Goal: Task Accomplishment & Management: Use online tool/utility

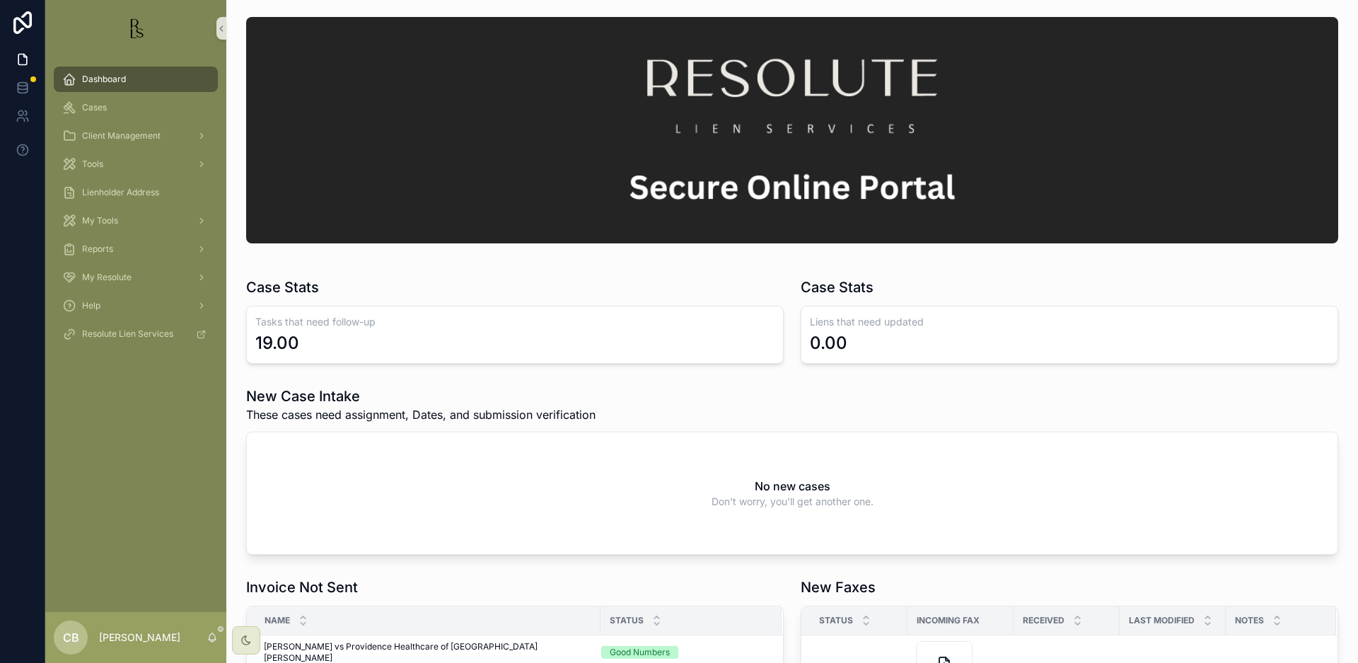
click at [99, 109] on span "Cases" at bounding box center [94, 107] width 25 height 11
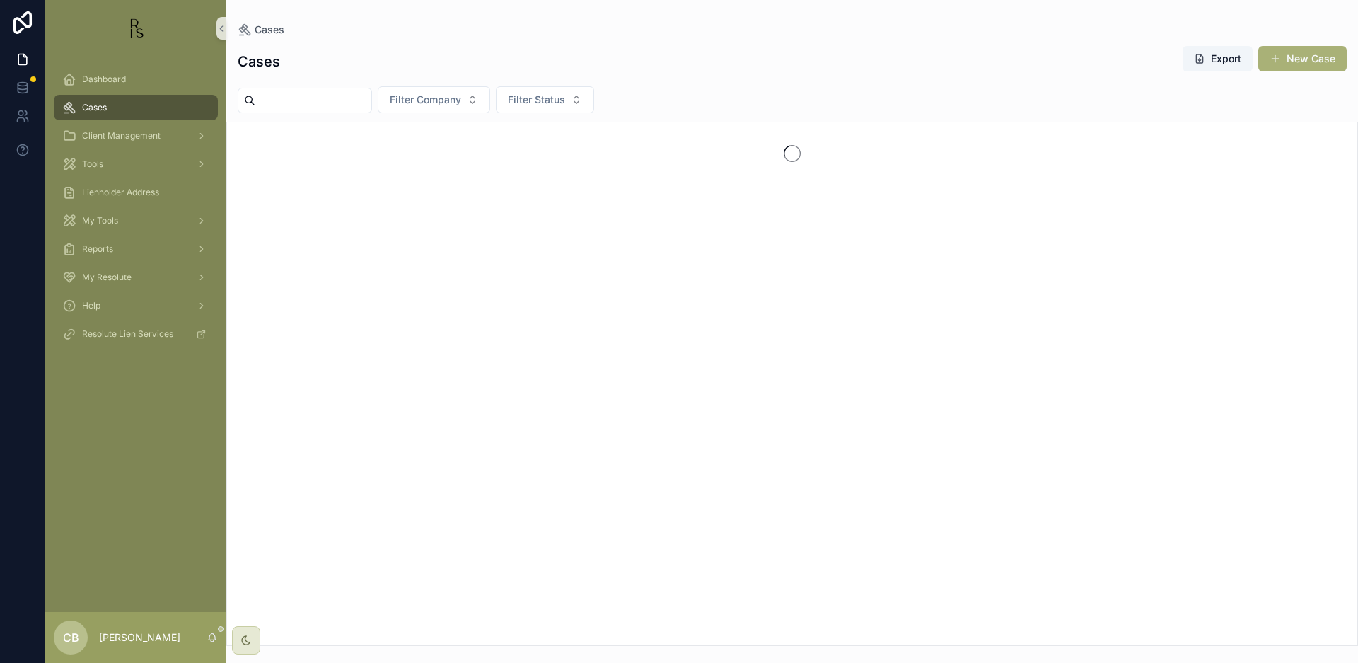
click at [99, 109] on span "Cases" at bounding box center [94, 107] width 25 height 11
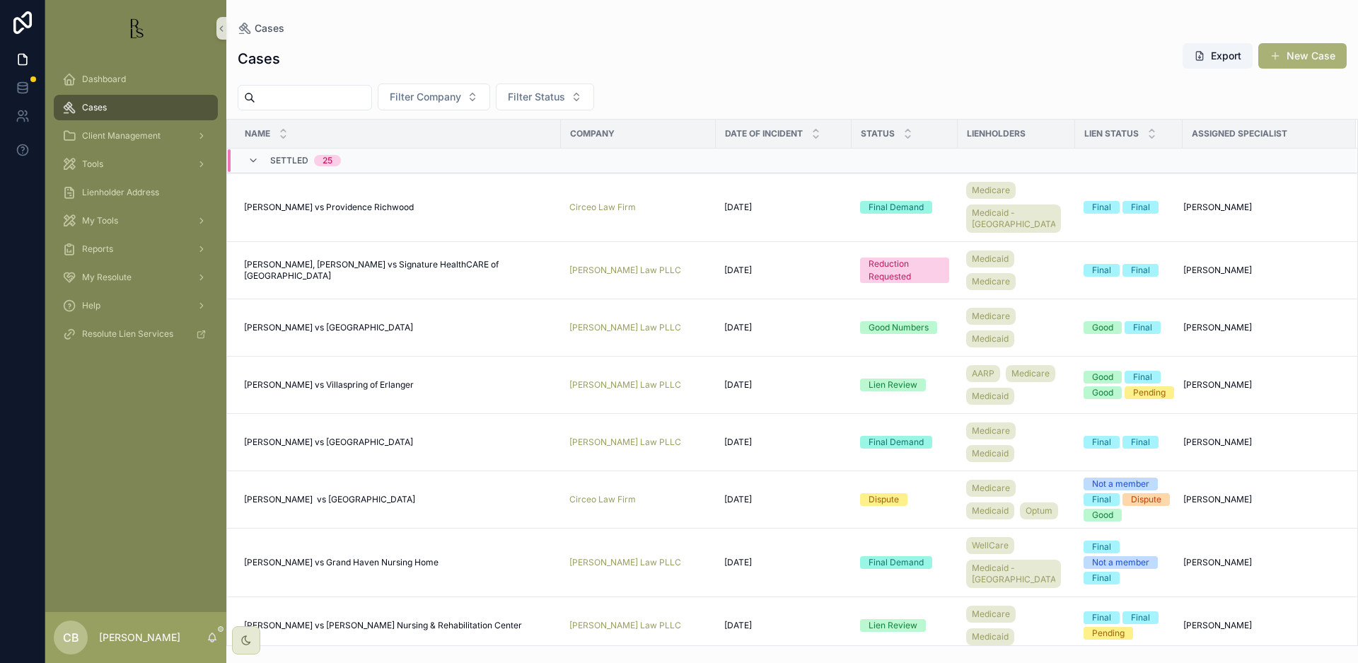
click at [282, 101] on input "scrollable content" at bounding box center [313, 98] width 116 height 20
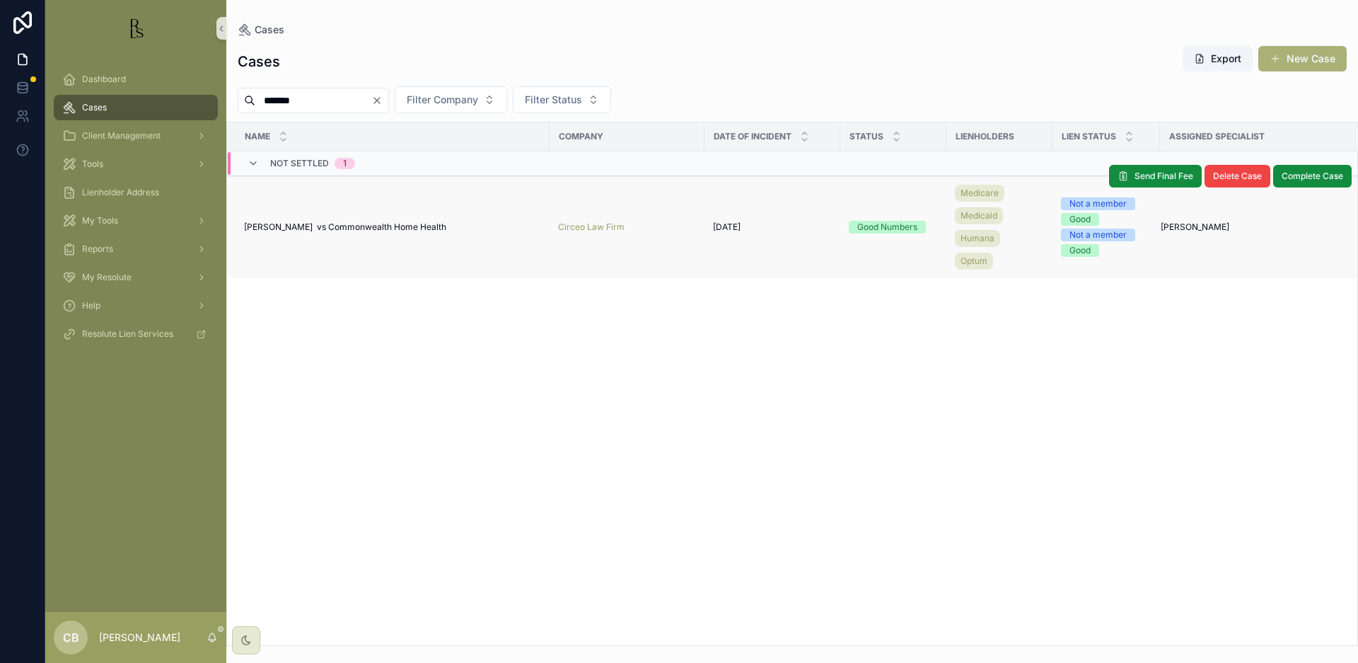
type input "*******"
click at [364, 226] on span "[PERSON_NAME] vs Commonwealth Home Health" at bounding box center [345, 226] width 202 height 11
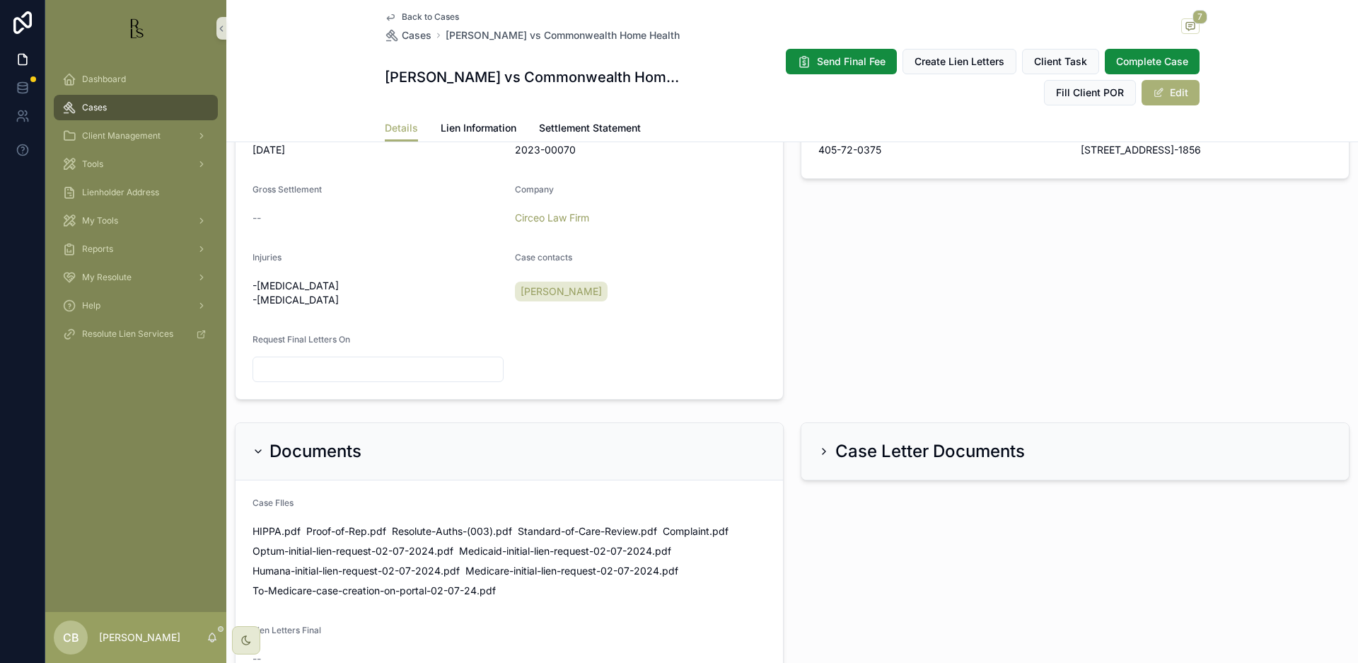
scroll to position [529, 0]
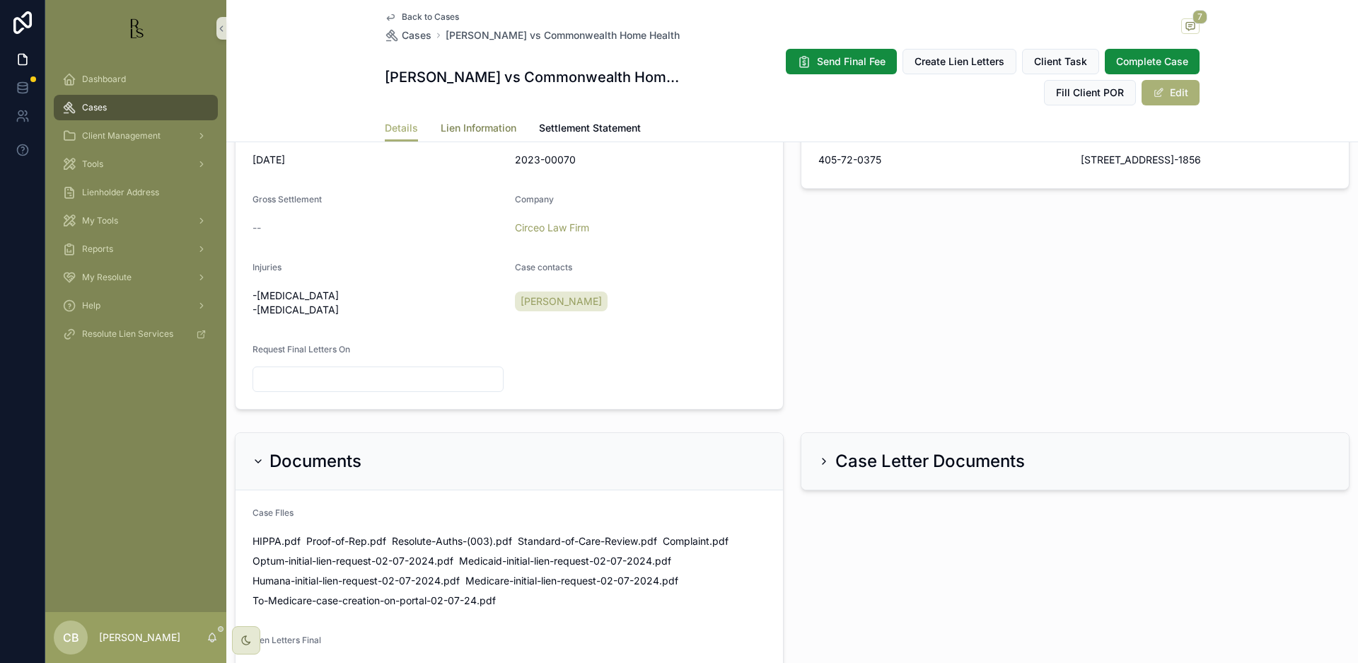
click at [470, 126] on span "Lien Information" at bounding box center [479, 128] width 76 height 14
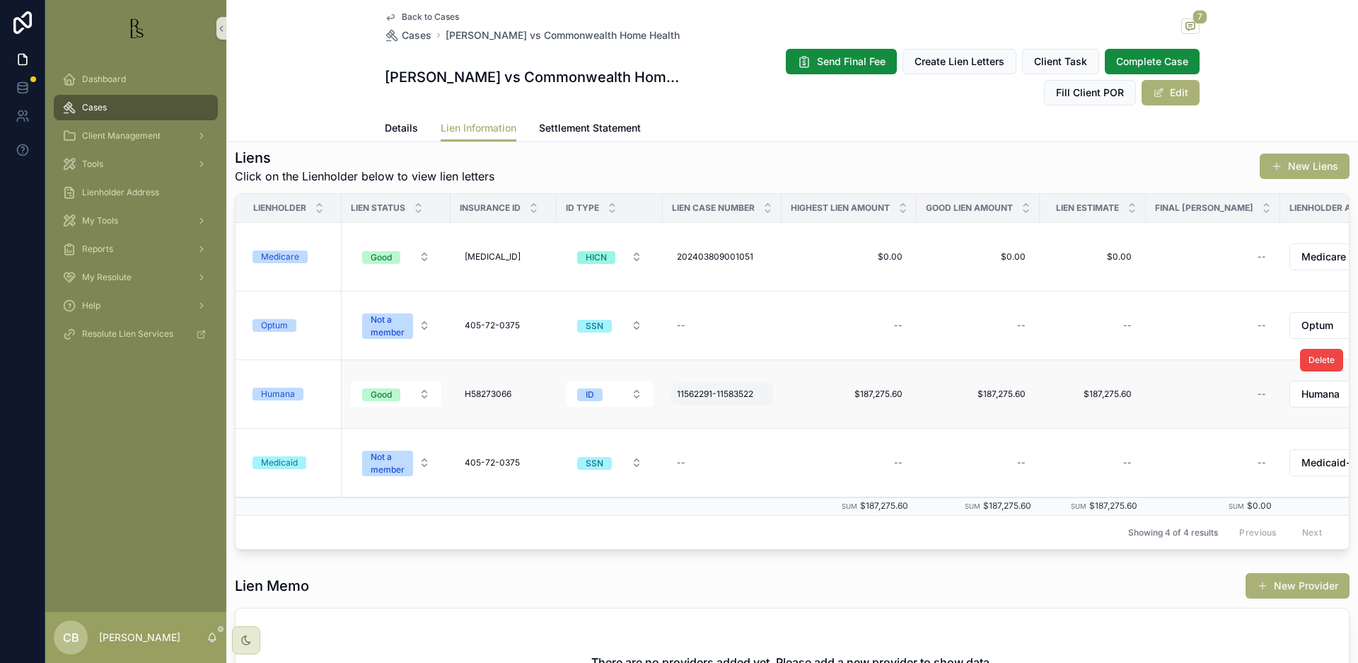
scroll to position [153, 0]
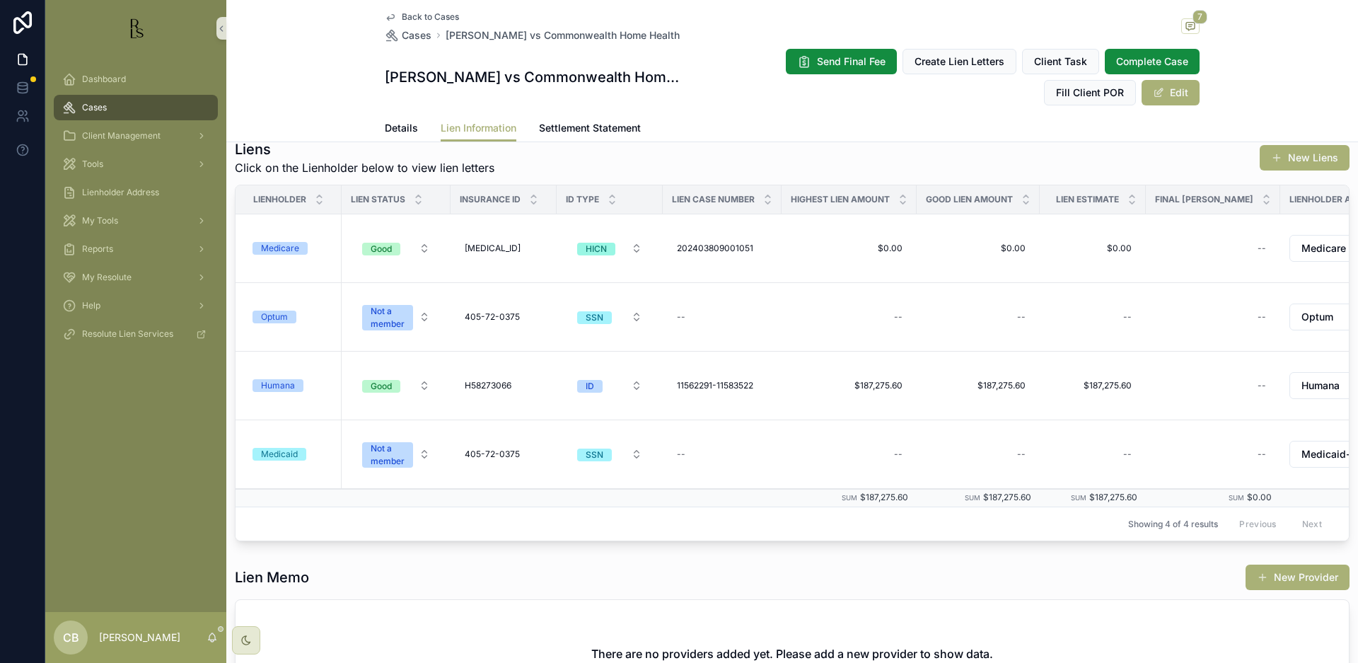
click at [280, 383] on div "Humana" at bounding box center [278, 385] width 34 height 13
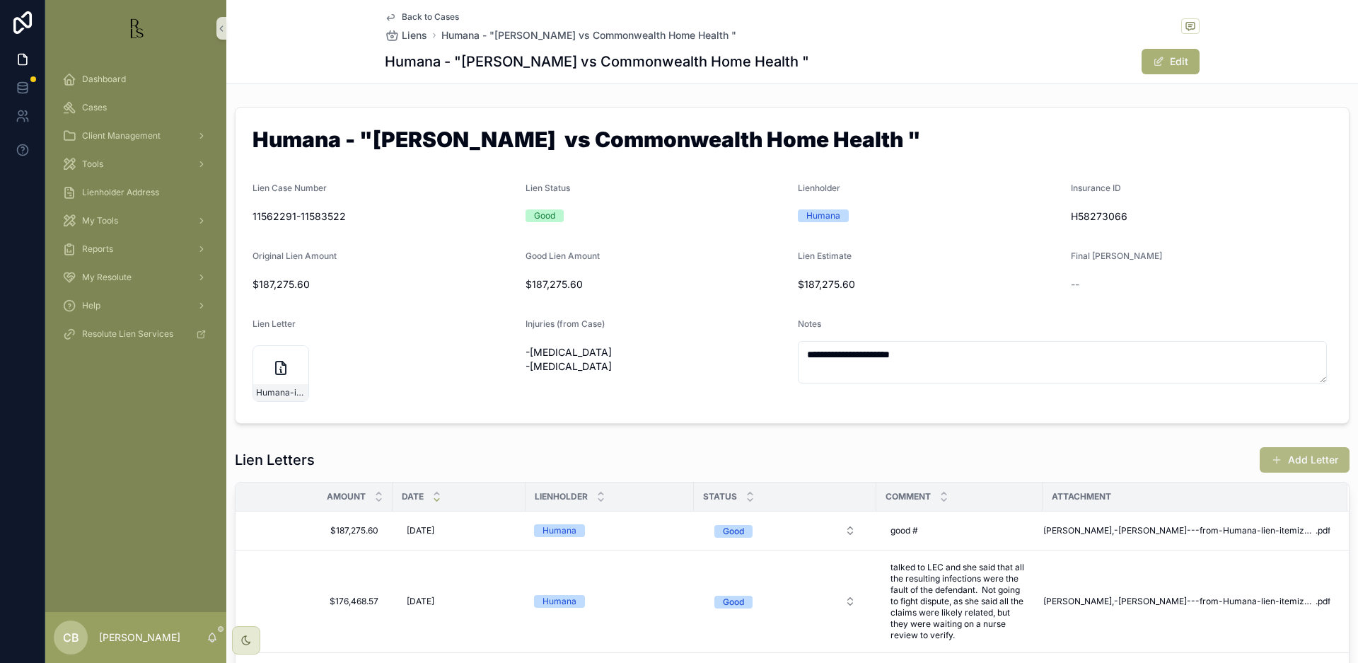
click at [1301, 458] on button "Add Letter" at bounding box center [1305, 459] width 90 height 25
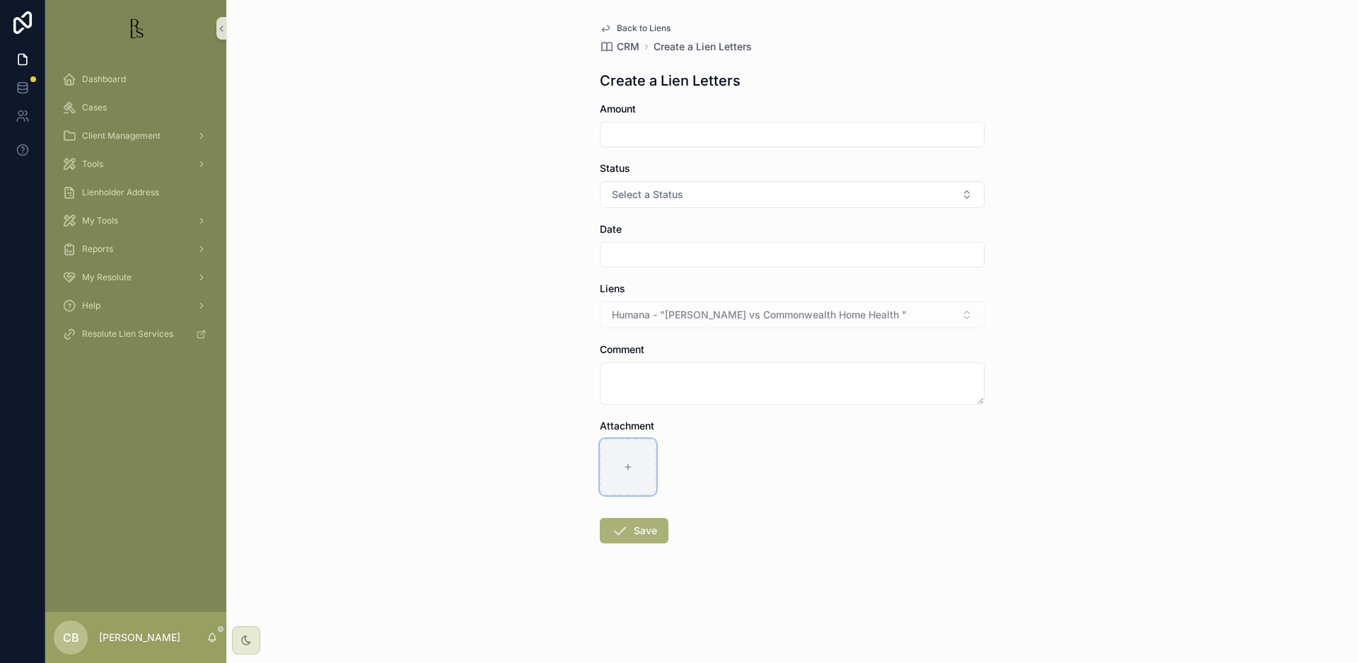
click at [625, 465] on icon "scrollable content" at bounding box center [628, 467] width 10 height 10
type input "**********"
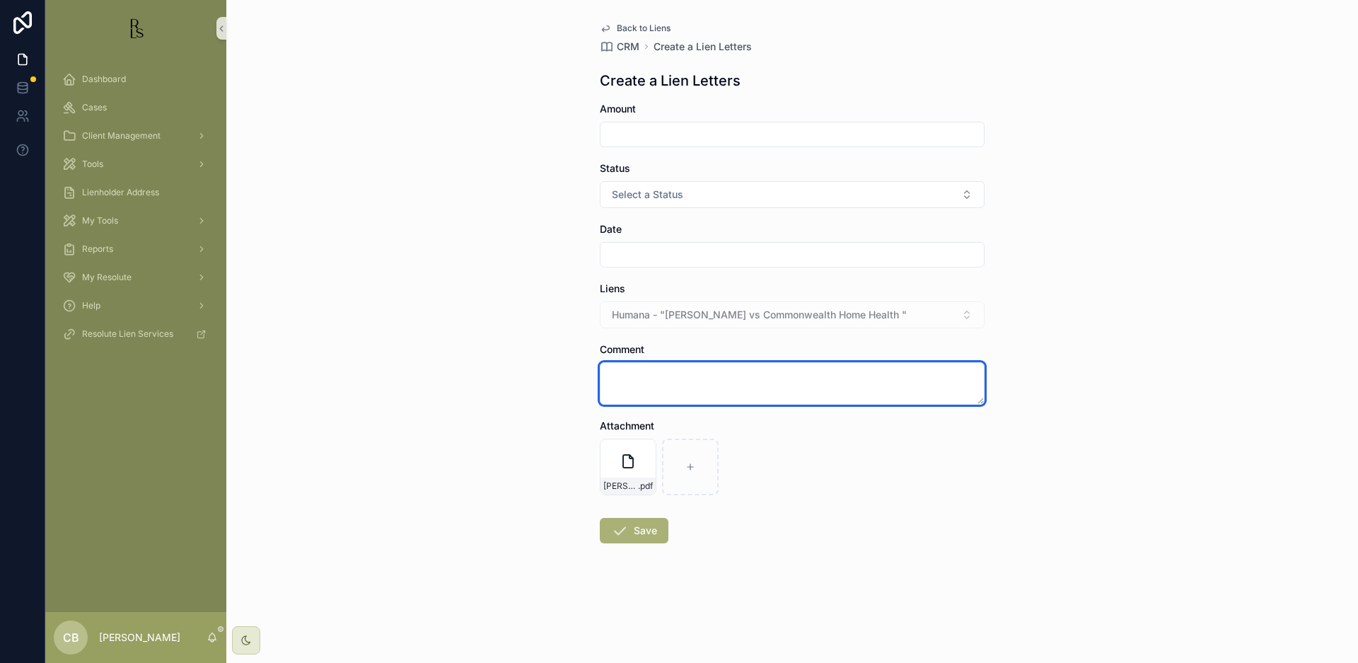
click at [625, 374] on textarea "scrollable content" at bounding box center [792, 383] width 385 height 42
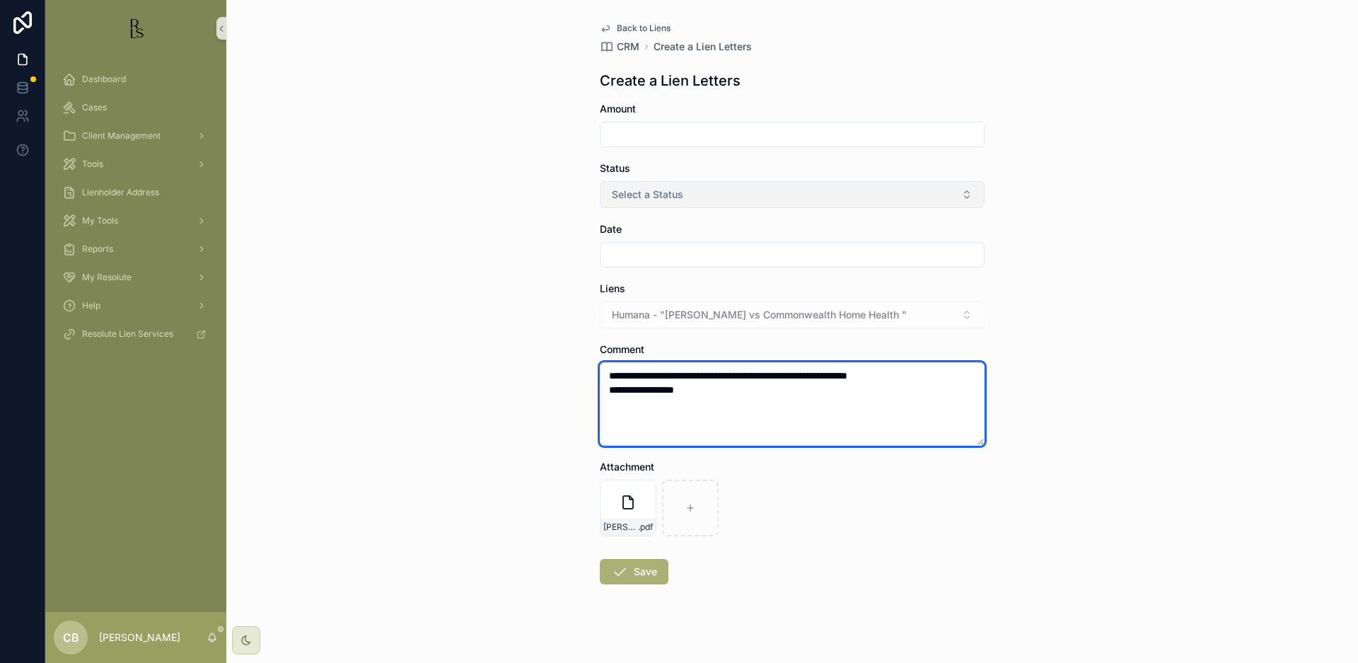
type textarea "**********"
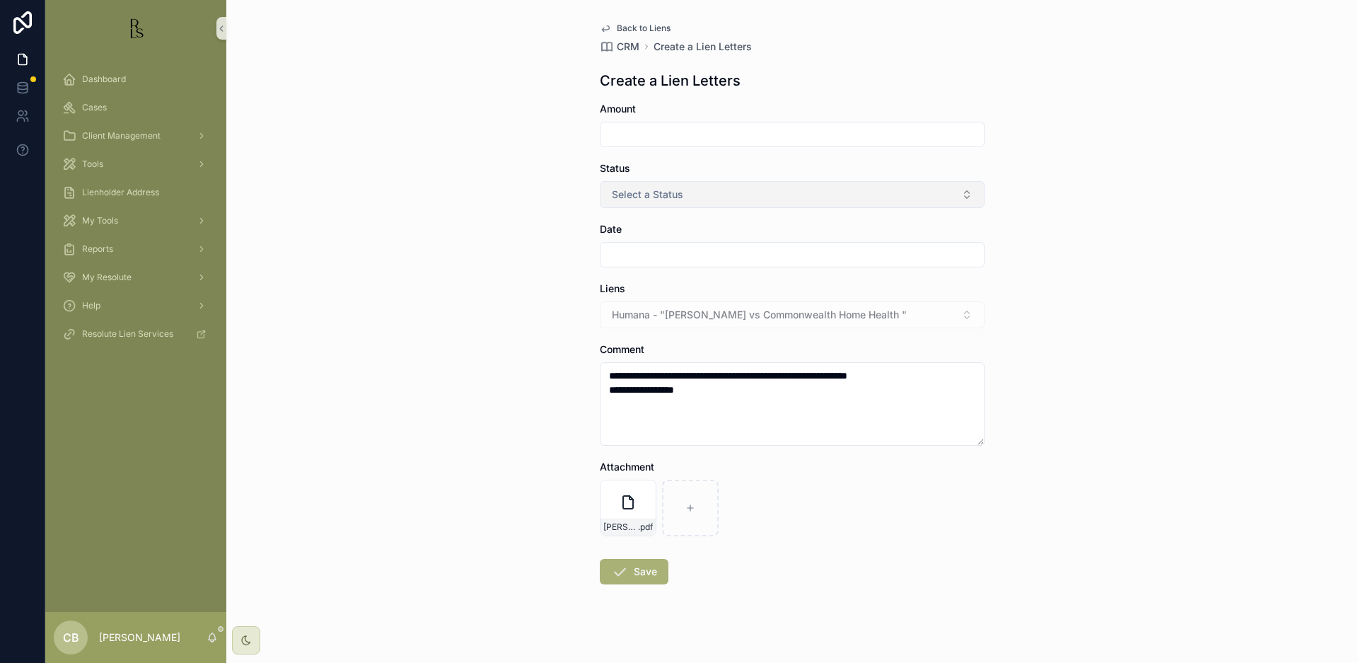
click at [713, 197] on button "Select a Status" at bounding box center [792, 194] width 385 height 27
click at [666, 270] on div "Good" at bounding box center [788, 272] width 378 height 21
drag, startPoint x: 647, startPoint y: 243, endPoint x: 652, endPoint y: 253, distance: 10.4
click at [648, 244] on div "scrollable content" at bounding box center [792, 254] width 385 height 25
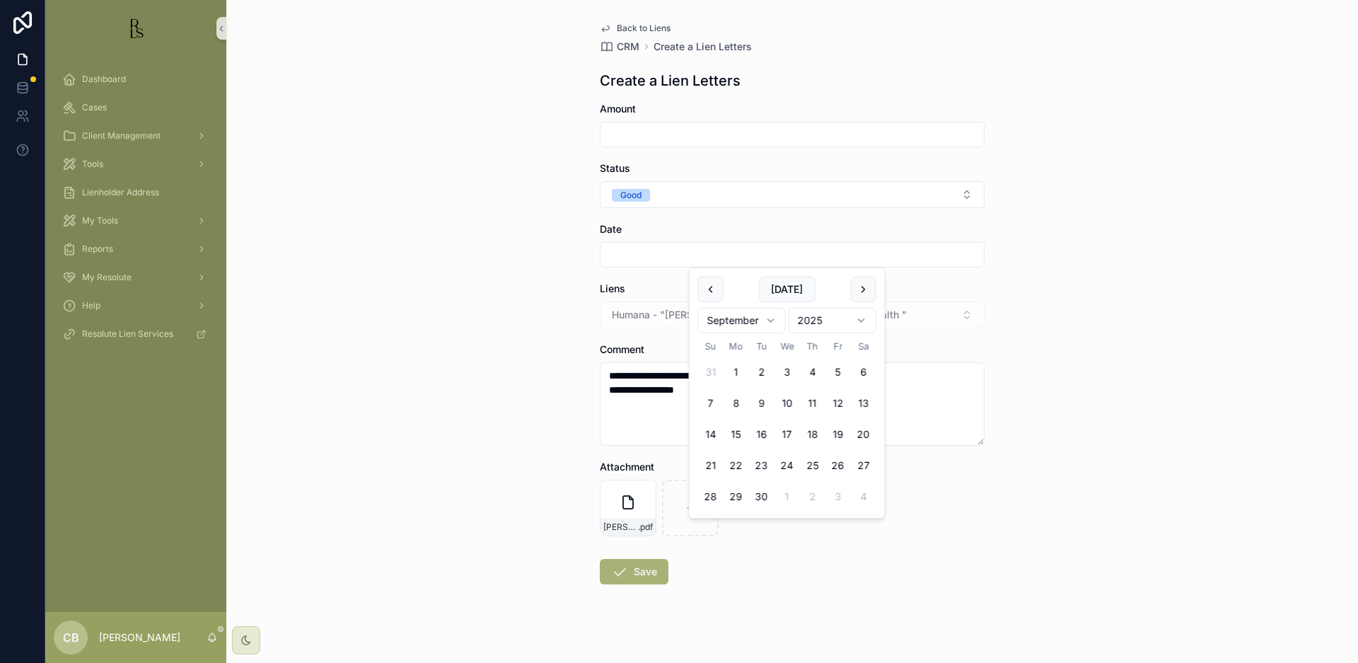
click at [652, 253] on input "scrollable content" at bounding box center [792, 255] width 383 height 20
click at [763, 400] on button "9" at bounding box center [761, 403] width 25 height 25
type input "********"
click at [640, 570] on button "Save" at bounding box center [634, 571] width 69 height 25
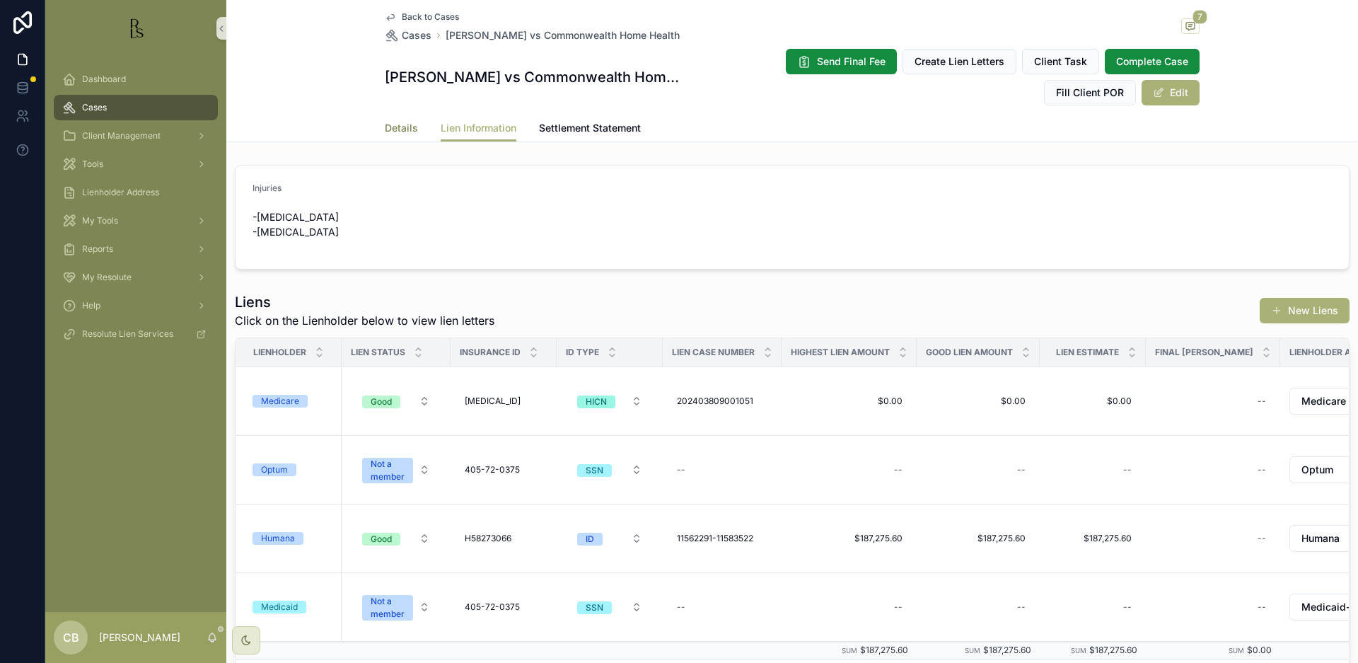
click at [401, 126] on span "Details" at bounding box center [401, 128] width 33 height 14
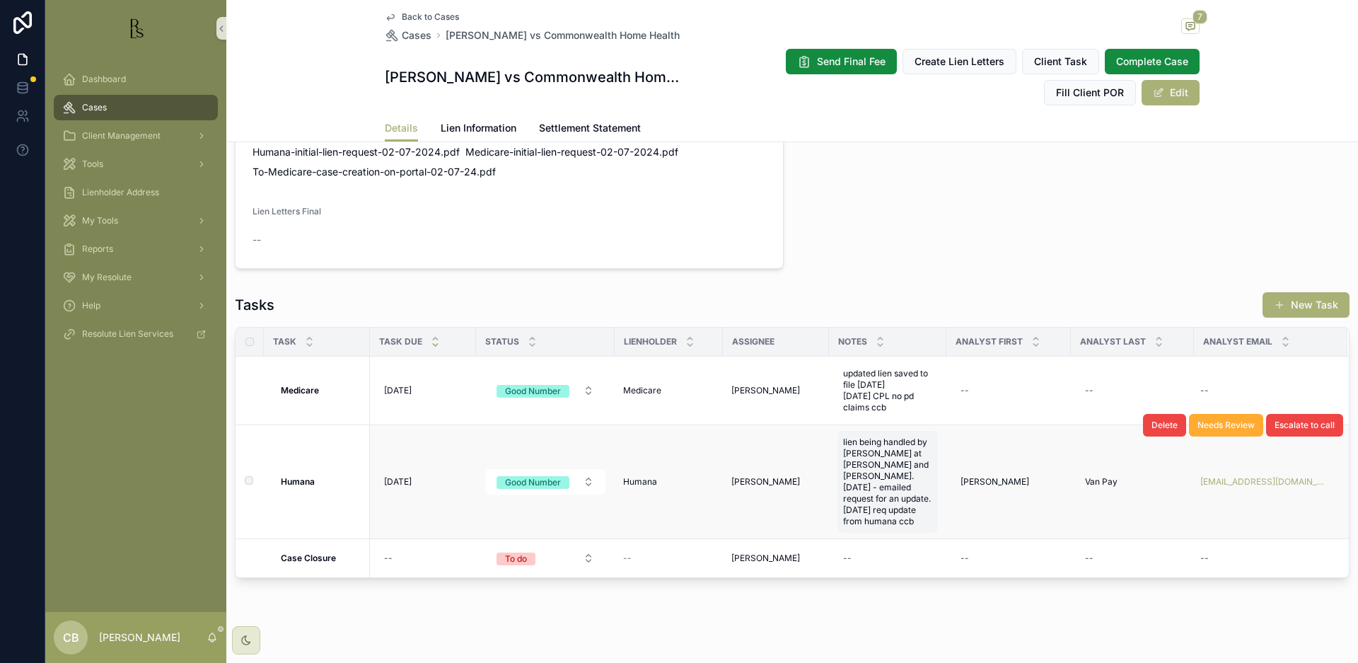
click at [898, 497] on span "lien being handled by [PERSON_NAME] at [PERSON_NAME] and [PERSON_NAME]. [DATE] …" at bounding box center [887, 482] width 89 height 91
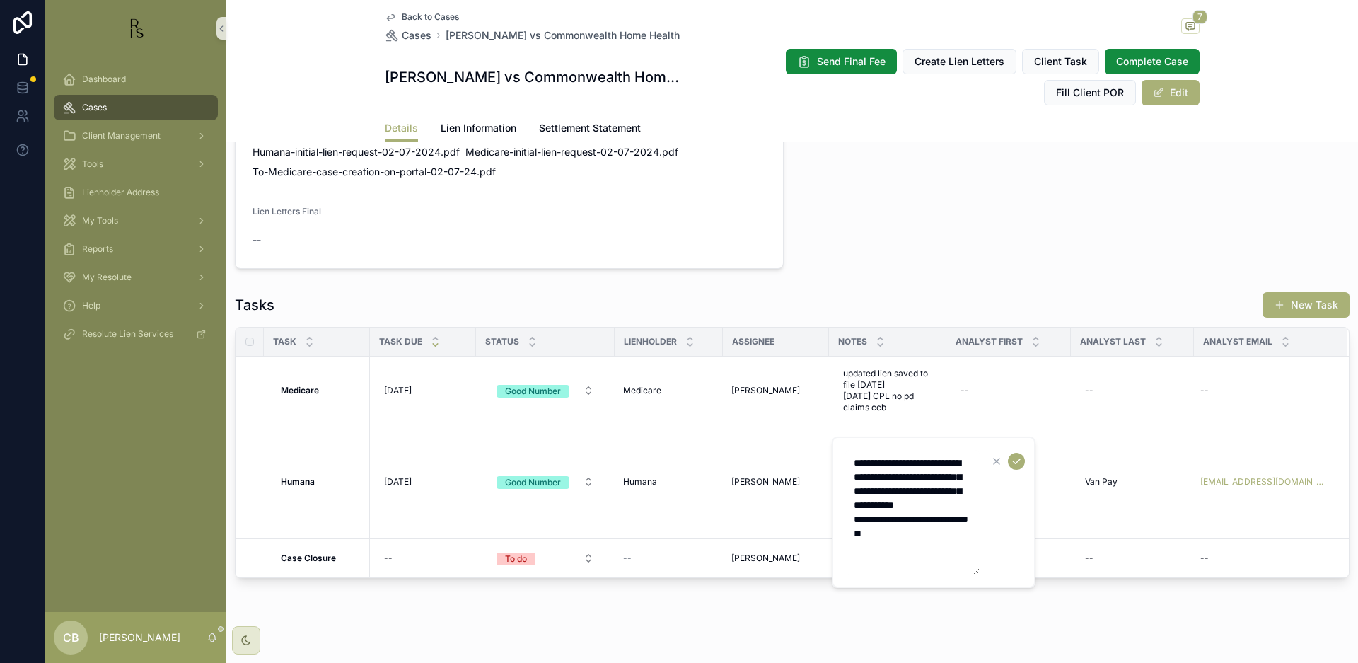
click at [919, 551] on textarea "**********" at bounding box center [912, 512] width 134 height 125
type textarea "**********"
click at [1016, 459] on icon "scrollable content" at bounding box center [1016, 461] width 11 height 11
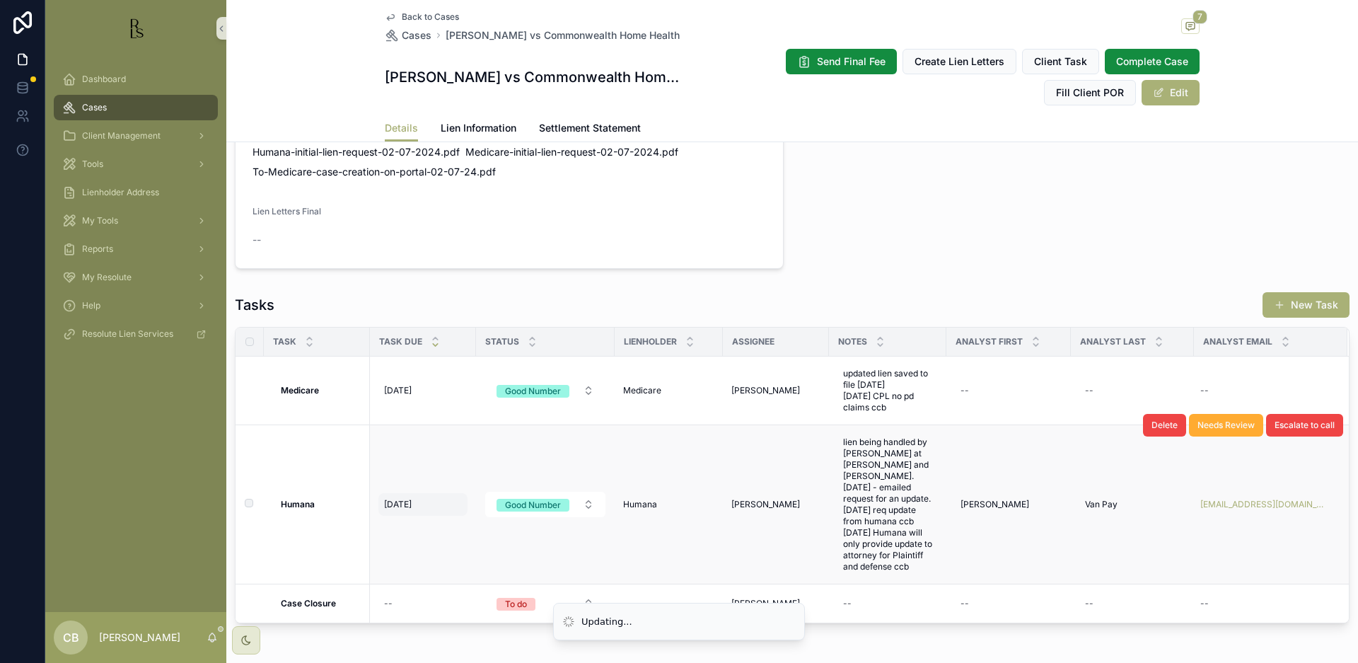
click at [405, 502] on span "[DATE]" at bounding box center [398, 504] width 28 height 11
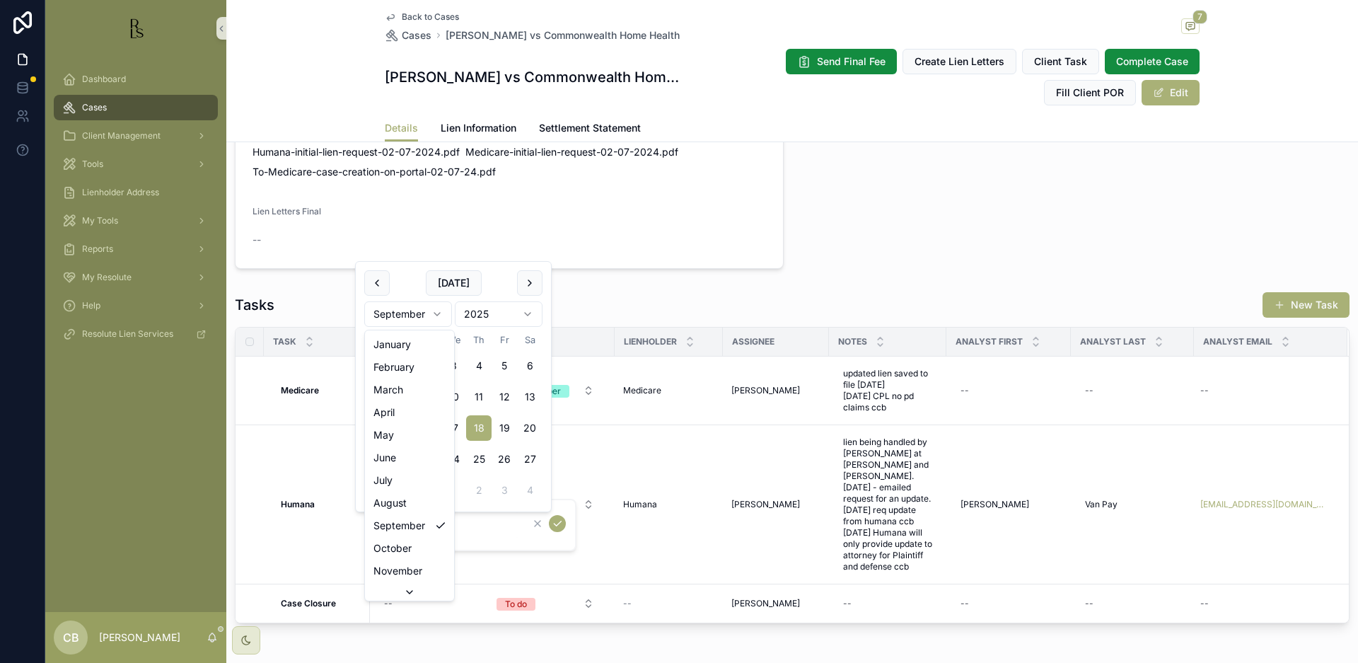
click at [437, 313] on html "Dashboard Cases Client Management Tools Lienholder Address My Tools Reports My …" at bounding box center [679, 331] width 1358 height 663
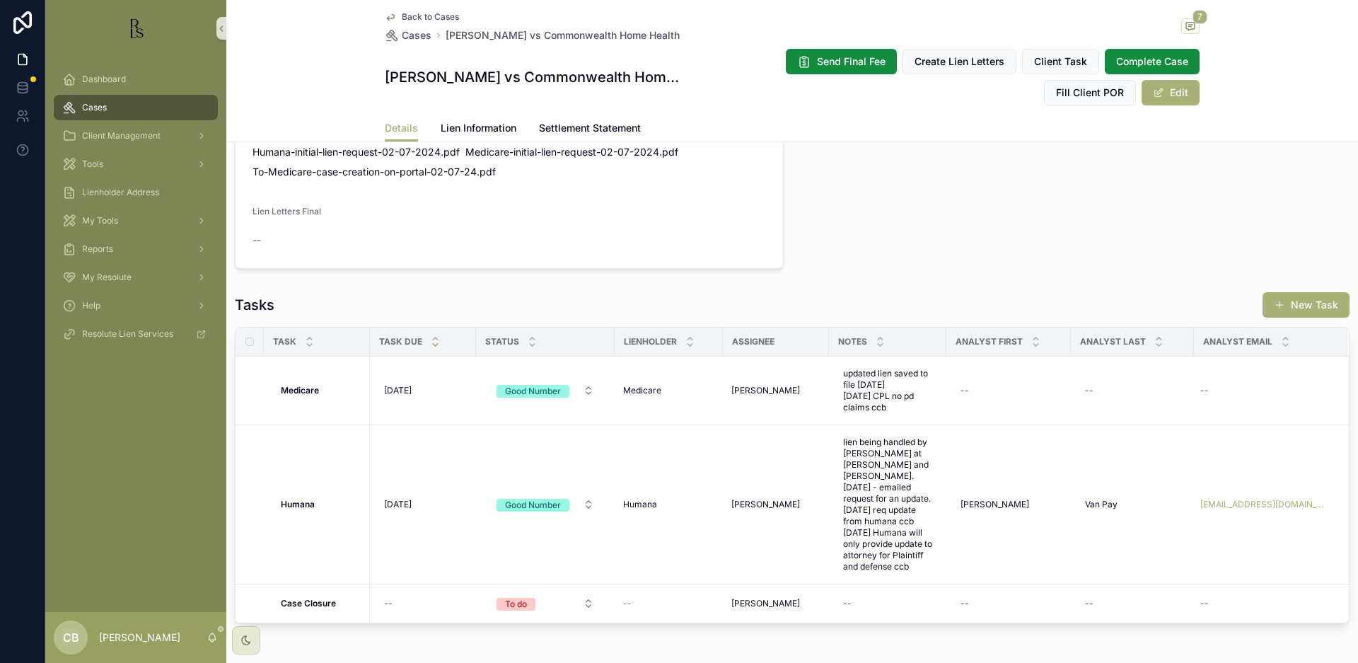
click at [436, 311] on div "Tasks New Task" at bounding box center [792, 304] width 1115 height 27
click at [405, 502] on span "[DATE]" at bounding box center [398, 504] width 28 height 11
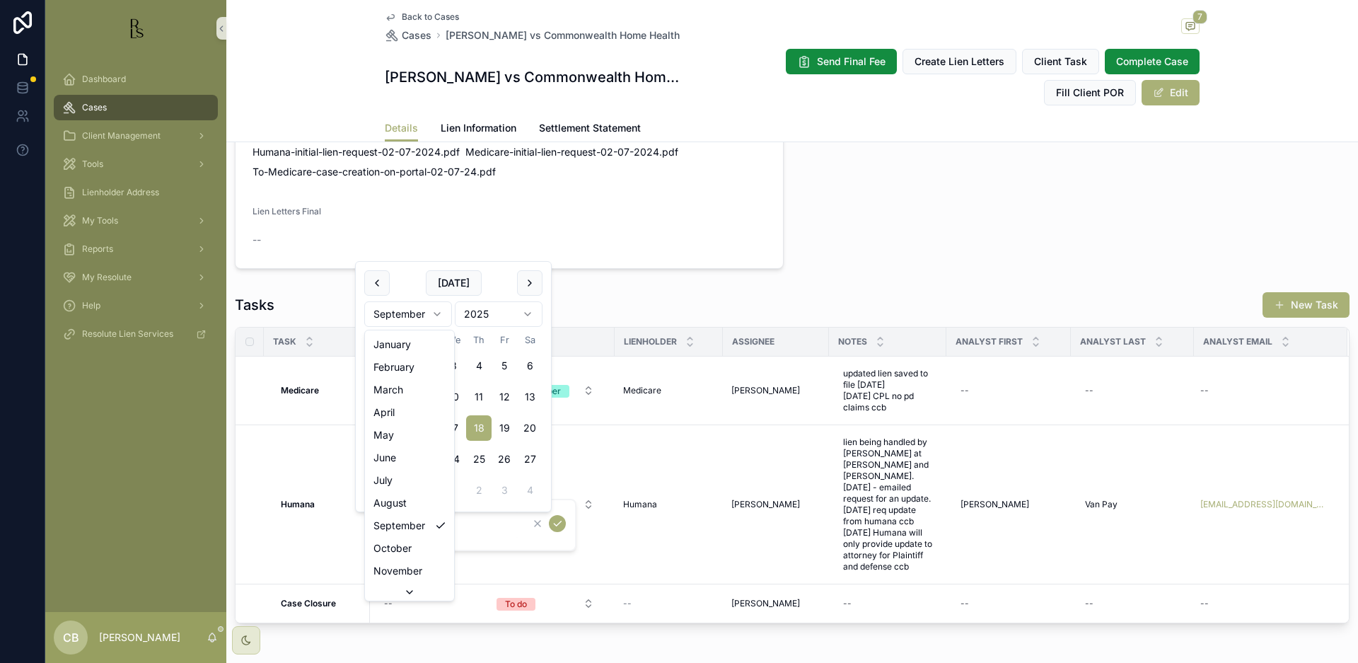
click at [437, 313] on html "Dashboard Cases Client Management Tools Lienholder Address My Tools Reports My …" at bounding box center [679, 331] width 1358 height 663
click at [427, 395] on button "9" at bounding box center [427, 396] width 25 height 25
type input "*********"
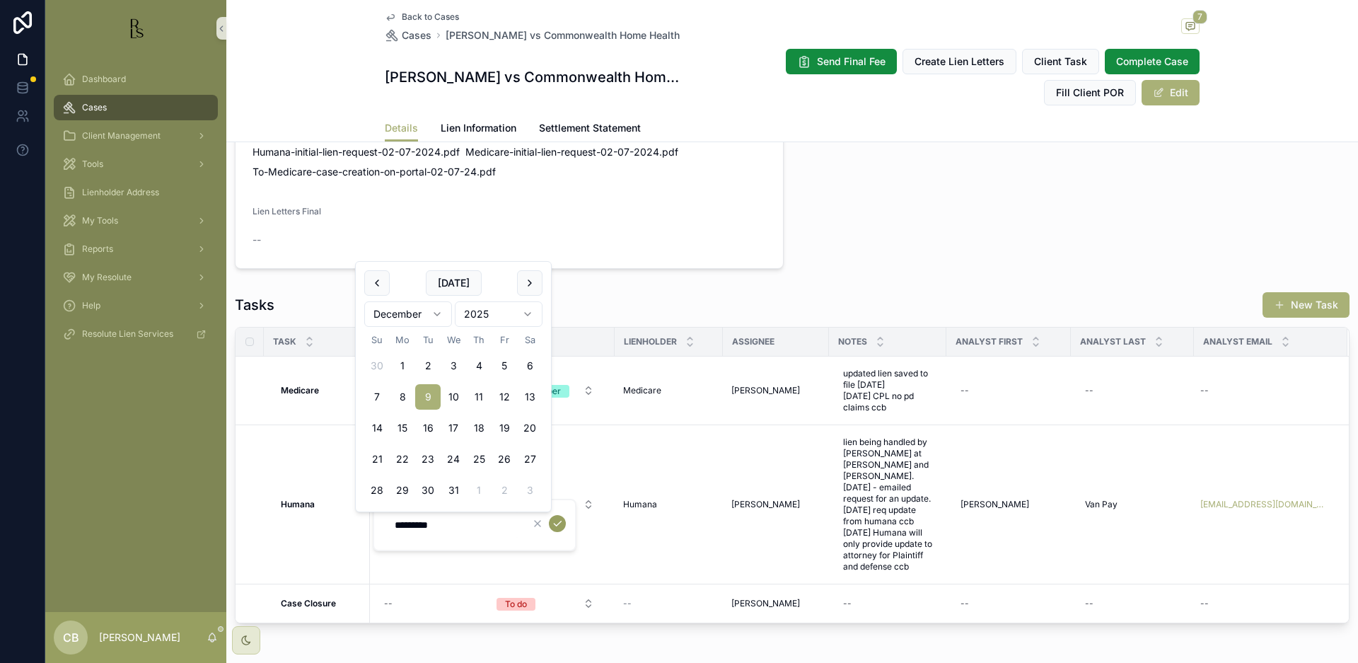
click at [558, 522] on icon "scrollable content" at bounding box center [557, 523] width 11 height 11
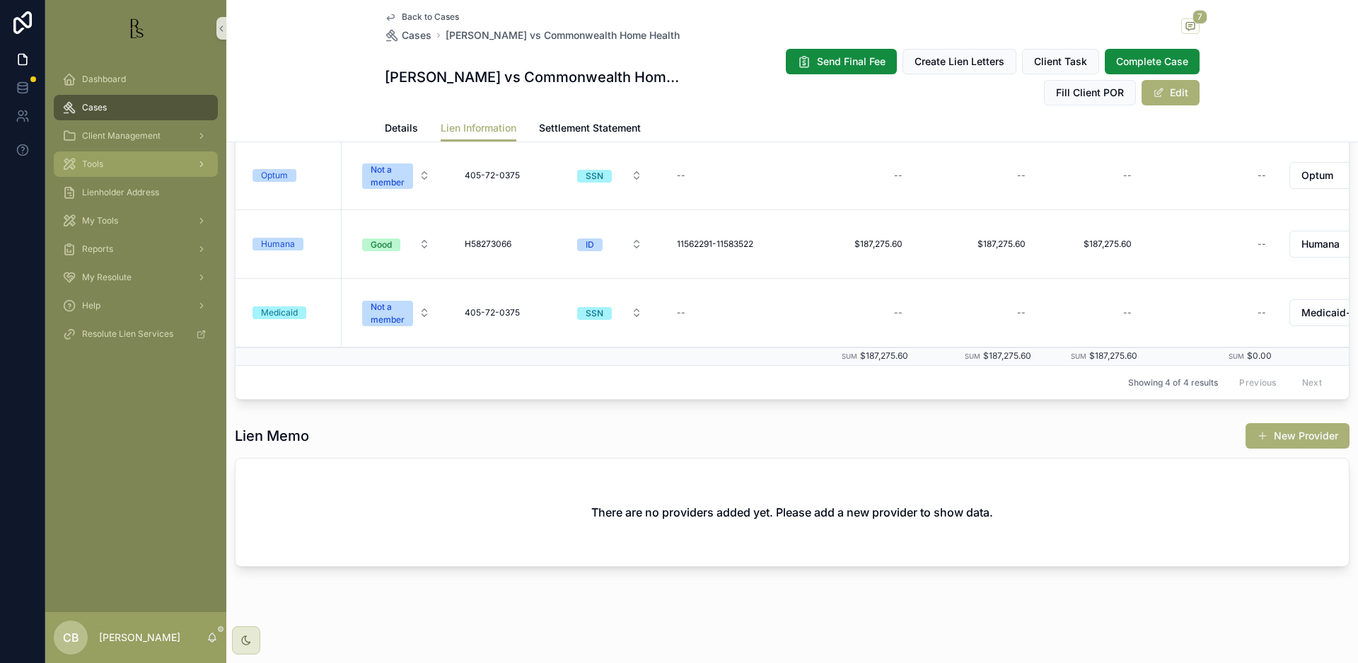
click at [95, 161] on span "Tools" at bounding box center [92, 163] width 21 height 11
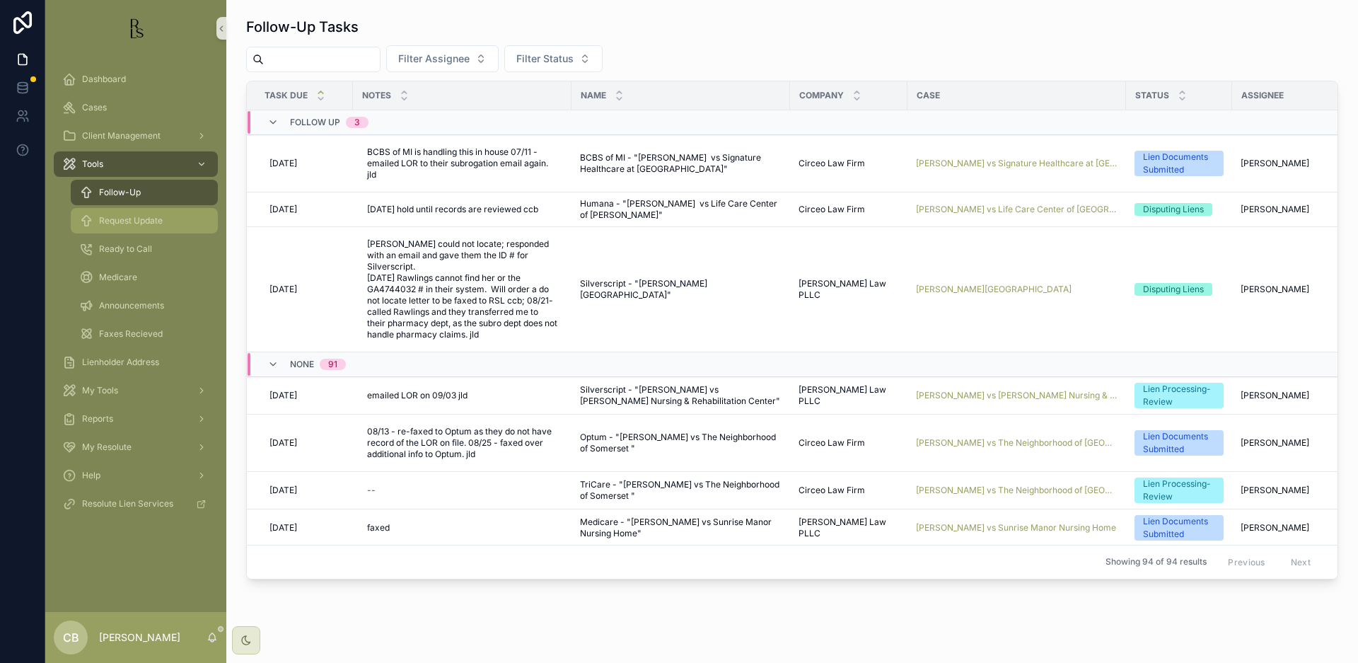
click at [140, 224] on span "Request Update" at bounding box center [131, 220] width 64 height 11
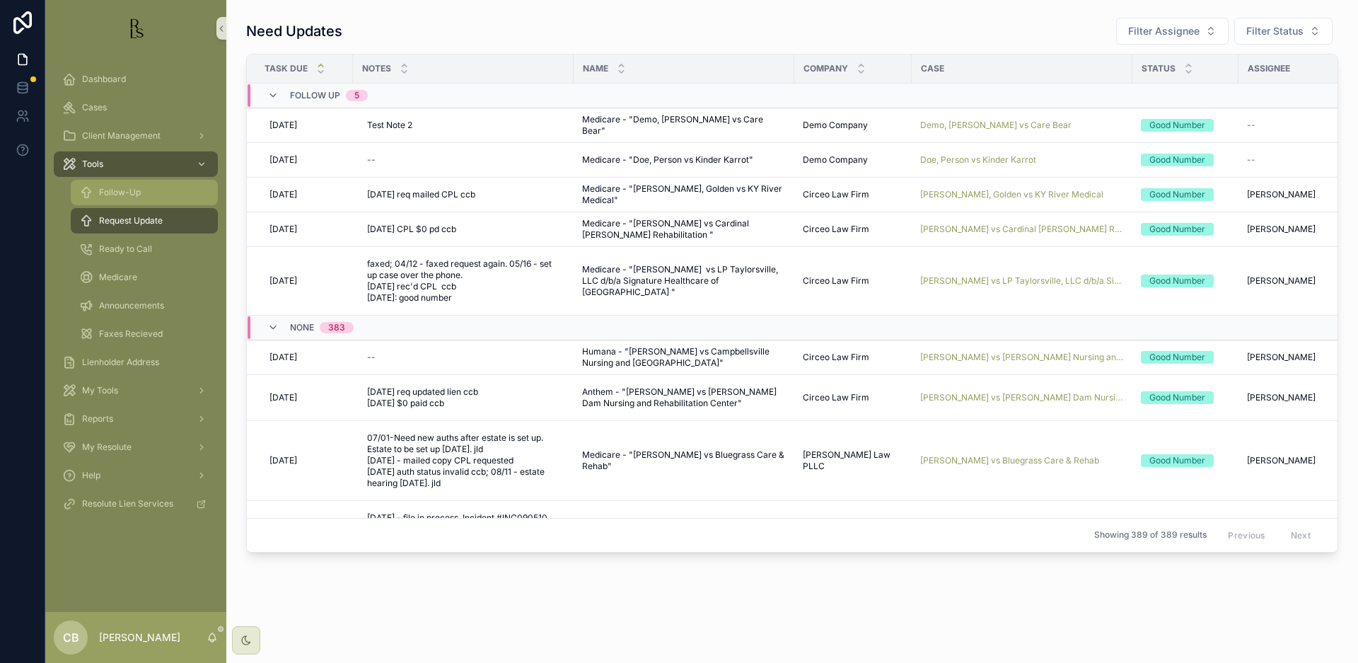
click at [125, 187] on span "Follow-Up" at bounding box center [120, 192] width 42 height 11
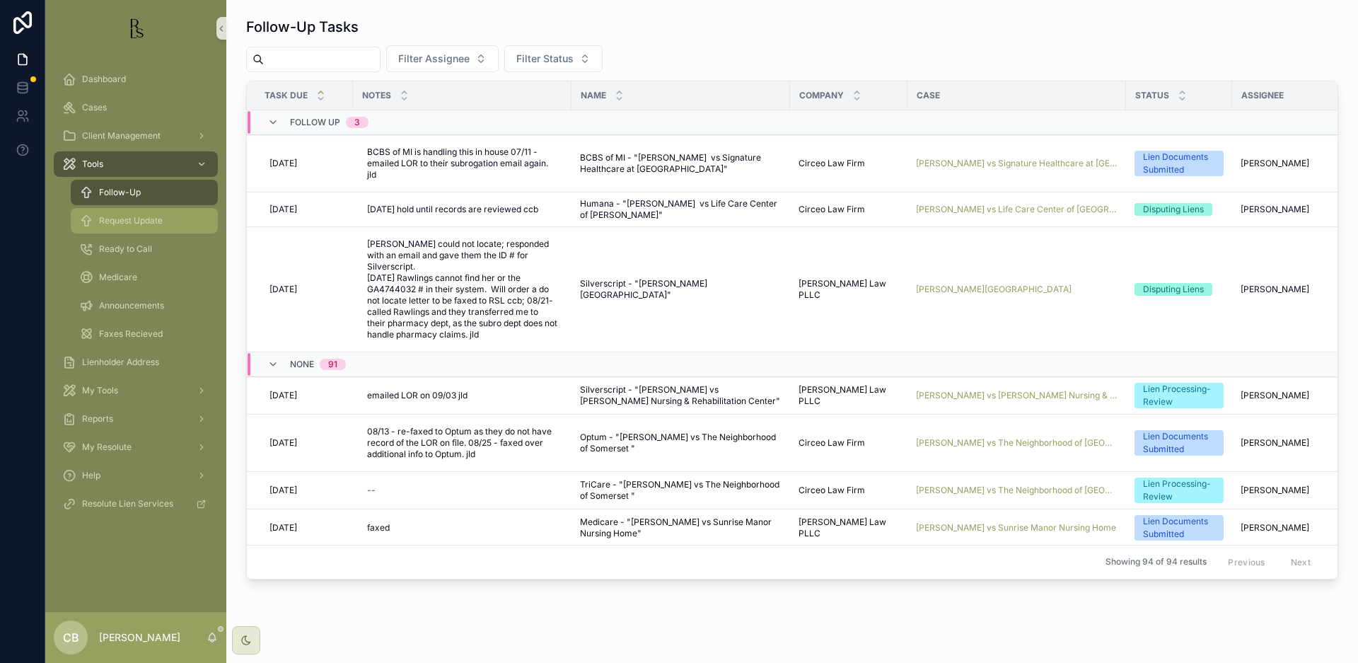
click at [140, 221] on span "Request Update" at bounding box center [131, 220] width 64 height 11
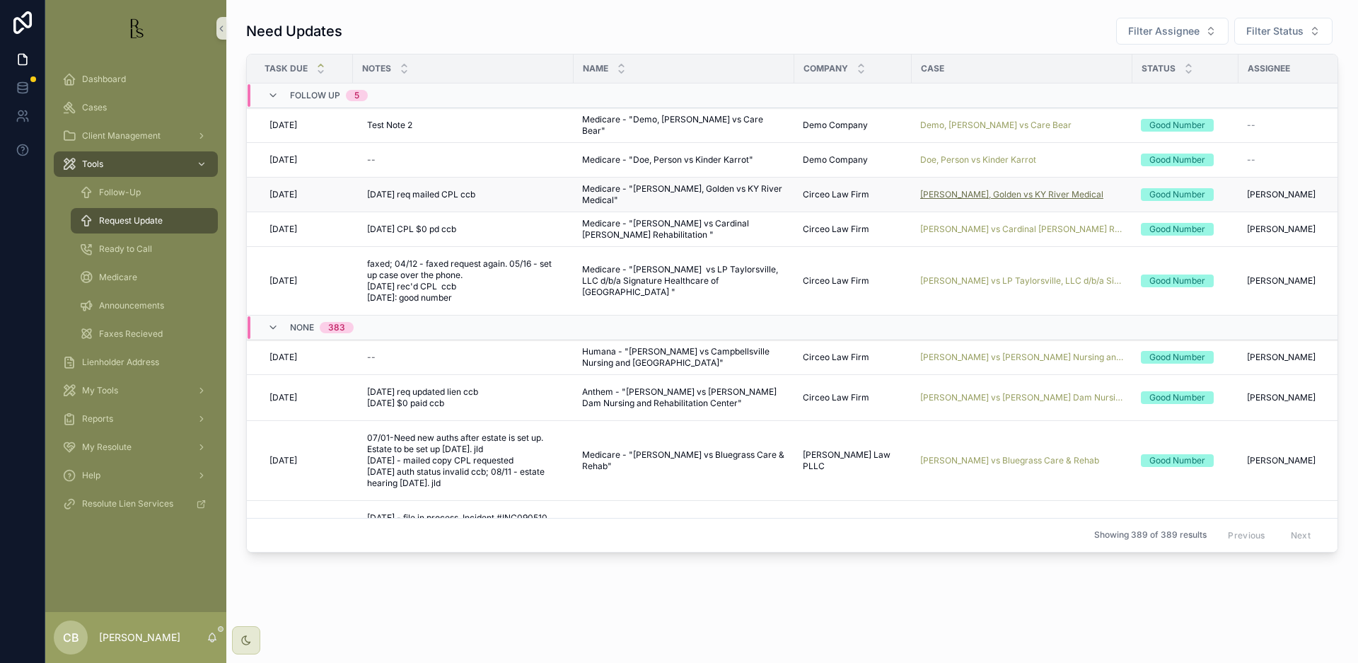
click at [977, 191] on span "[PERSON_NAME], Golden vs KY River Medical" at bounding box center [1011, 194] width 183 height 11
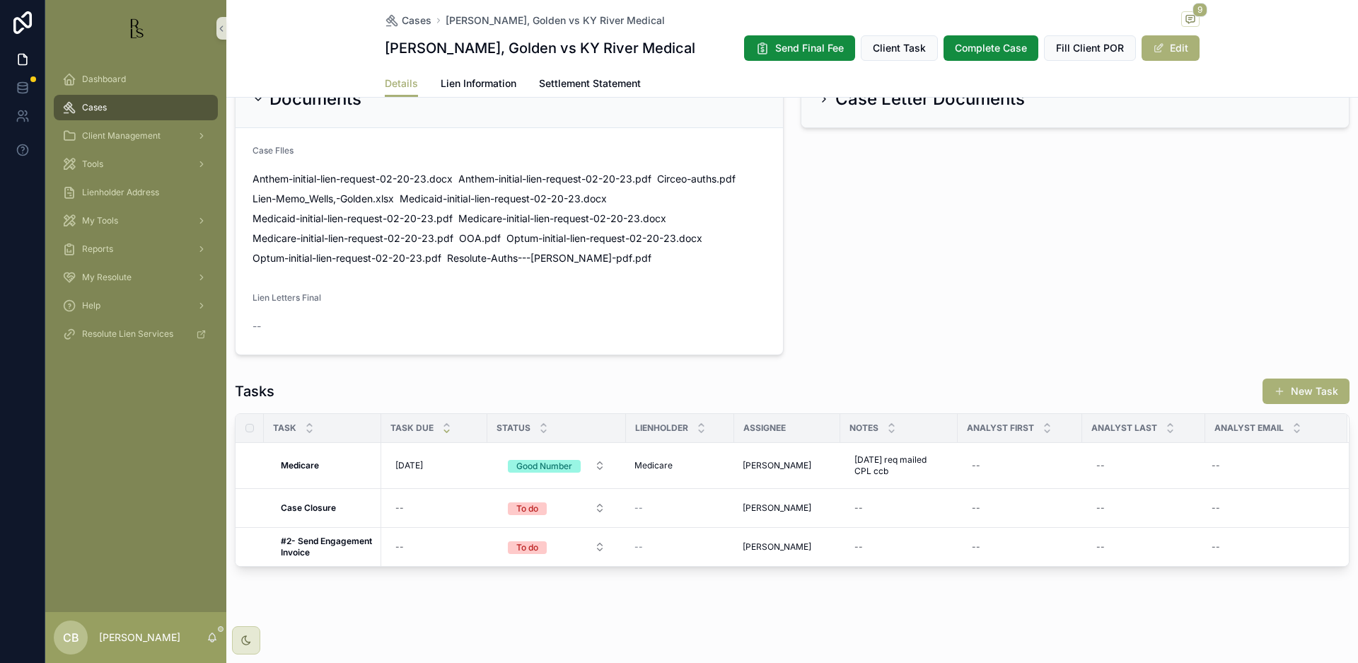
scroll to position [843, 0]
click at [470, 79] on span "Lien Information" at bounding box center [479, 83] width 76 height 14
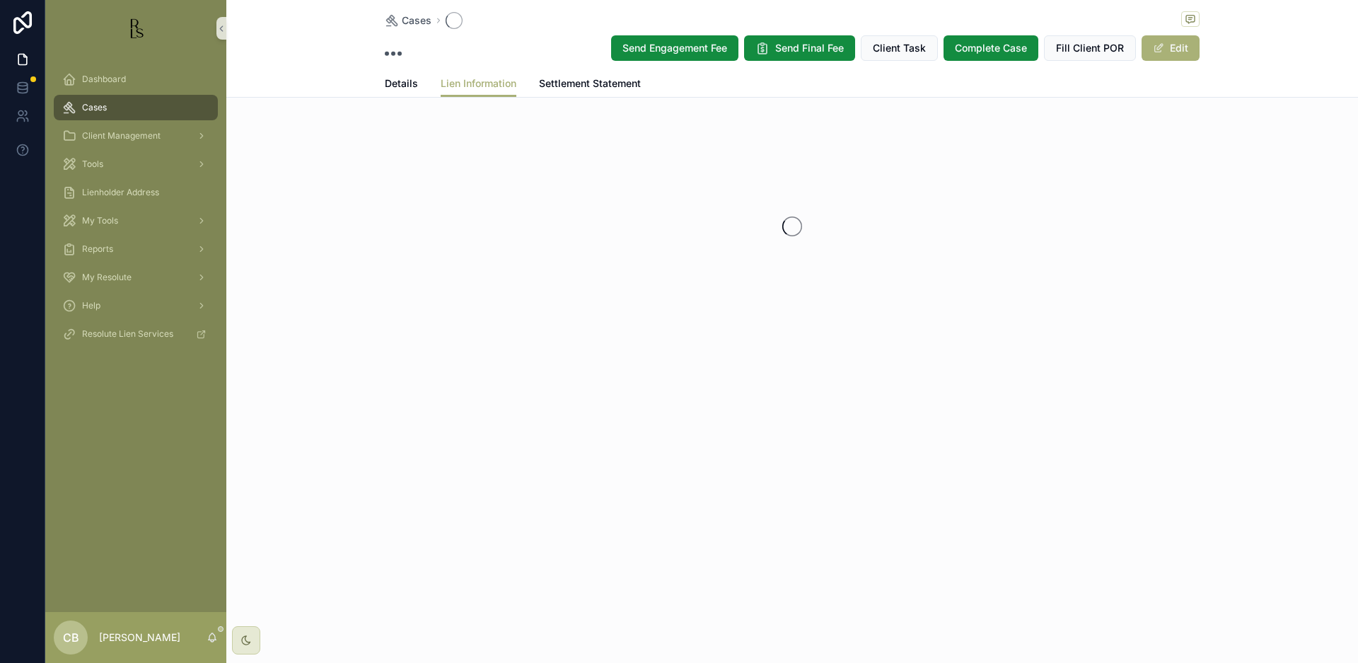
click at [470, 79] on span "Lien Information" at bounding box center [479, 83] width 76 height 14
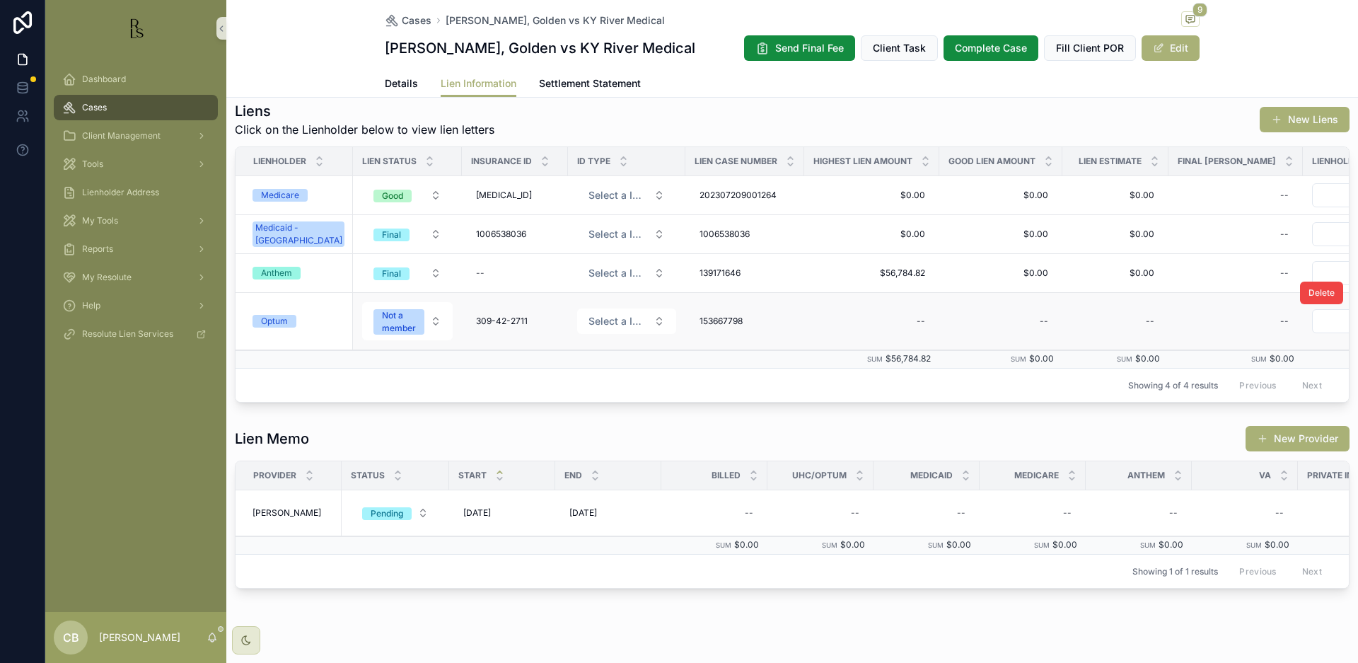
scroll to position [404, 0]
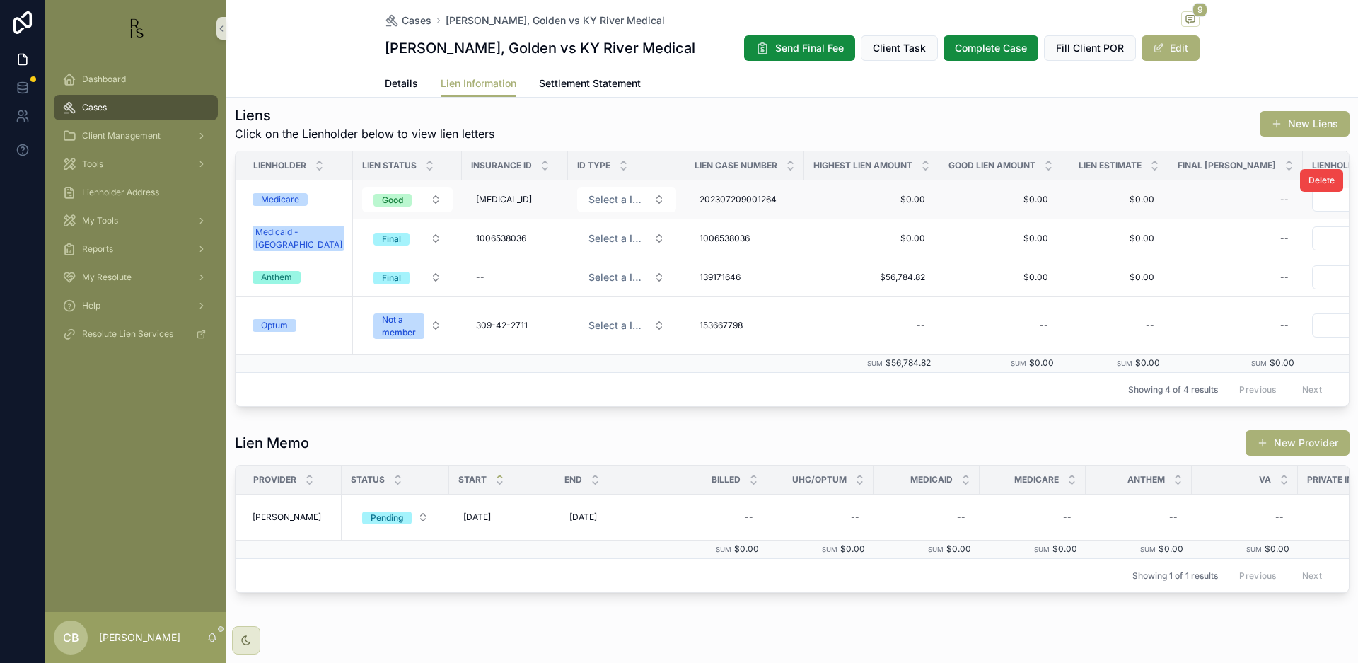
click at [277, 195] on div "Medicare" at bounding box center [280, 199] width 38 height 13
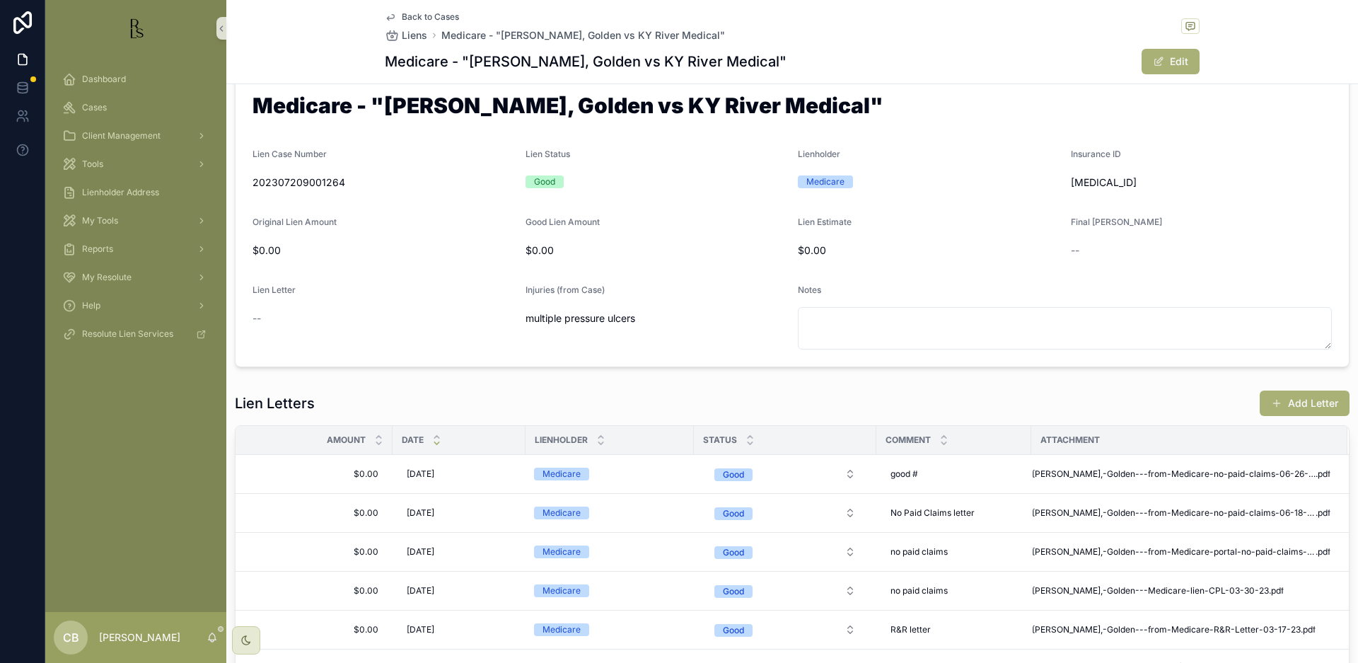
scroll to position [40, 0]
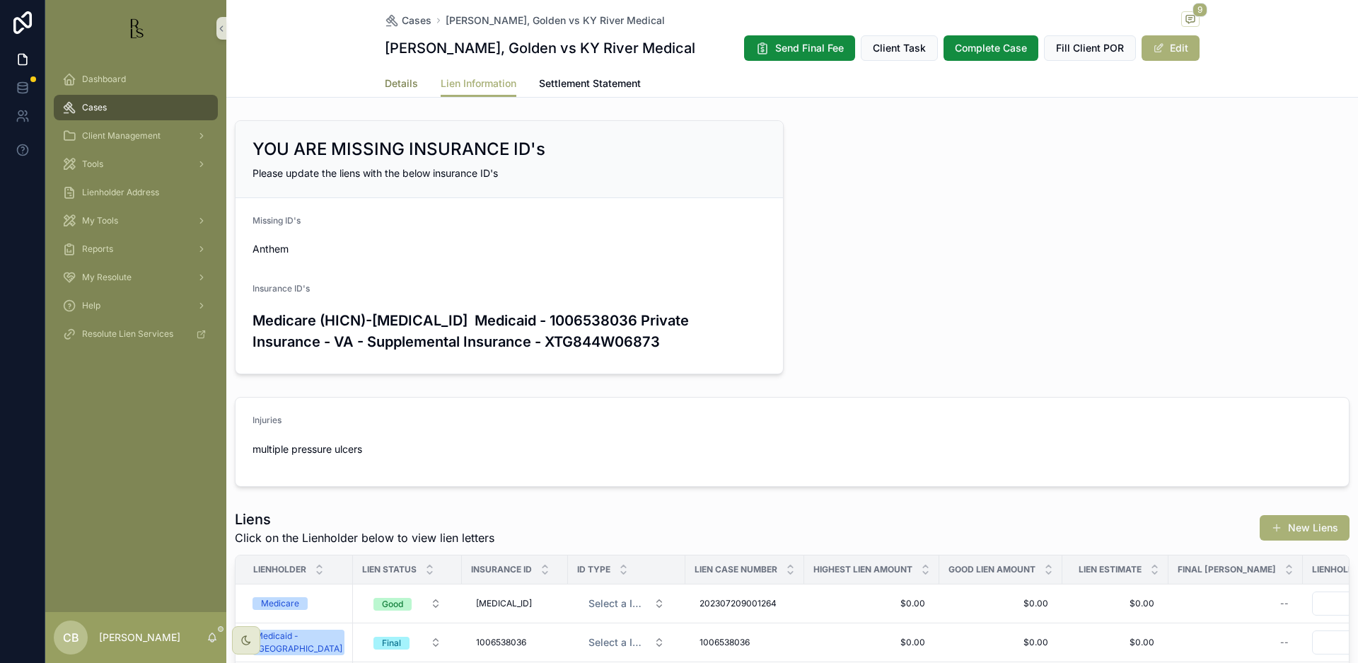
click at [393, 81] on span "Details" at bounding box center [401, 83] width 33 height 14
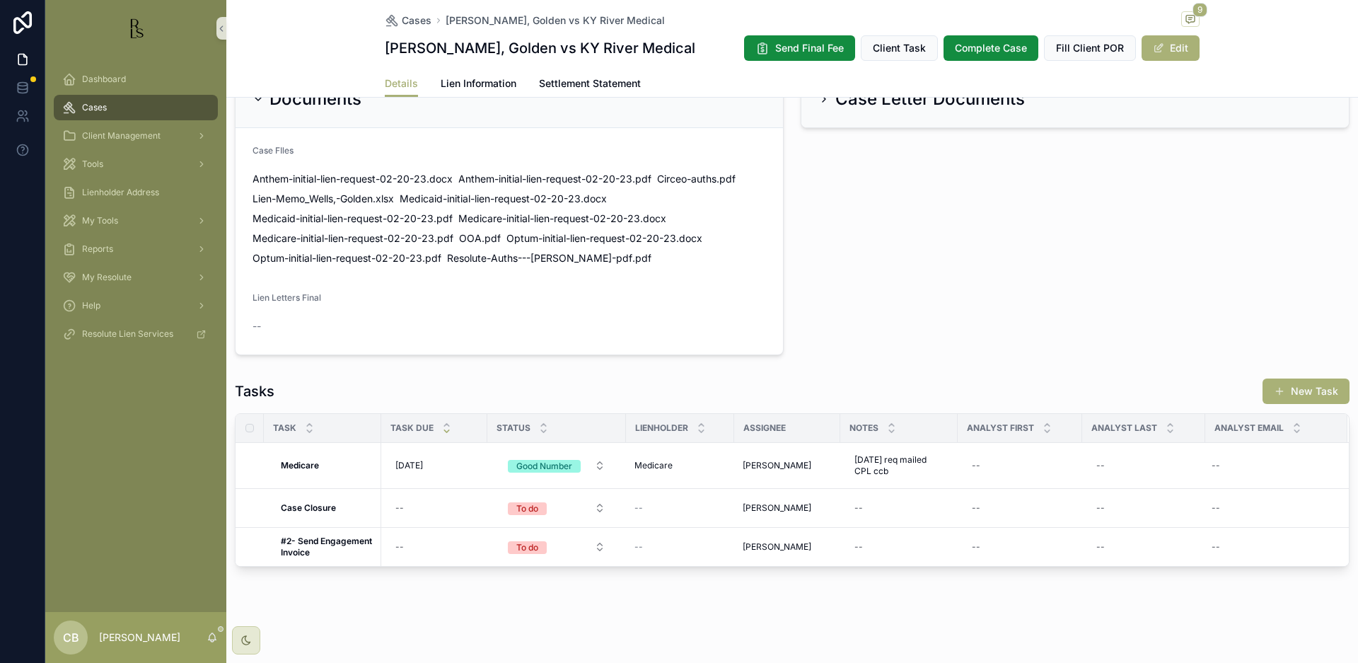
scroll to position [843, 0]
click at [889, 466] on span "[DATE] req mailed CPL ccb" at bounding box center [899, 465] width 89 height 23
click at [892, 496] on textarea "**********" at bounding box center [924, 489] width 134 height 42
type textarea "**********"
click at [1029, 477] on icon "scrollable content" at bounding box center [1027, 478] width 11 height 11
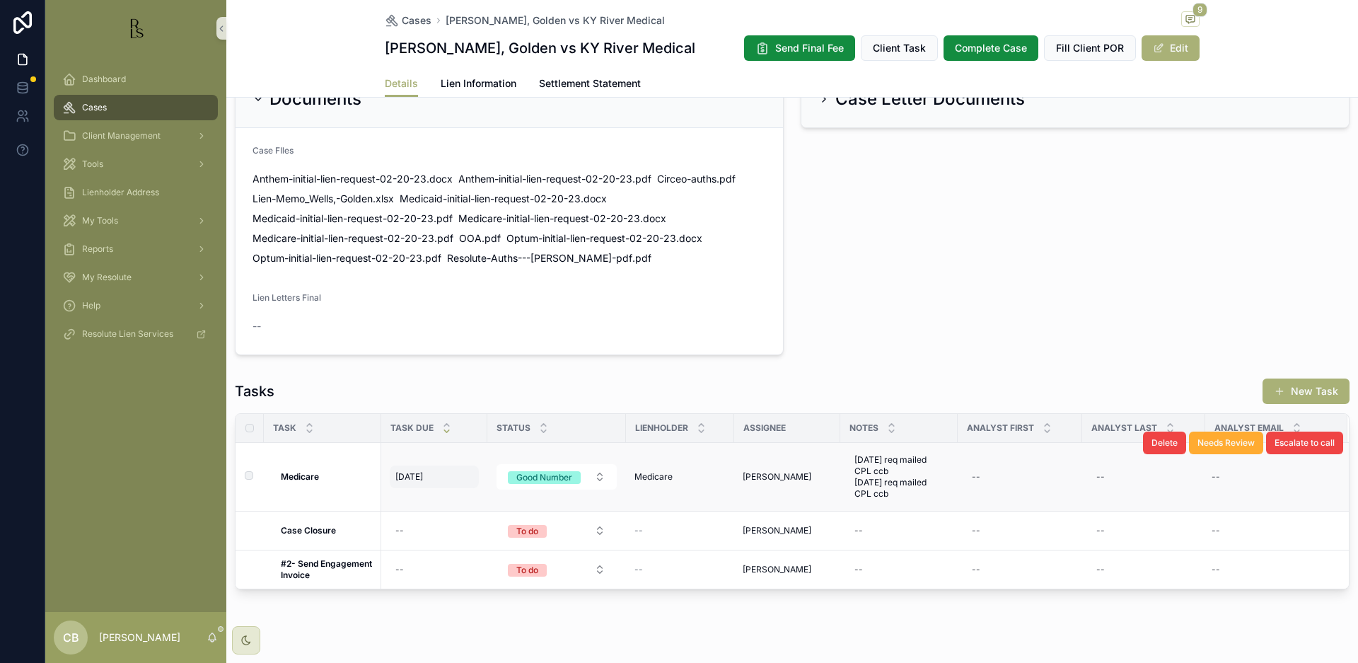
click at [410, 475] on span "[DATE]" at bounding box center [409, 476] width 28 height 11
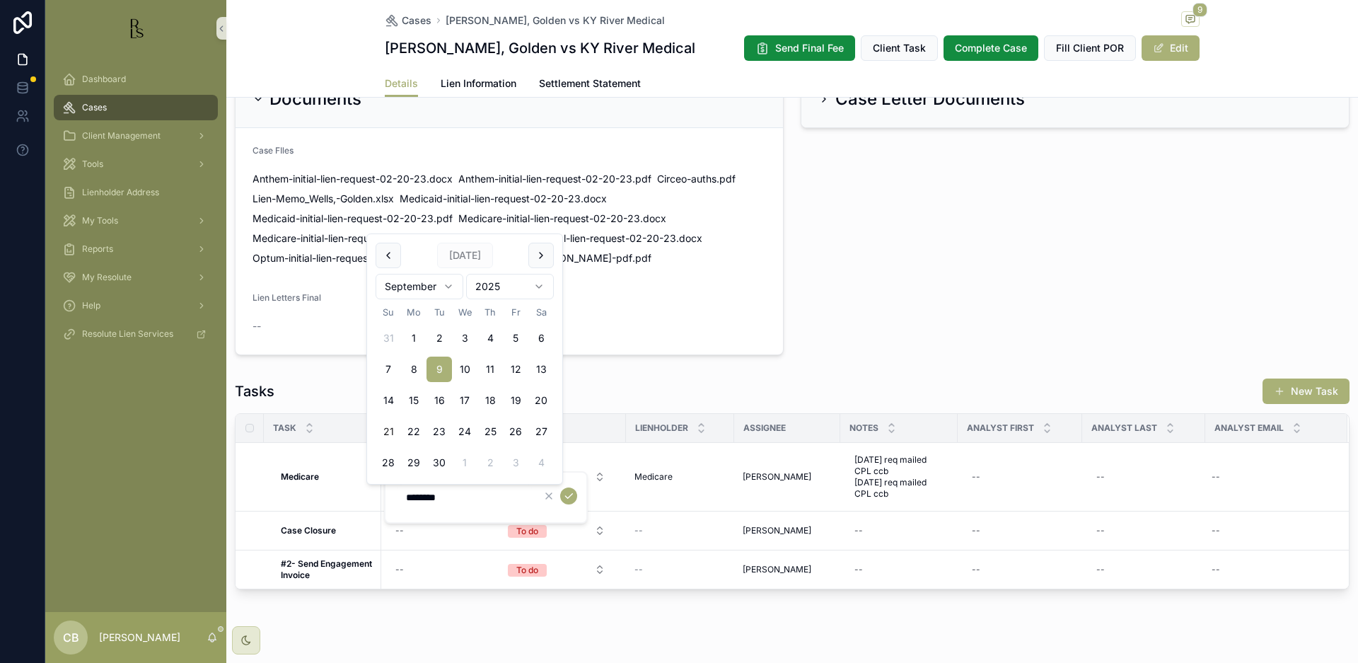
scroll to position [848, 0]
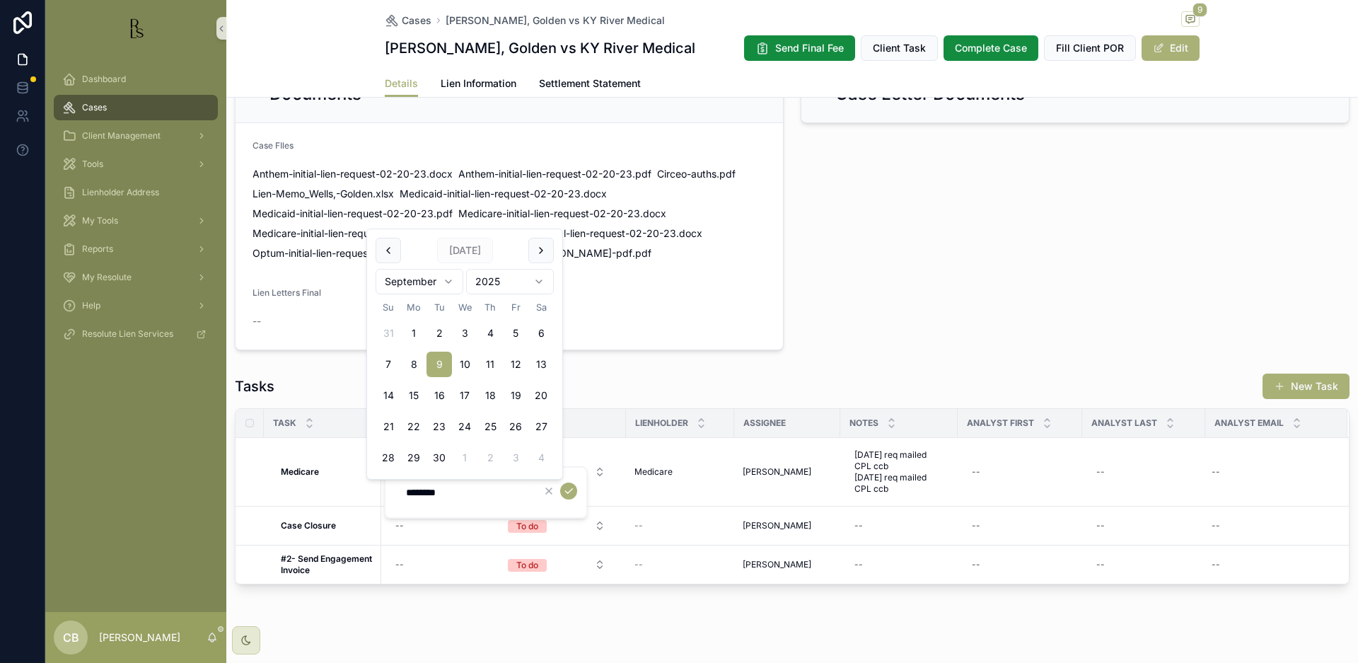
click at [446, 277] on html "Dashboard Cases Client Management Tools Lienholder Address My Tools Reports My …" at bounding box center [679, 331] width 1358 height 663
click at [443, 364] on button "9" at bounding box center [439, 364] width 25 height 25
type input "*********"
click at [569, 487] on icon "scrollable content" at bounding box center [568, 490] width 11 height 11
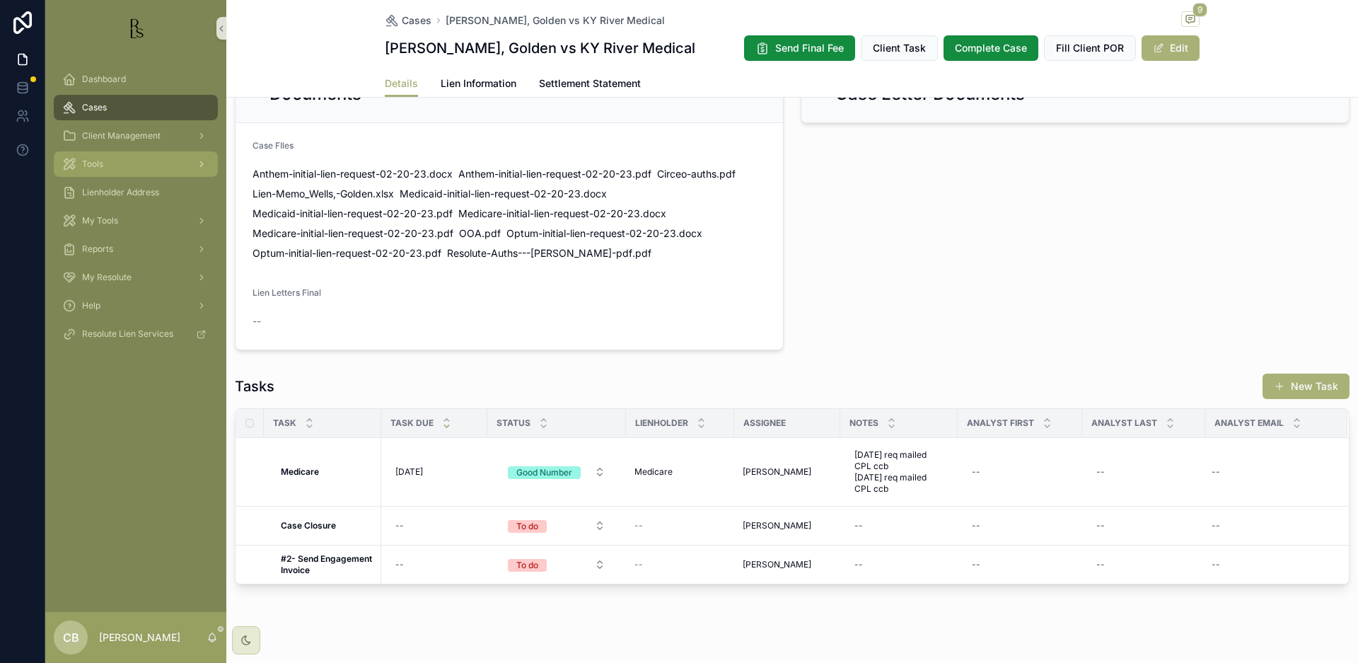
click at [94, 163] on span "Tools" at bounding box center [92, 163] width 21 height 11
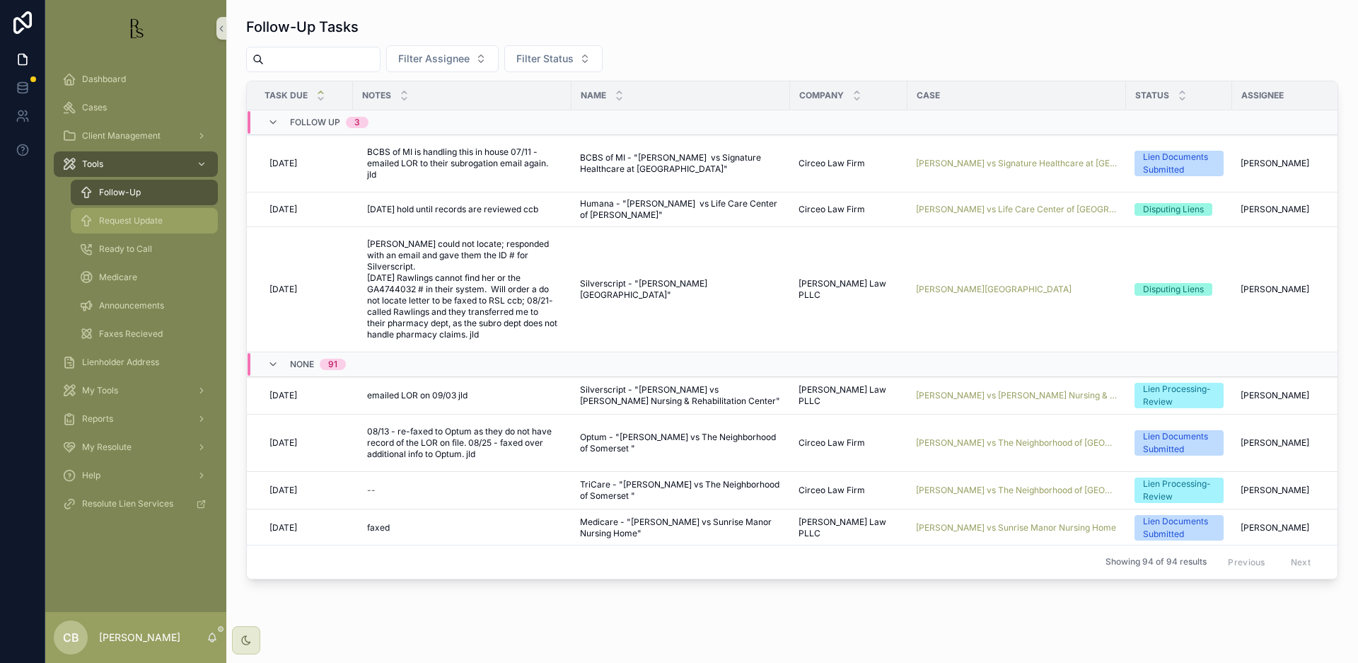
click at [149, 220] on span "Request Update" at bounding box center [131, 220] width 64 height 11
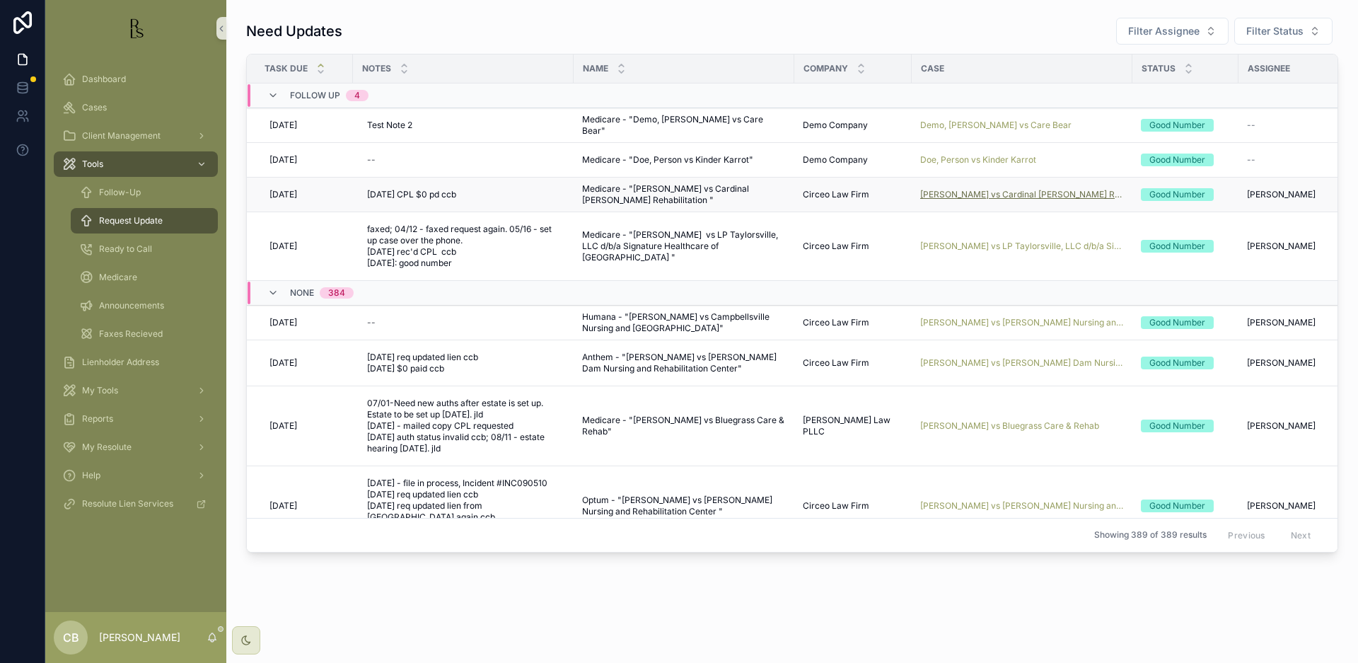
click at [1017, 189] on span "[PERSON_NAME] vs Cardinal [PERSON_NAME] Rehabilitation" at bounding box center [1022, 194] width 204 height 11
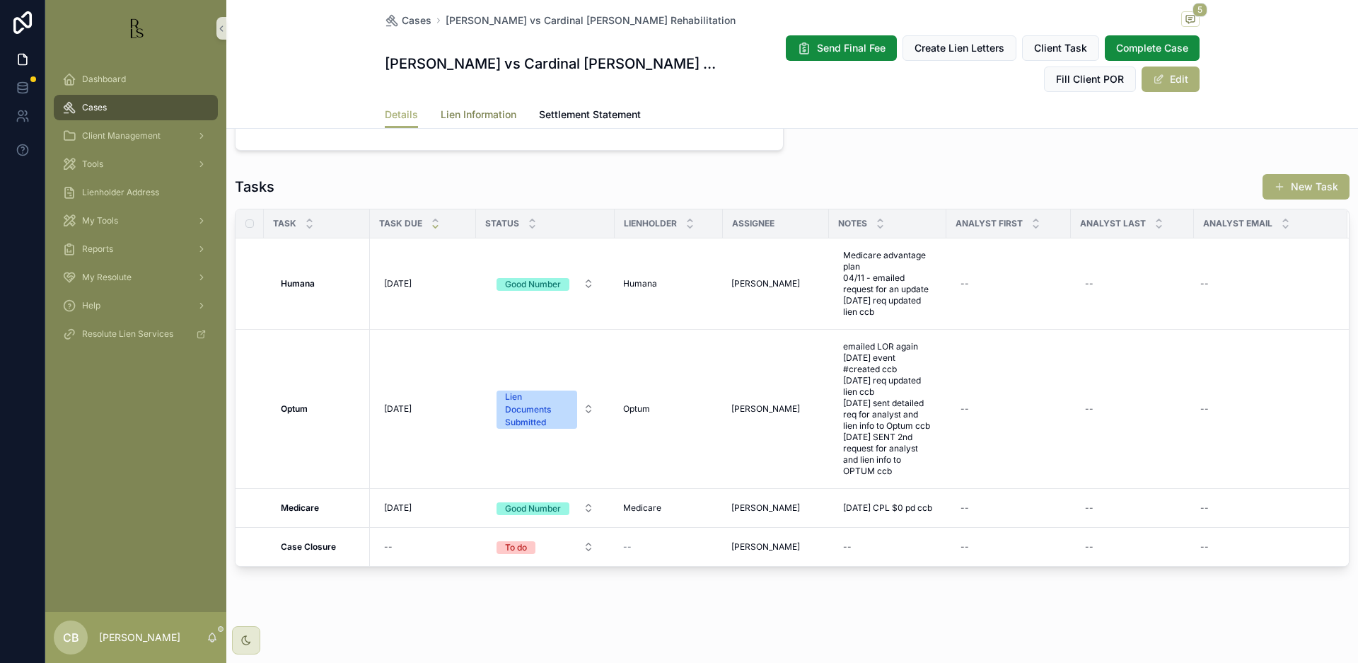
click at [485, 112] on span "Lien Information" at bounding box center [479, 115] width 76 height 14
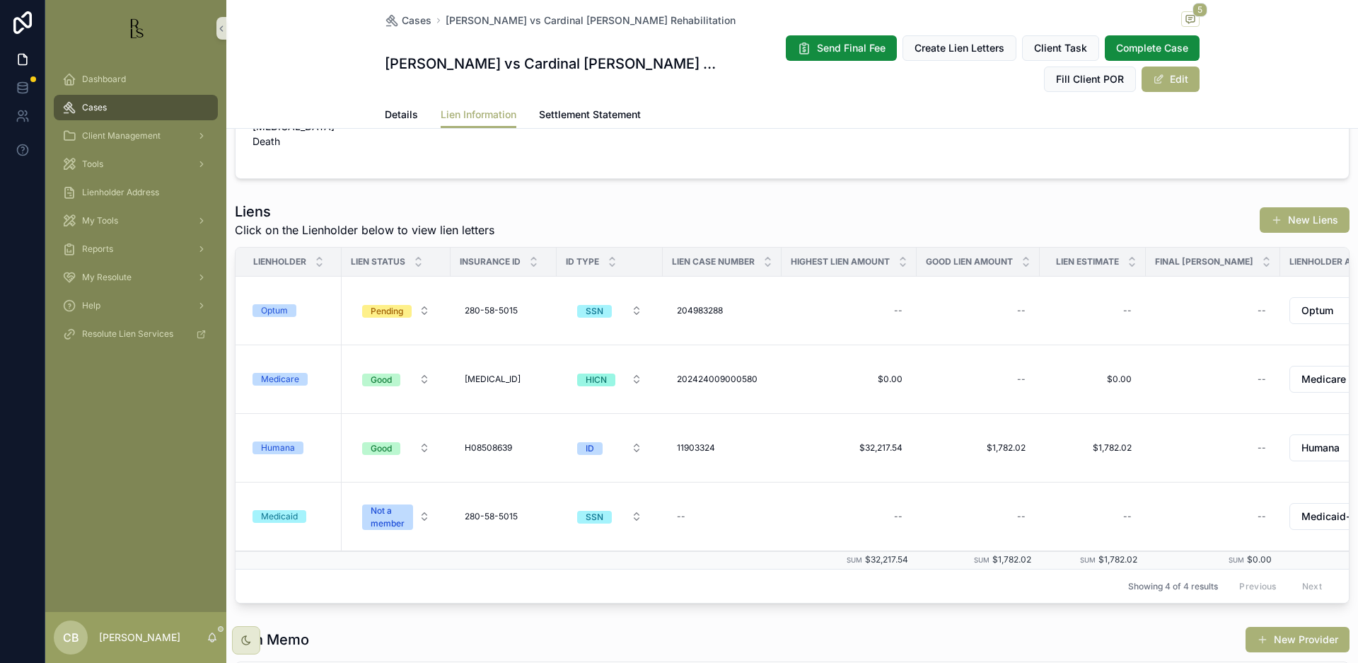
scroll to position [122, 0]
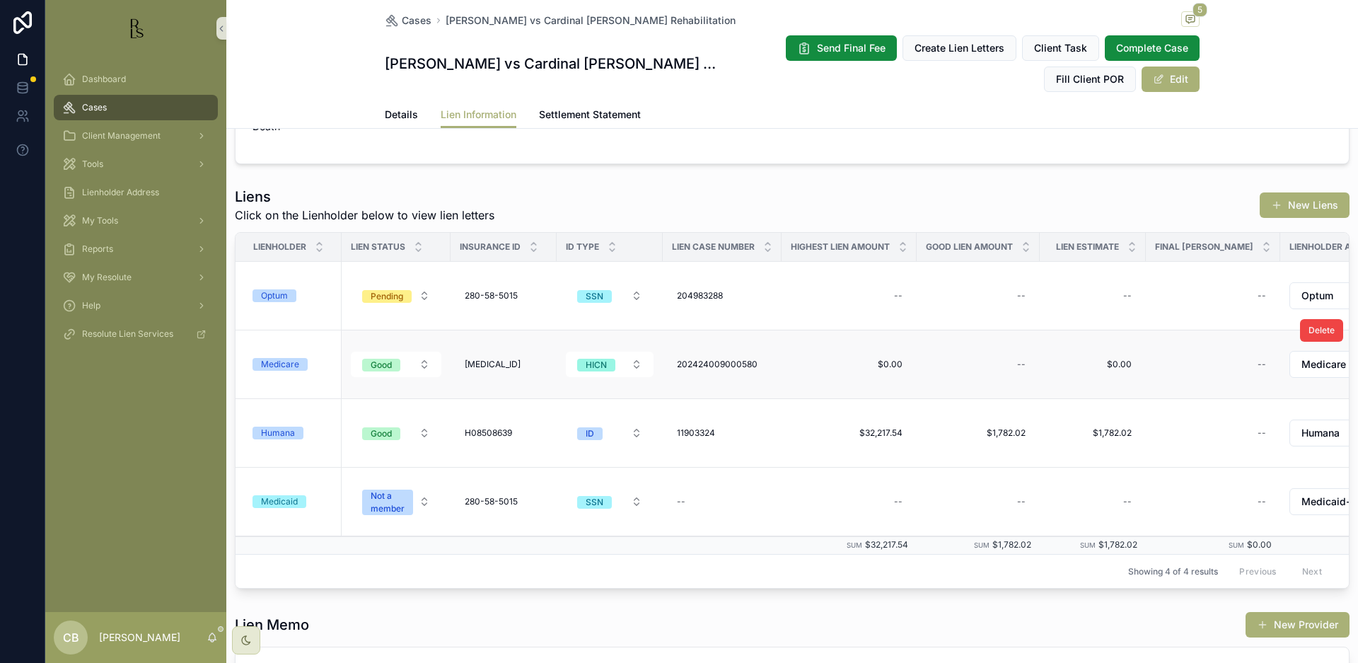
click at [283, 371] on div "Medicare" at bounding box center [280, 364] width 38 height 13
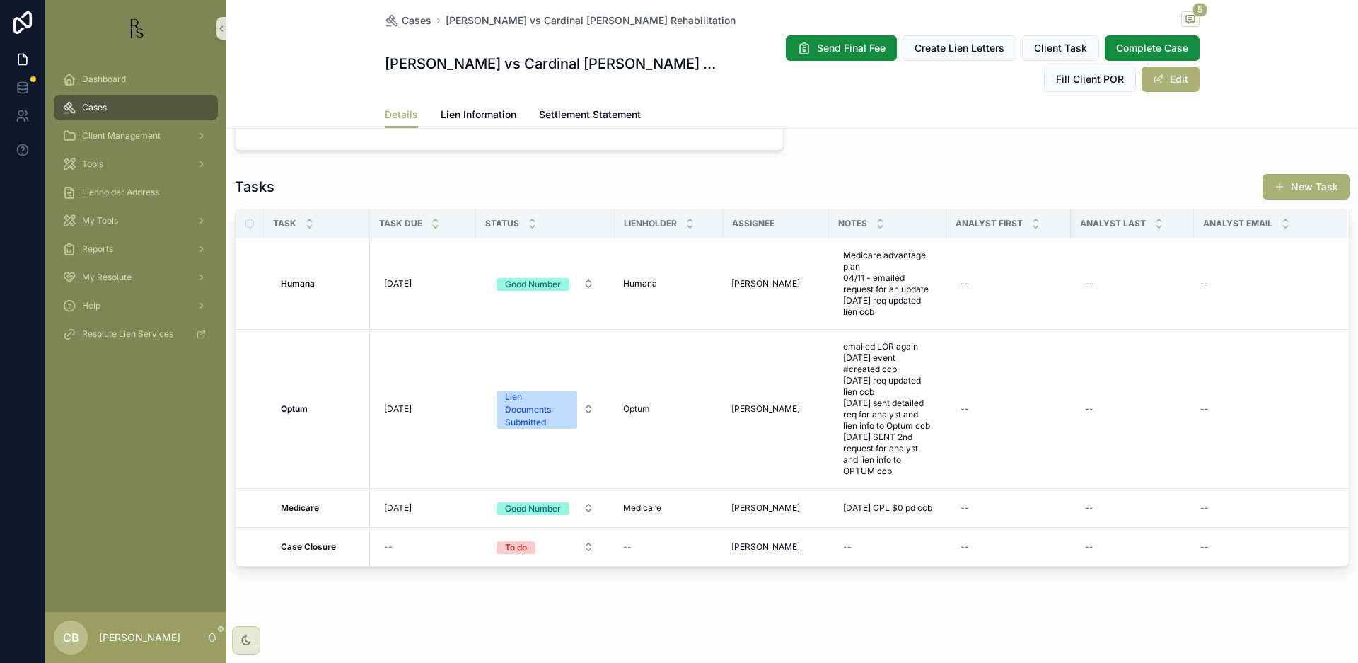
scroll to position [1151, 0]
click at [406, 504] on span "[DATE]" at bounding box center [398, 507] width 28 height 11
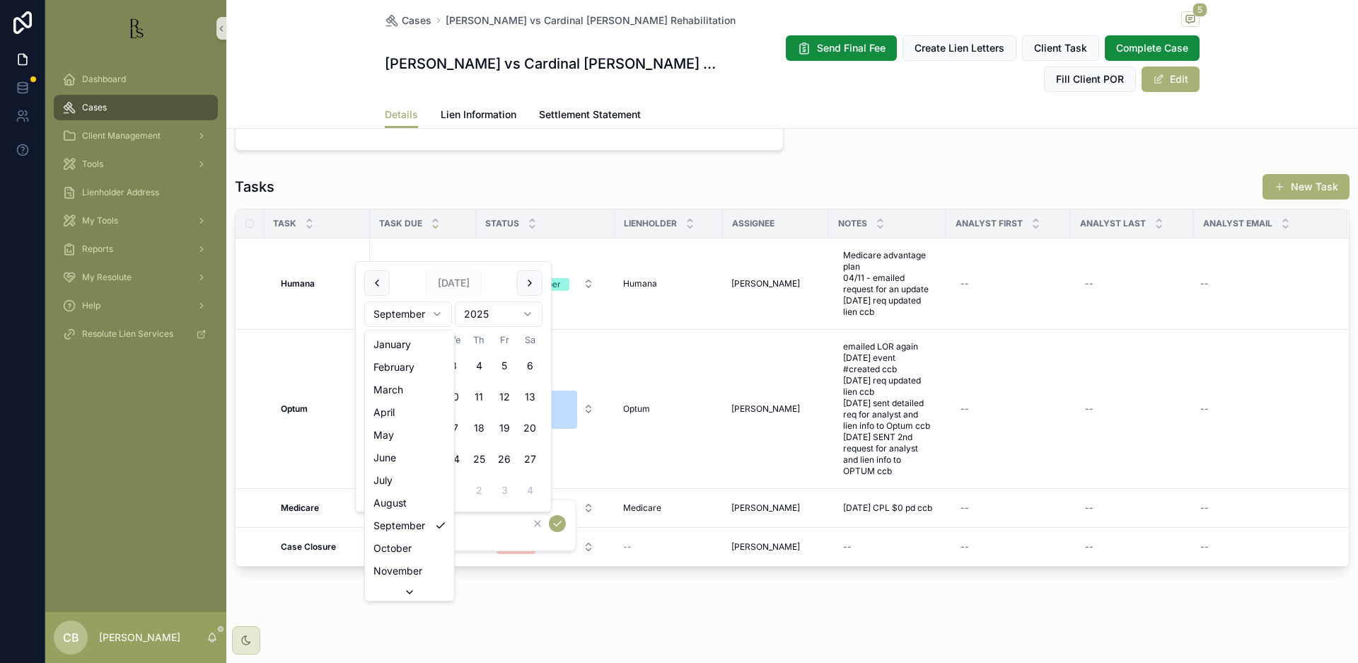
click at [437, 311] on html "Dashboard Cases Client Management Tools Lienholder Address My Tools Reports My …" at bounding box center [679, 331] width 1358 height 663
click at [480, 395] on button "9" at bounding box center [478, 396] width 25 height 25
type input "*********"
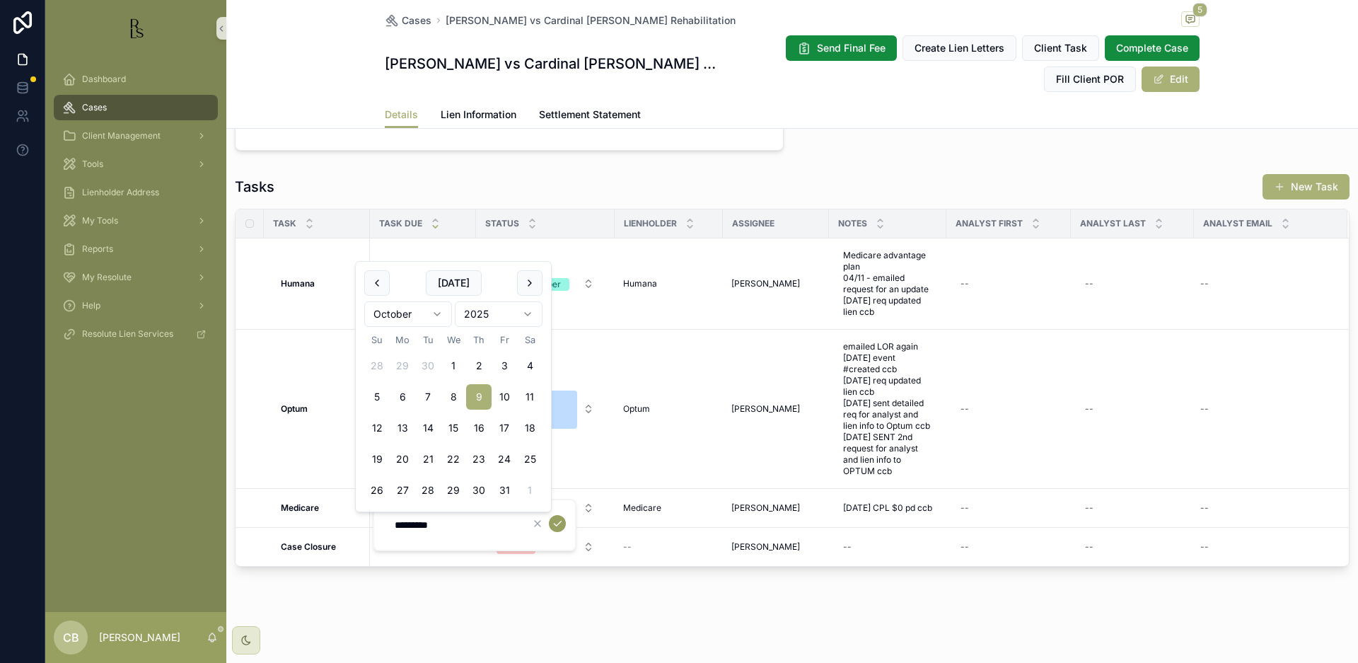
click at [559, 524] on icon "scrollable content" at bounding box center [557, 523] width 7 height 5
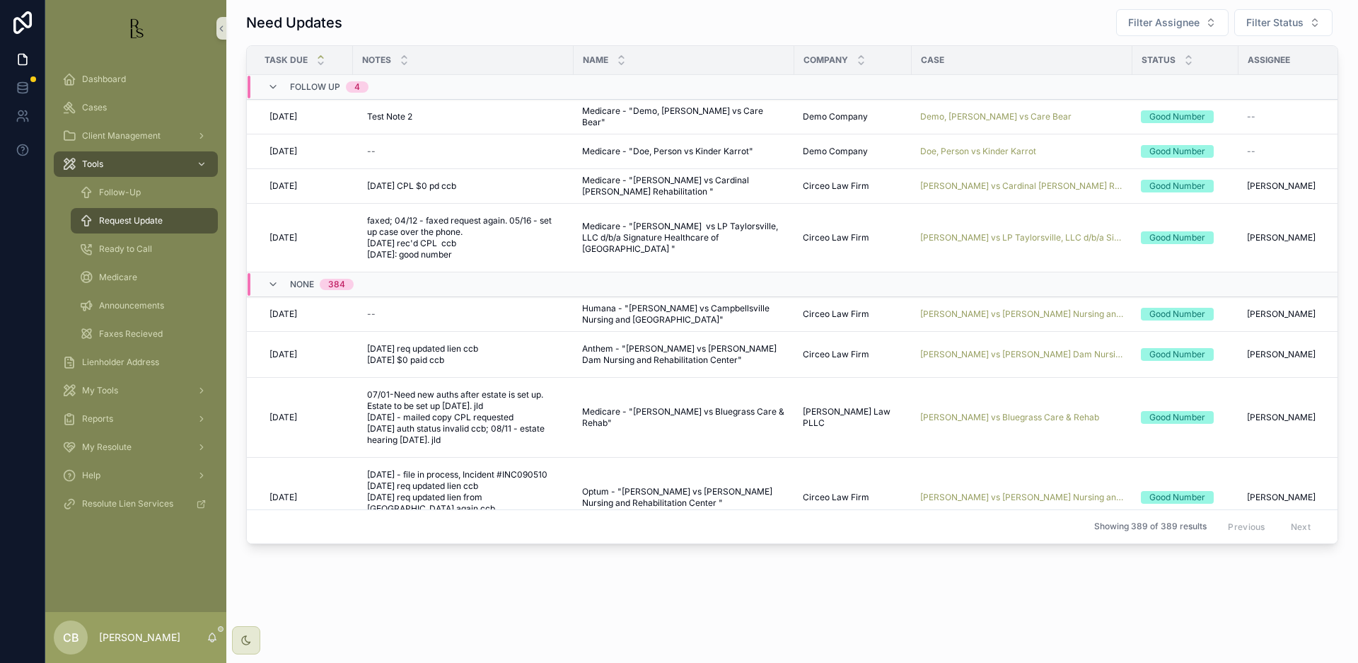
scroll to position [8, 0]
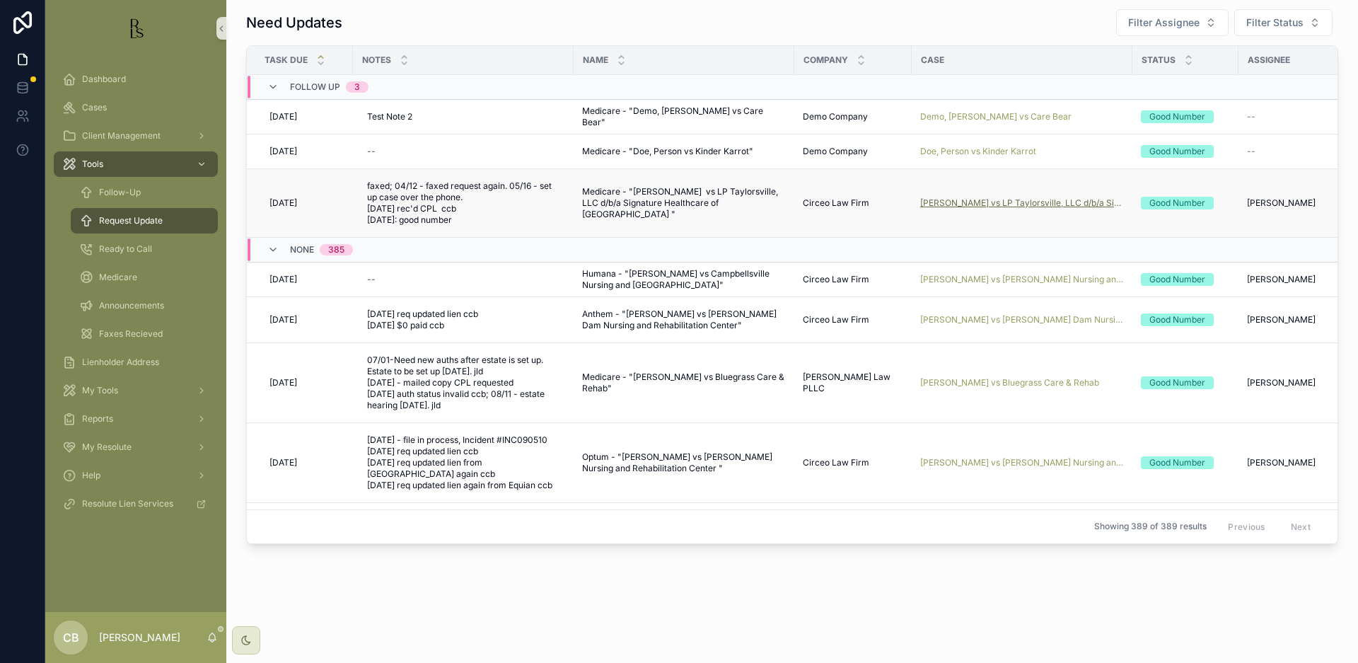
click at [1013, 201] on span "[PERSON_NAME] vs LP Taylorsville, LLC d/b/a Signature Healthcare of [GEOGRAPHIC…" at bounding box center [1022, 202] width 204 height 11
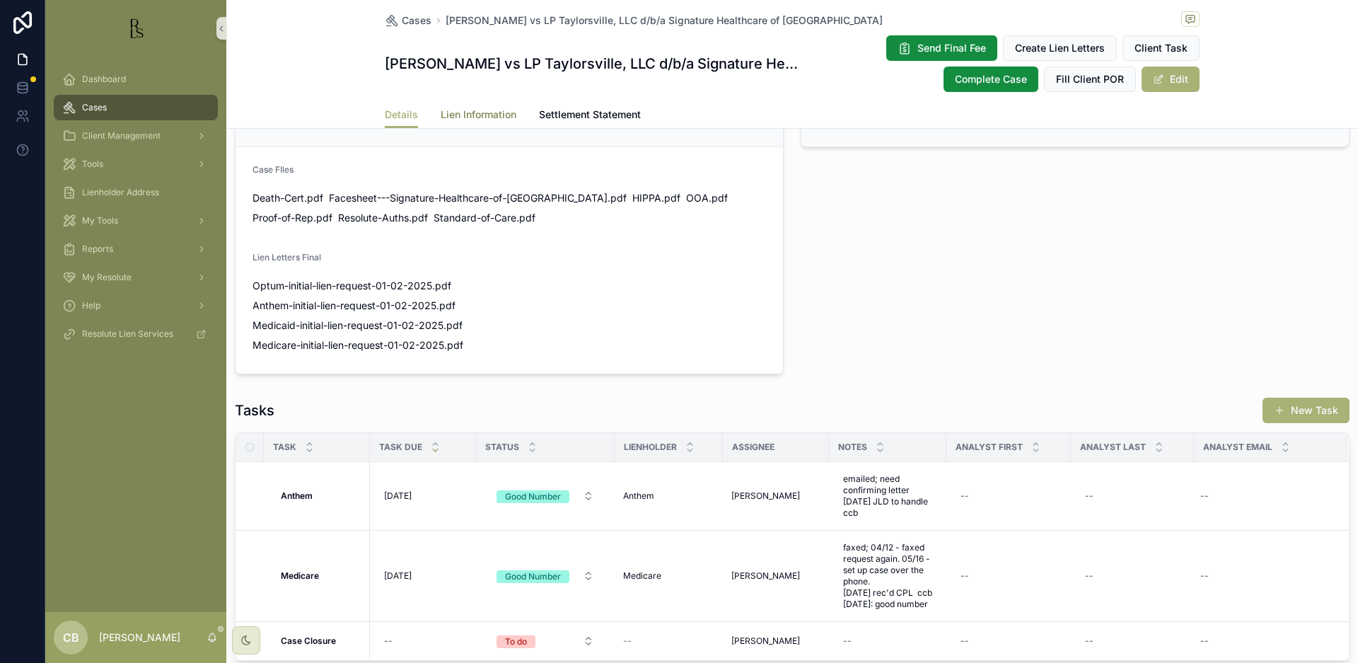
click at [466, 114] on span "Lien Information" at bounding box center [479, 115] width 76 height 14
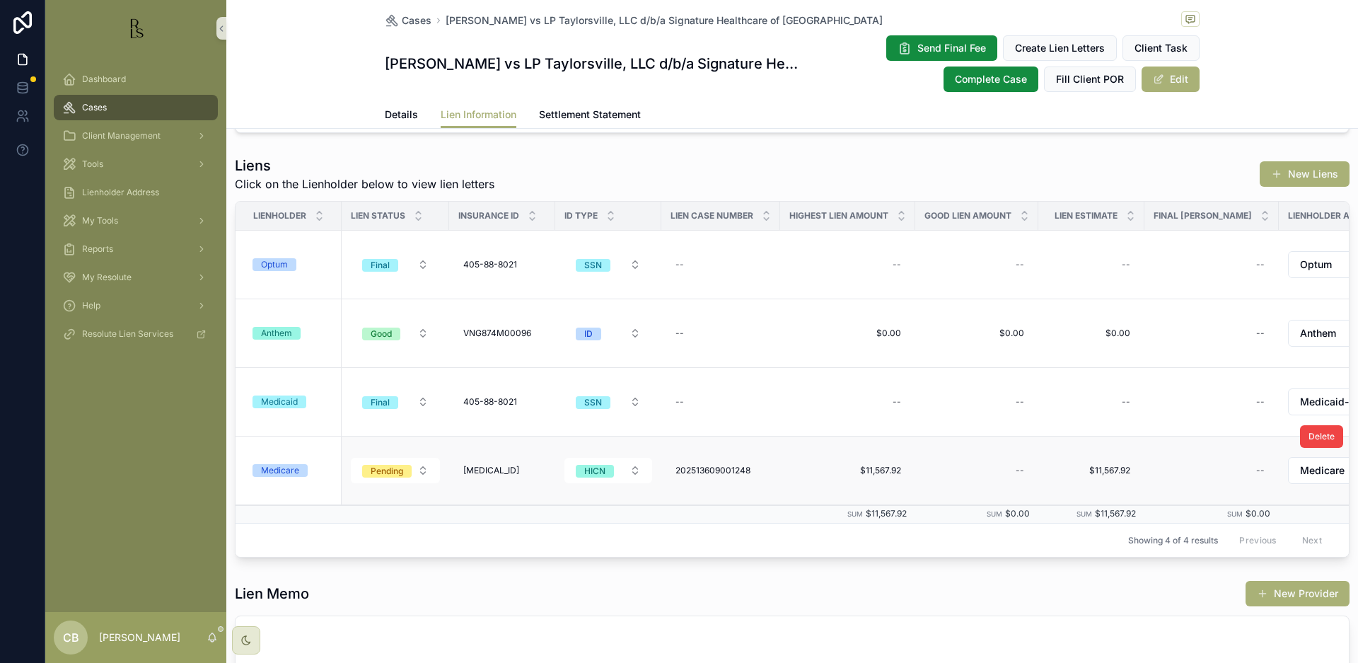
scroll to position [168, 0]
click at [281, 467] on div "Medicare" at bounding box center [280, 469] width 38 height 13
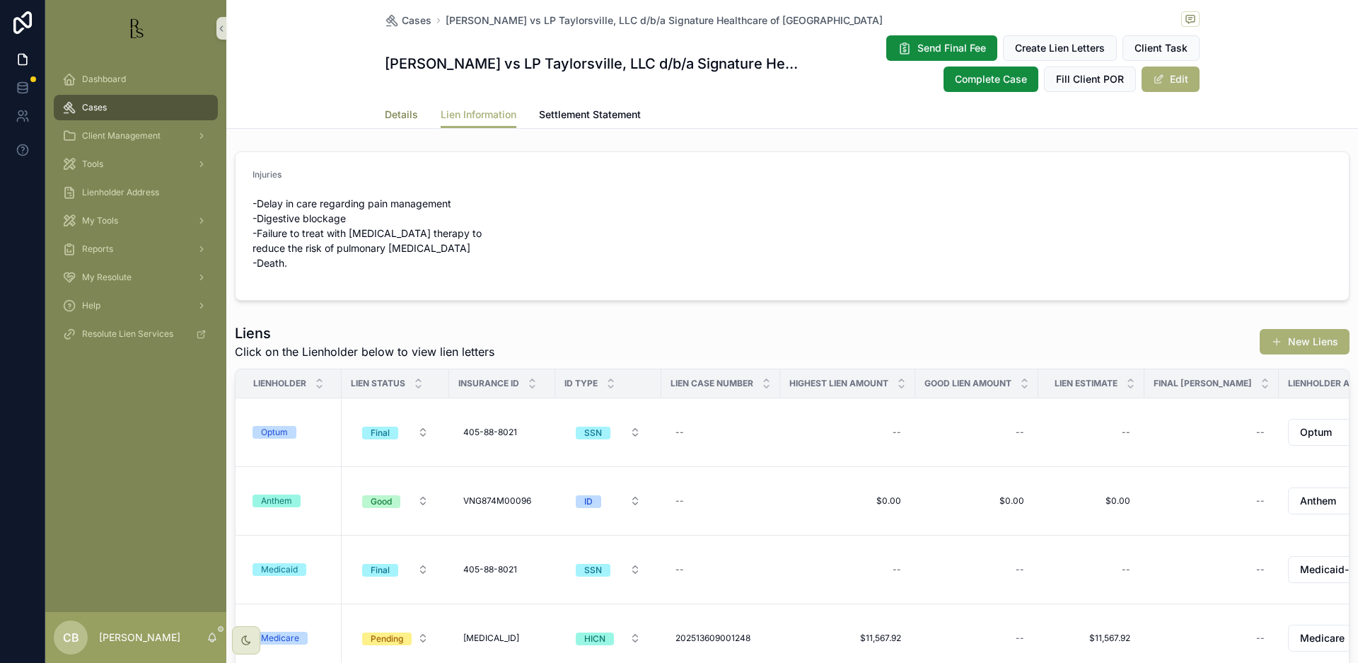
click at [393, 115] on span "Details" at bounding box center [401, 115] width 33 height 14
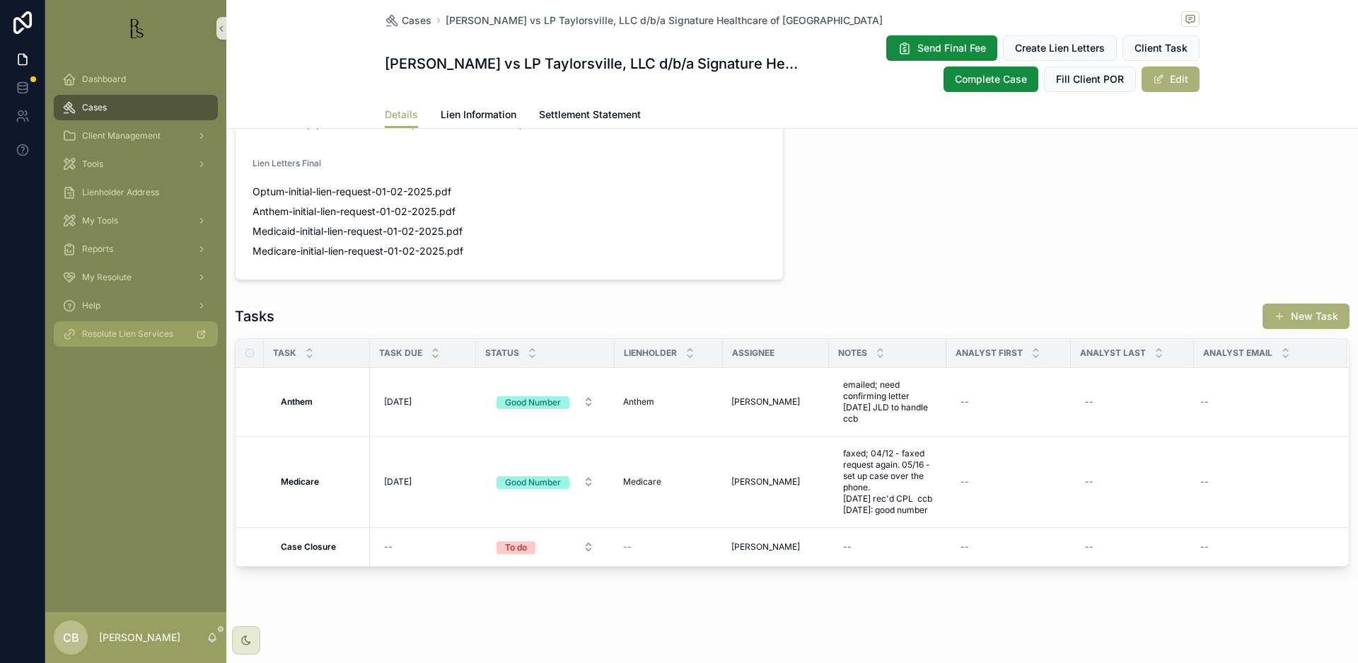
click at [478, 109] on span "Lien Information" at bounding box center [479, 115] width 76 height 14
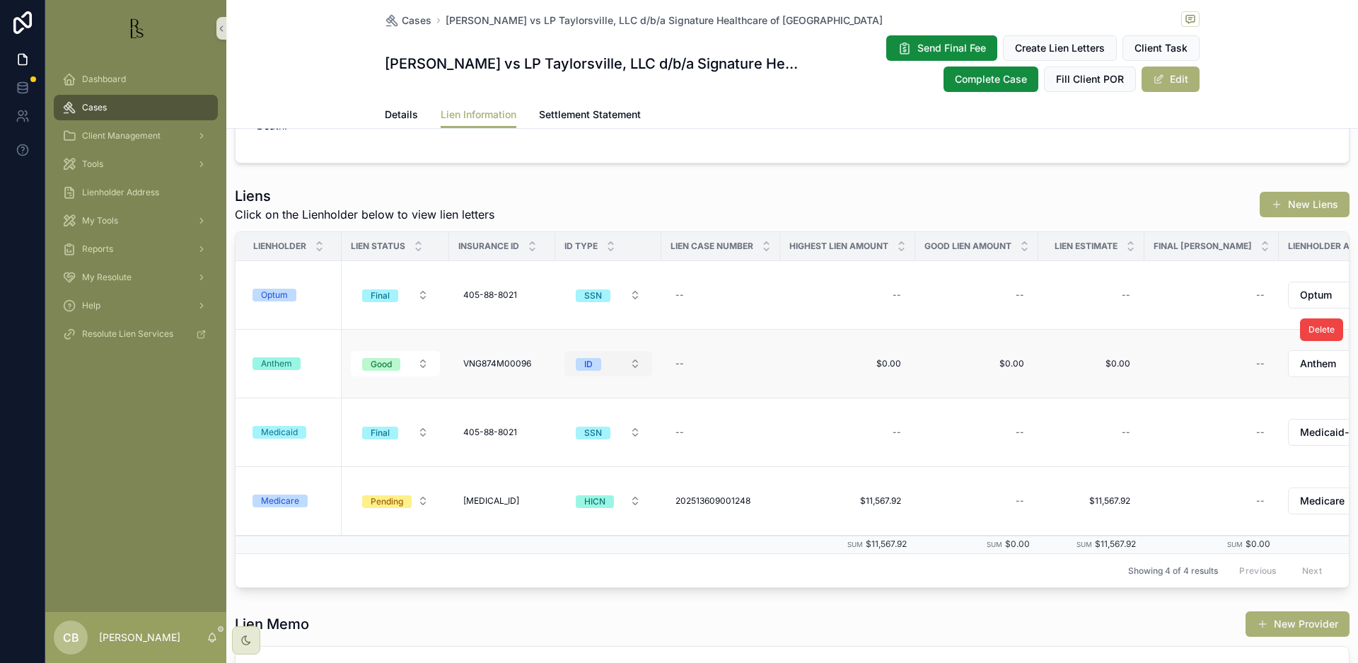
scroll to position [143, 0]
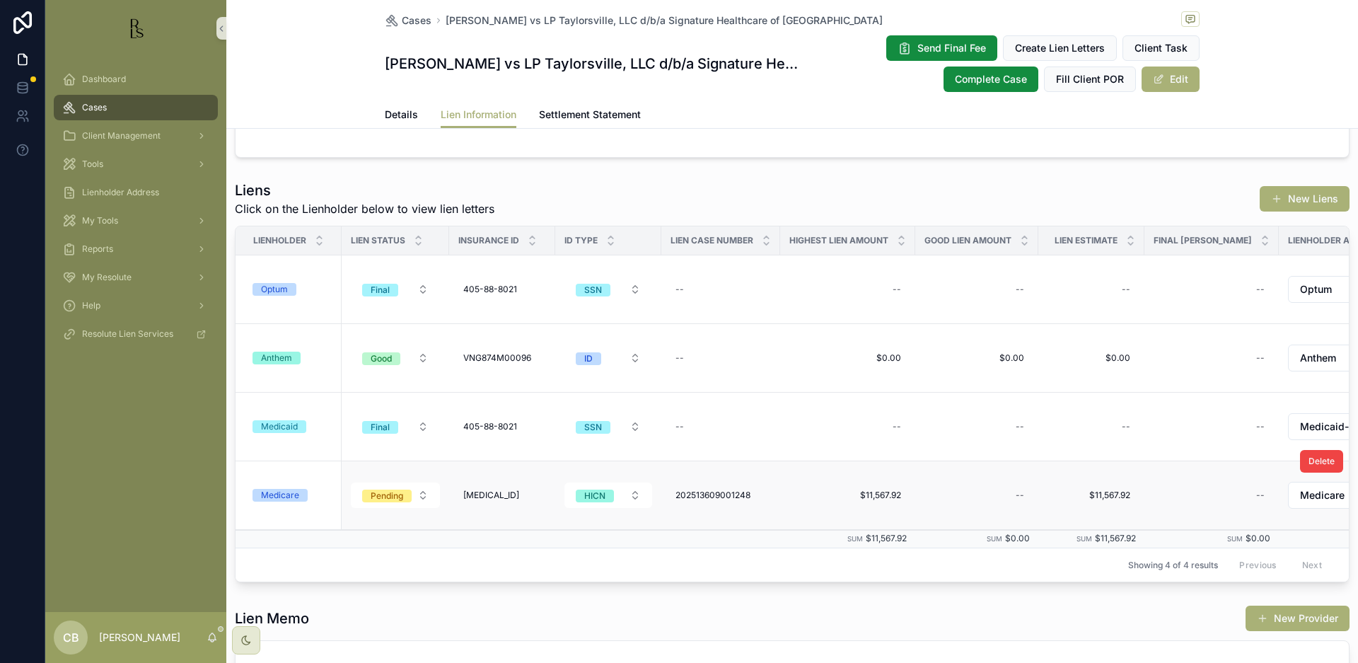
click at [279, 493] on div "Medicare" at bounding box center [280, 495] width 38 height 13
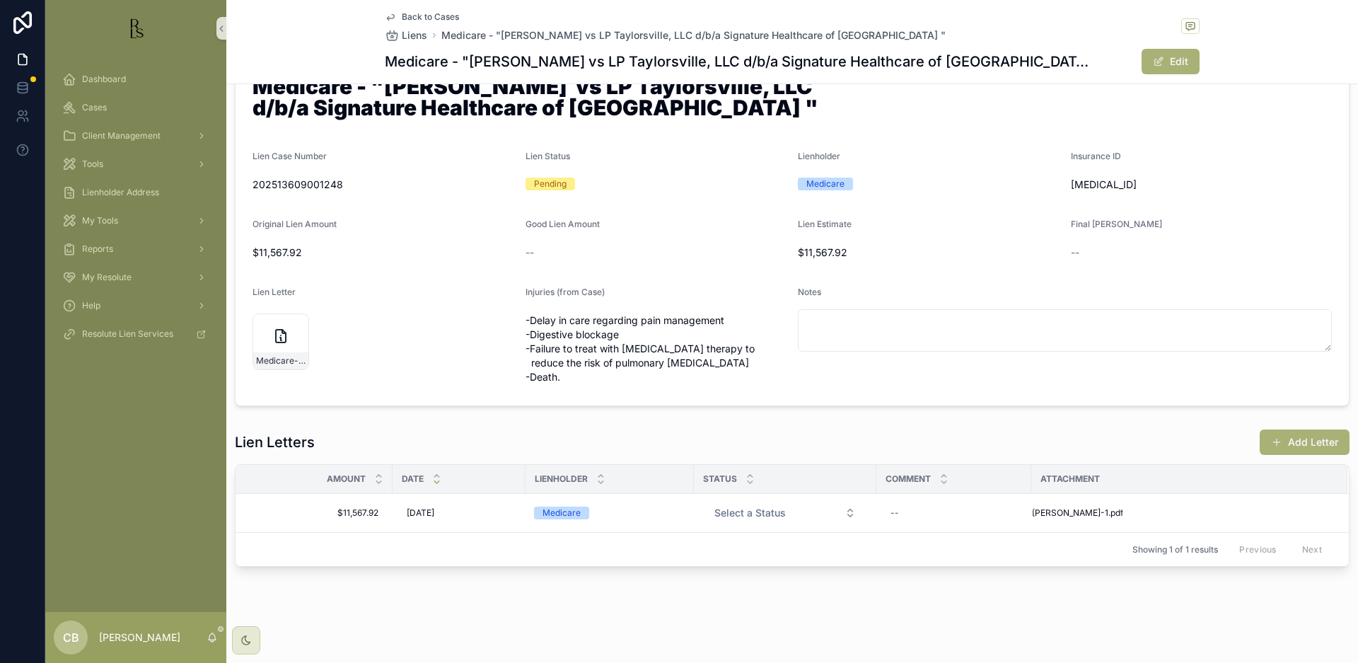
scroll to position [53, 0]
click at [1075, 513] on span "[PERSON_NAME]-1" at bounding box center [1070, 512] width 76 height 11
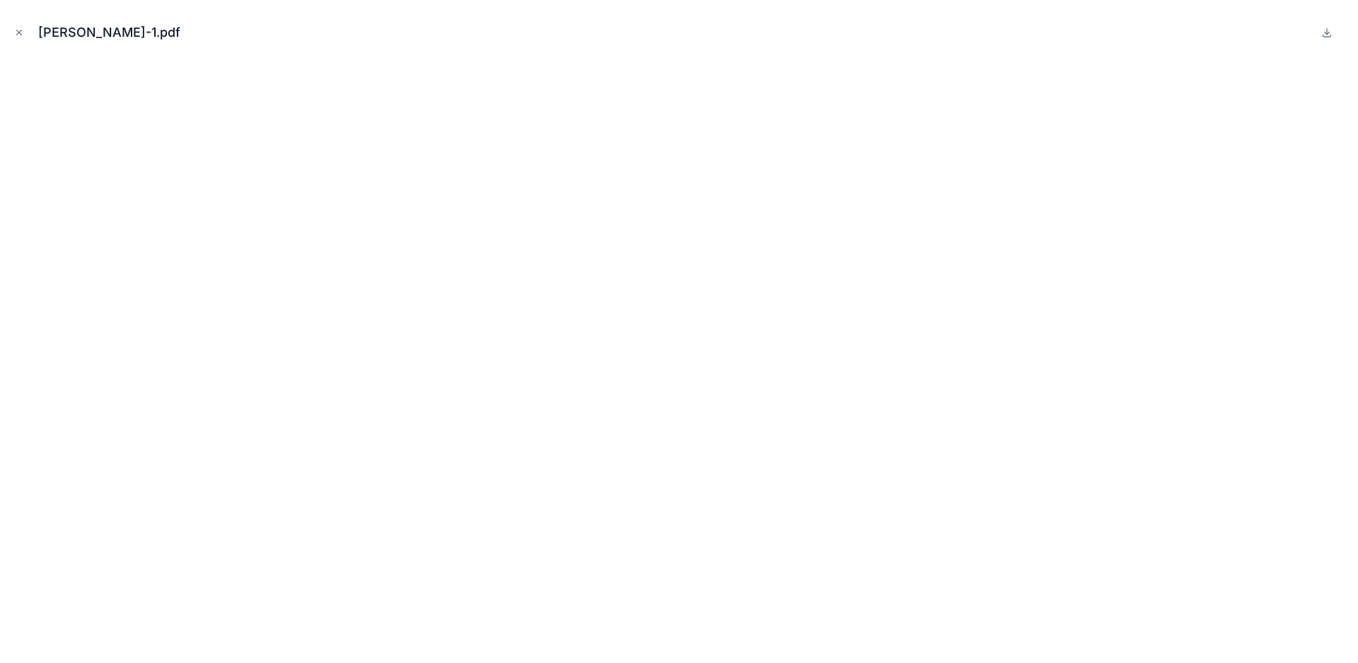
scroll to position [0, 1]
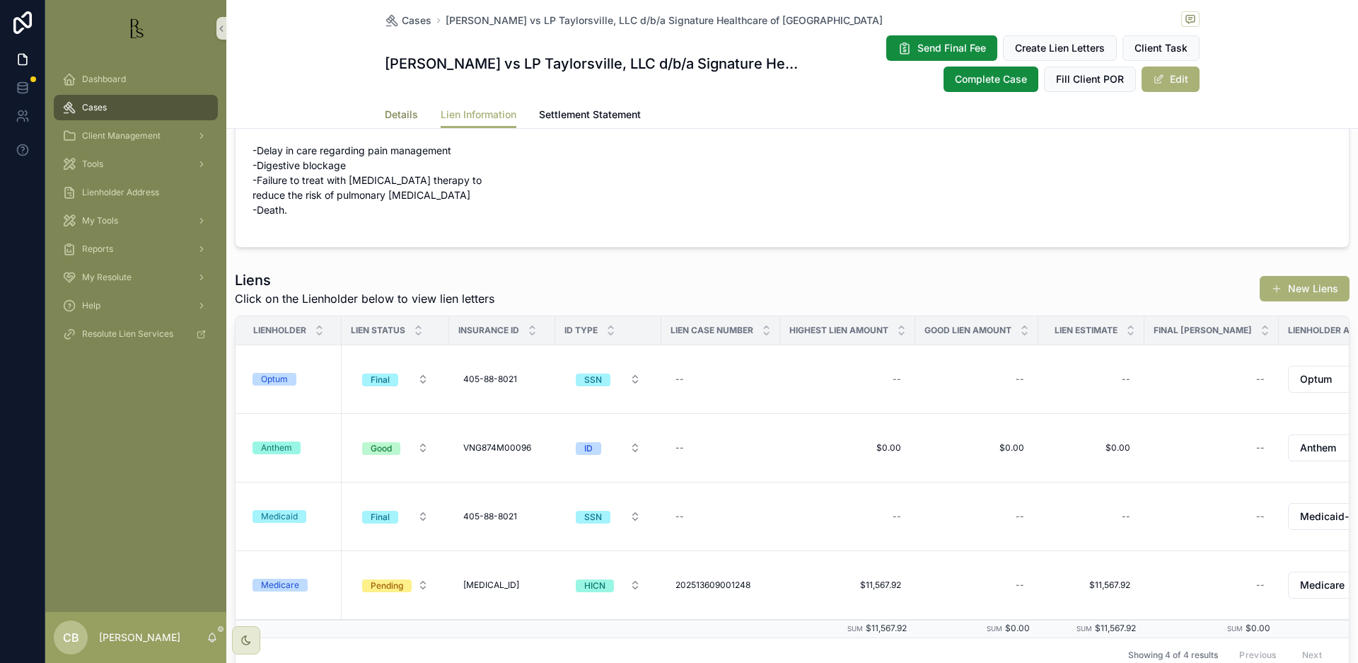
click at [396, 113] on span "Details" at bounding box center [401, 115] width 33 height 14
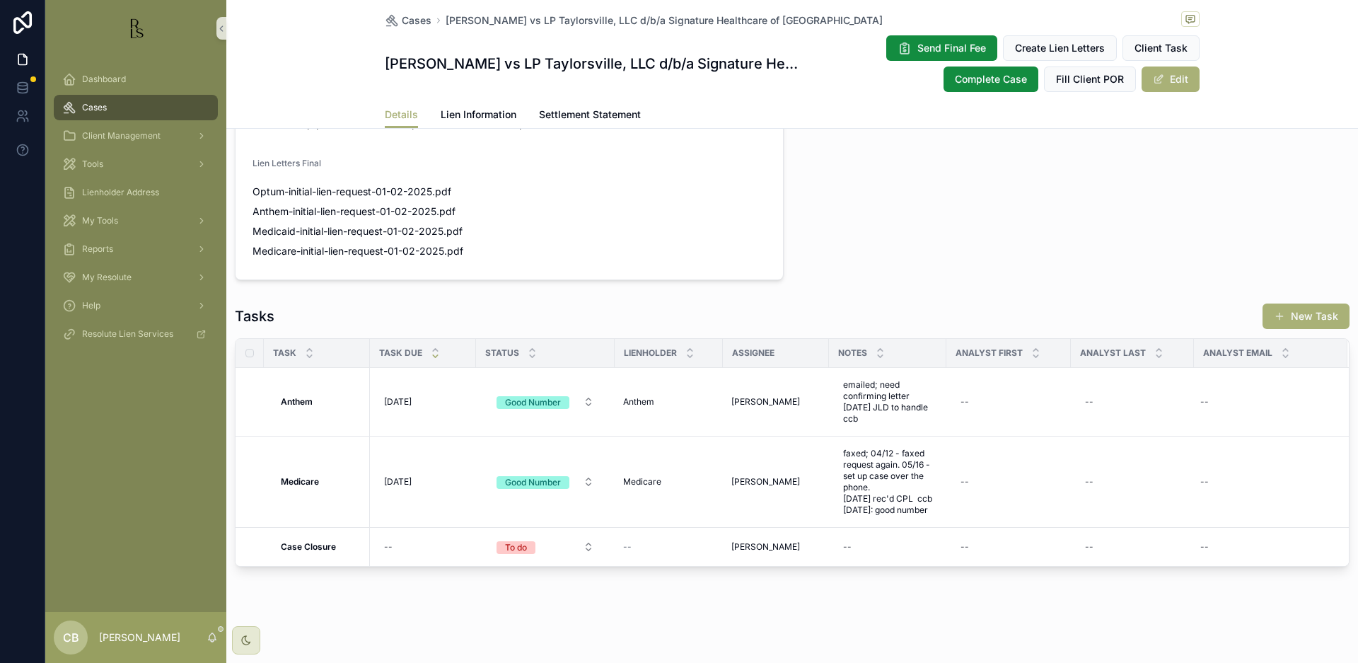
scroll to position [1034, 0]
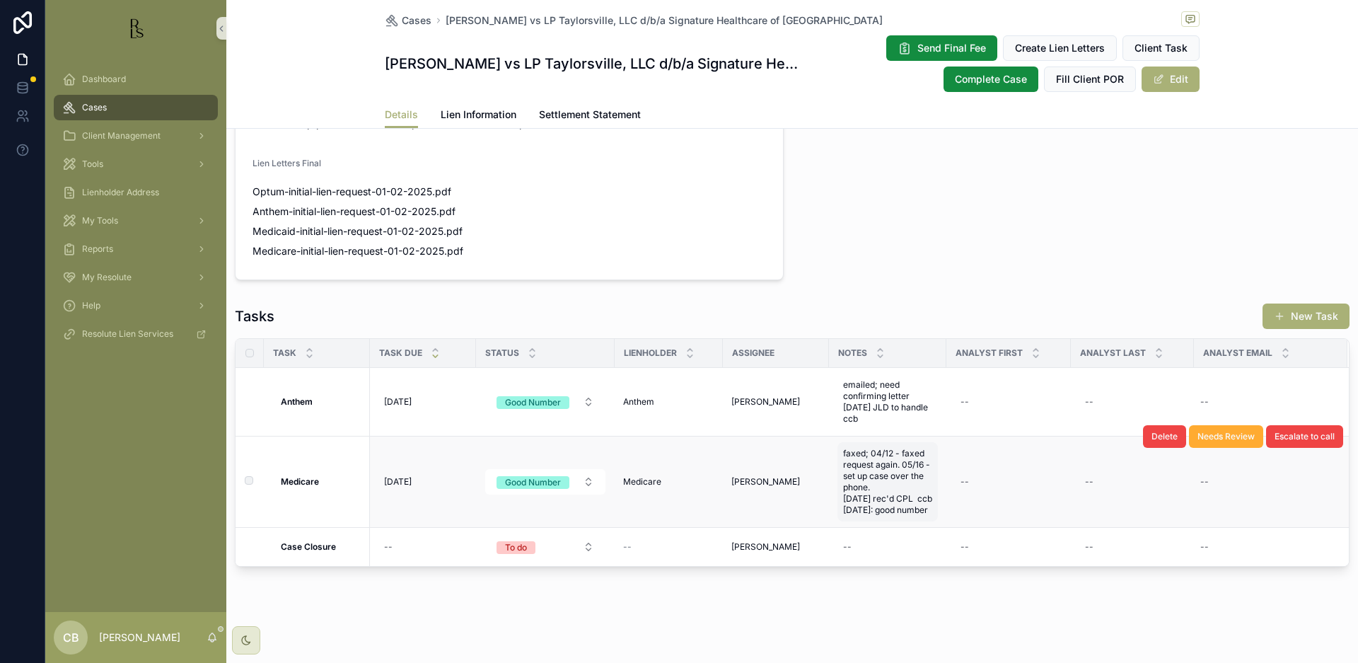
click at [923, 509] on span "faxed; 04/12 - faxed request again. 05/16 - set up case over the phone. [DATE] …" at bounding box center [887, 482] width 89 height 68
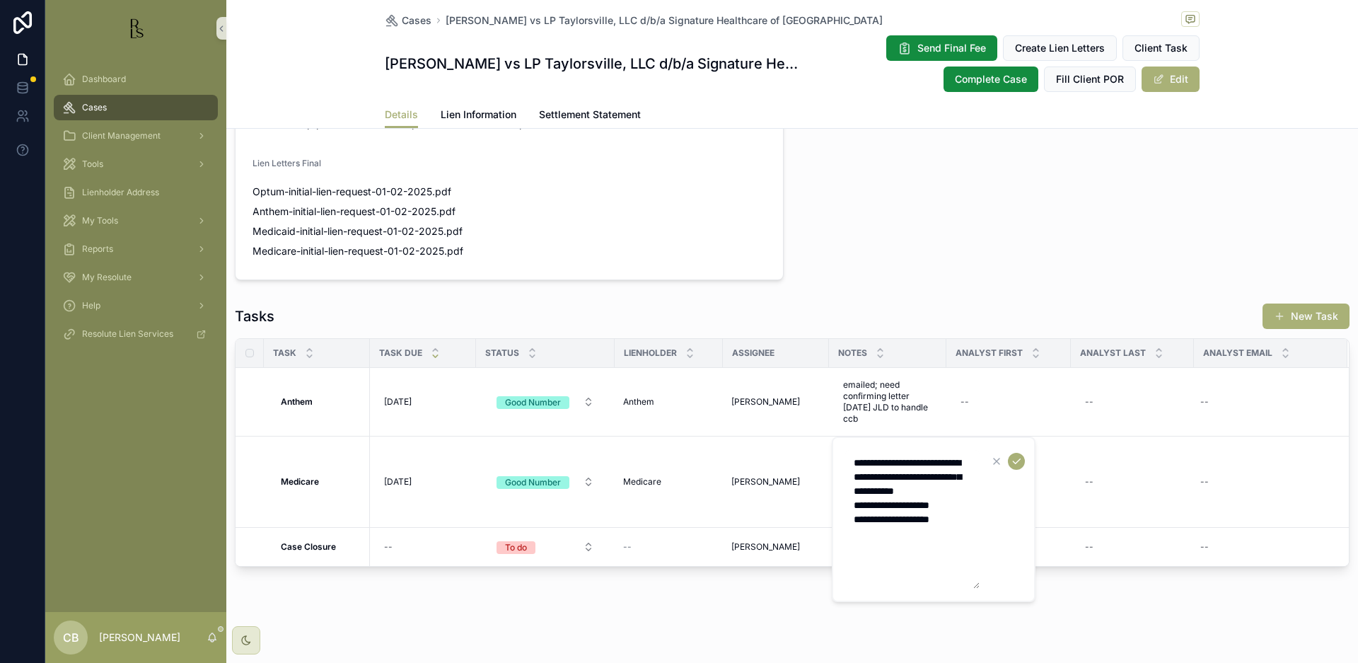
drag, startPoint x: 962, startPoint y: 533, endPoint x: 973, endPoint y: 535, distance: 11.4
click at [966, 534] on textarea "**********" at bounding box center [912, 519] width 134 height 139
type textarea "**********"
click at [1015, 459] on icon "scrollable content" at bounding box center [1016, 460] width 11 height 11
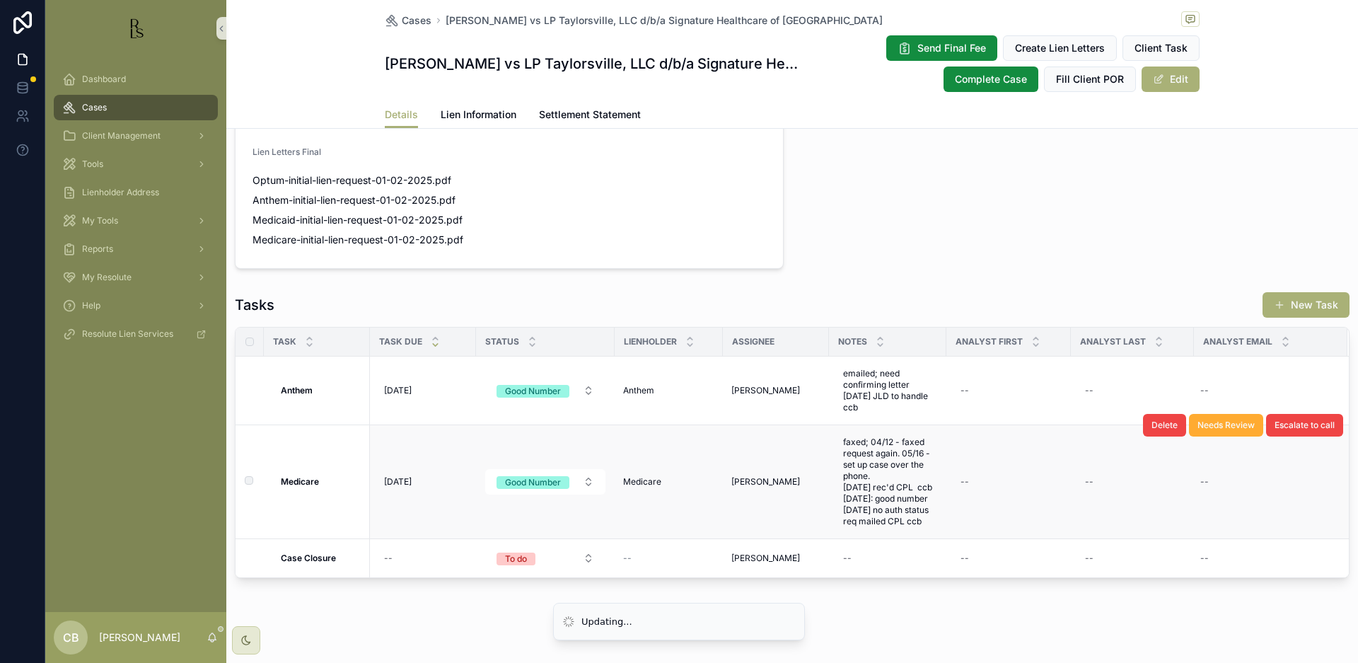
scroll to position [0, 0]
click at [400, 485] on span "[DATE]" at bounding box center [398, 481] width 28 height 11
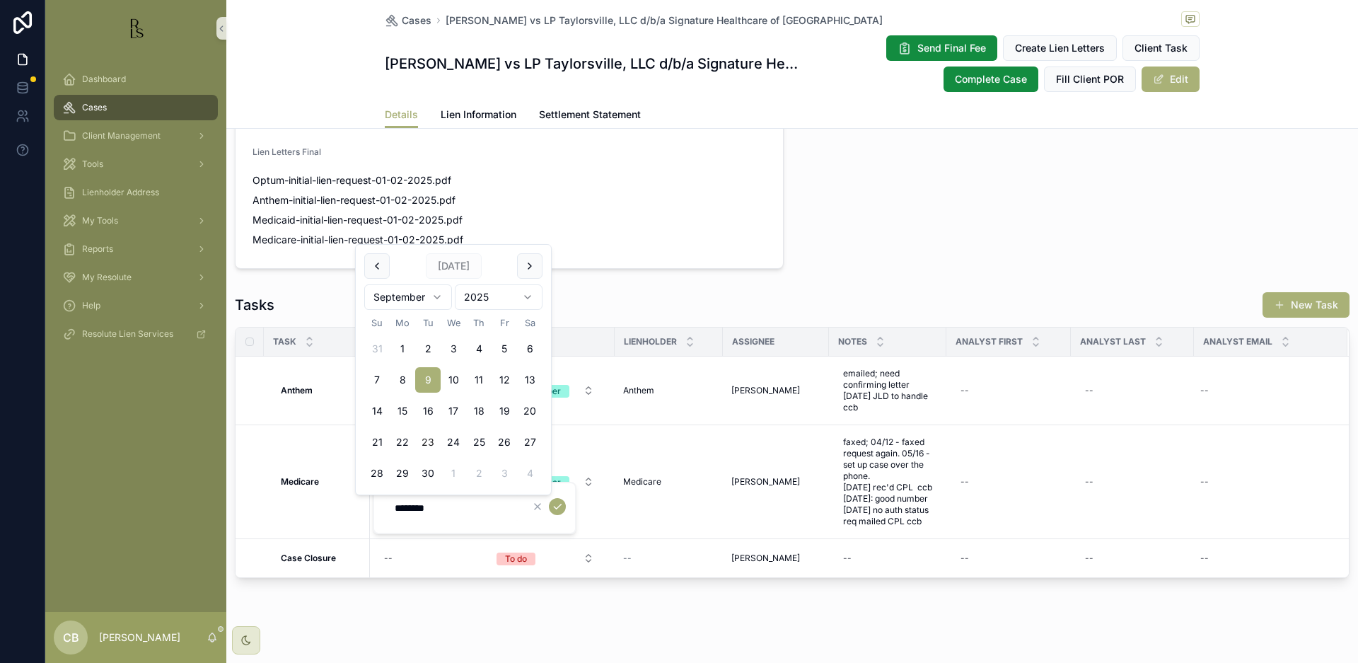
click at [428, 440] on button "23" at bounding box center [427, 441] width 25 height 25
type input "*********"
click at [557, 507] on icon "scrollable content" at bounding box center [557, 506] width 11 height 11
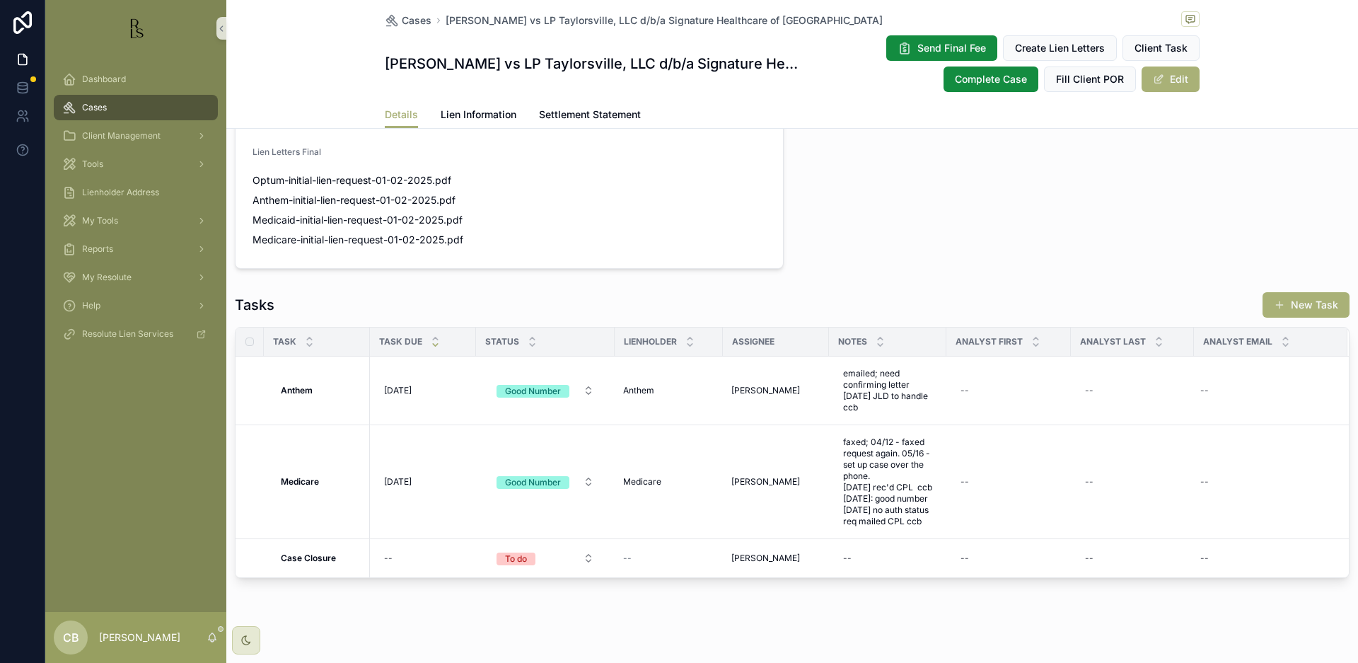
click at [100, 161] on span "Tools" at bounding box center [92, 163] width 21 height 11
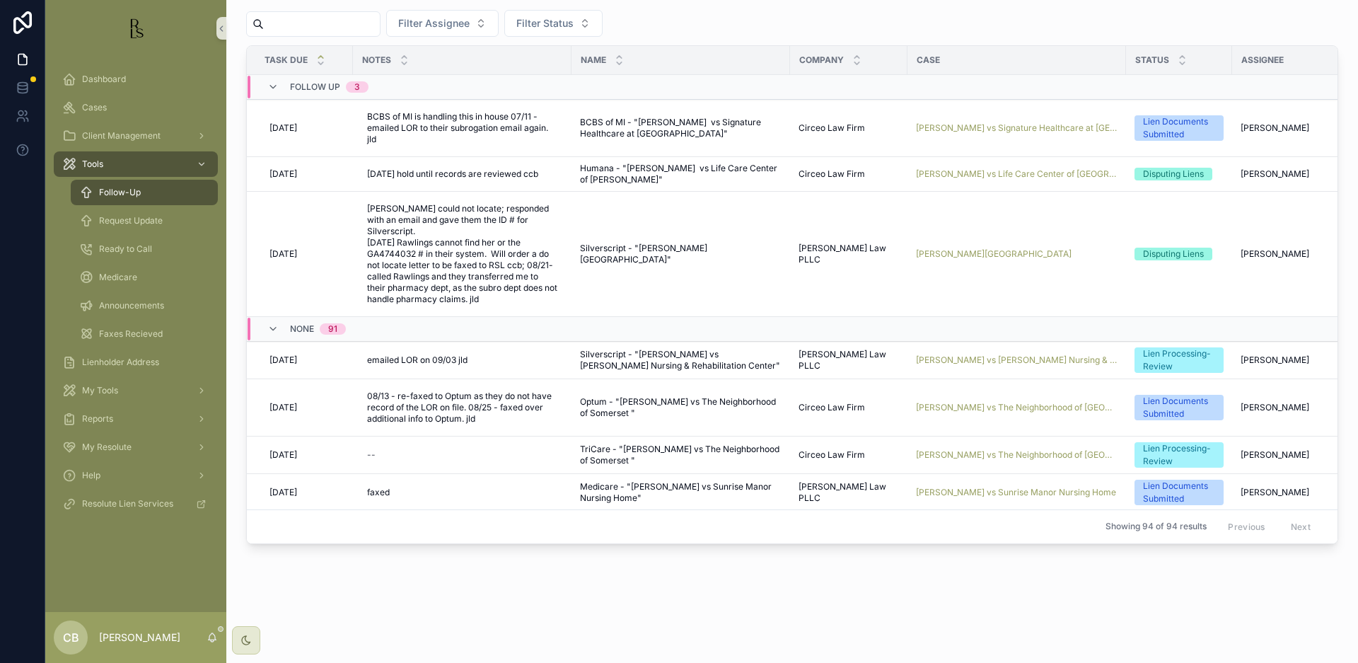
click at [100, 161] on span "Tools" at bounding box center [92, 163] width 21 height 11
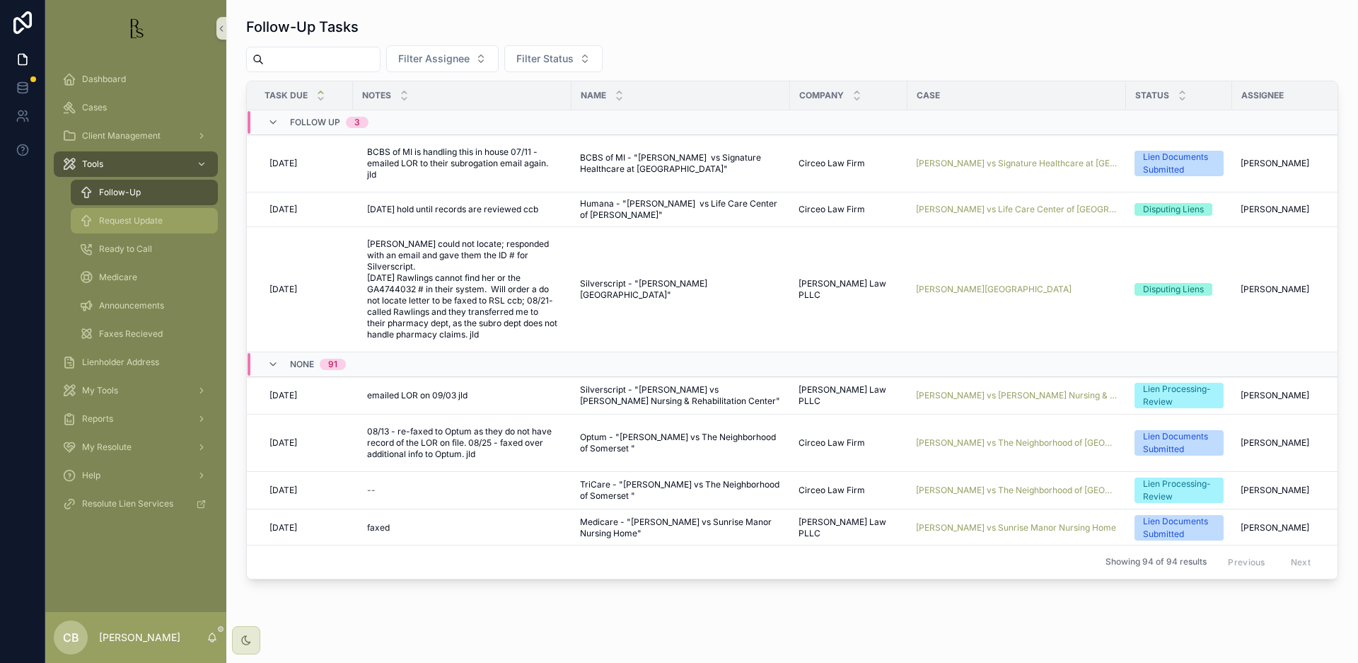
click at [130, 224] on span "Request Update" at bounding box center [131, 220] width 64 height 11
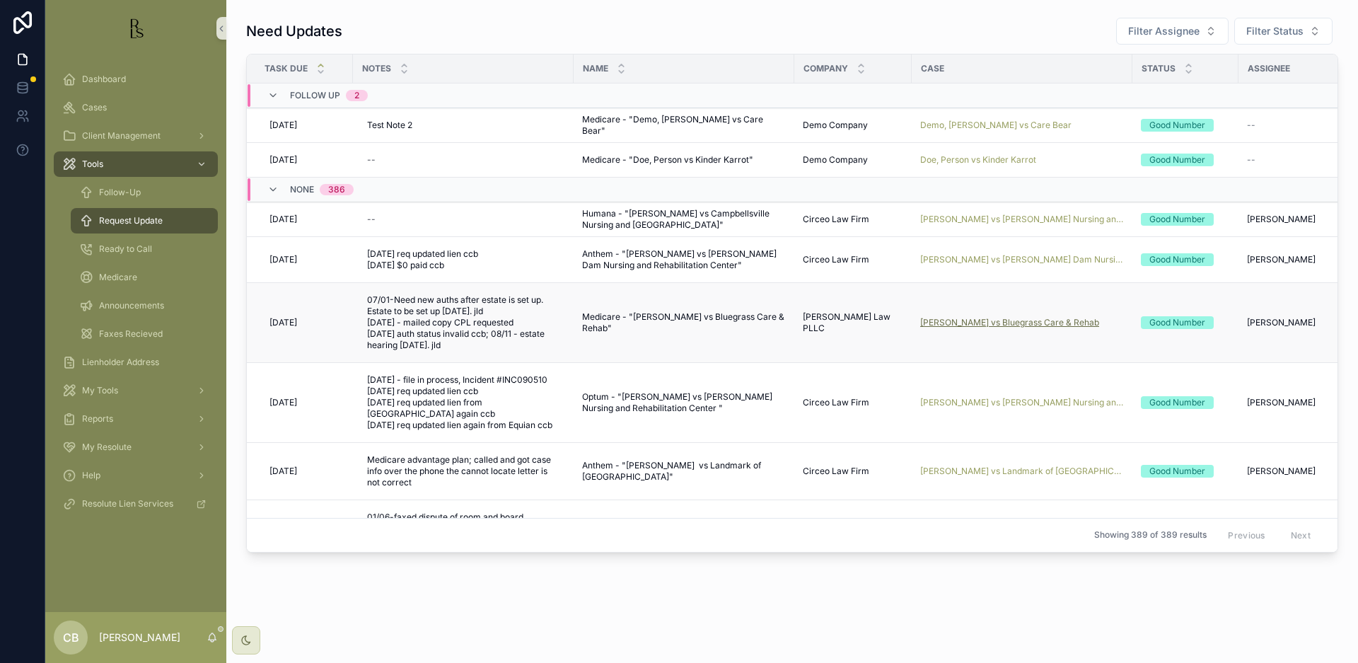
click at [1010, 319] on span "[PERSON_NAME] vs Bluegrass Care & Rehab" at bounding box center [1009, 322] width 179 height 11
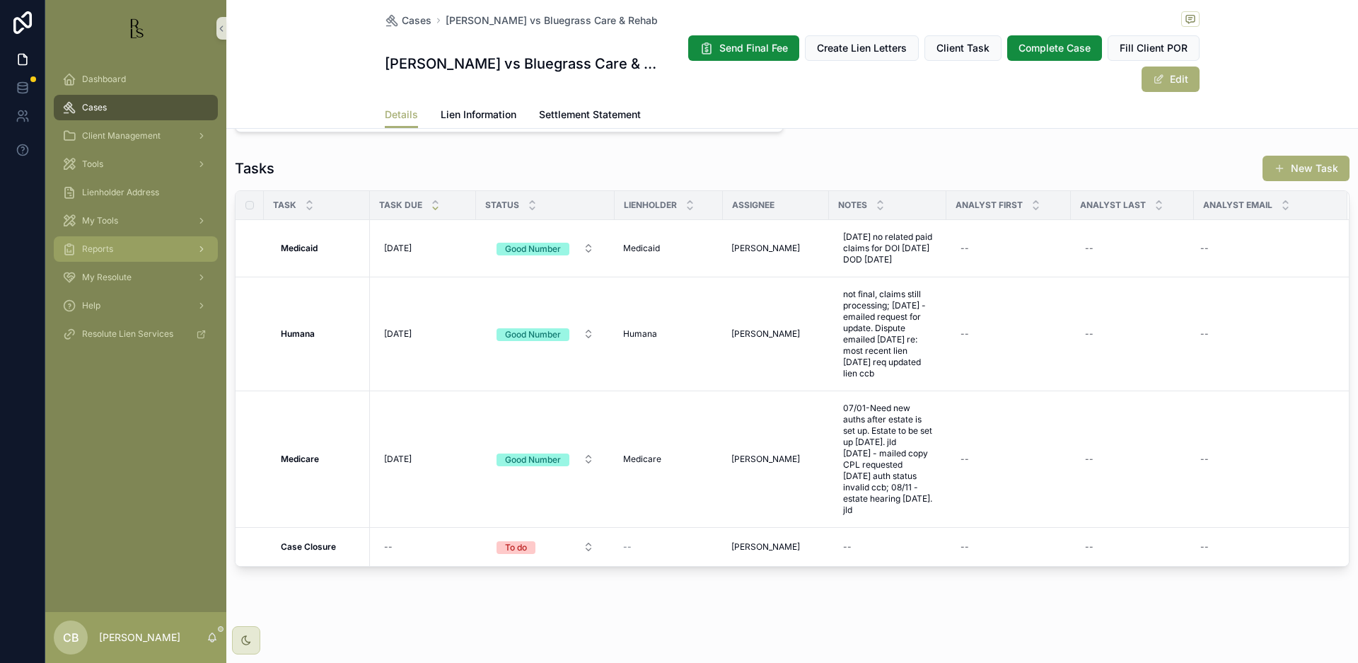
scroll to position [1095, 0]
click at [483, 110] on span "Lien Information" at bounding box center [479, 115] width 76 height 14
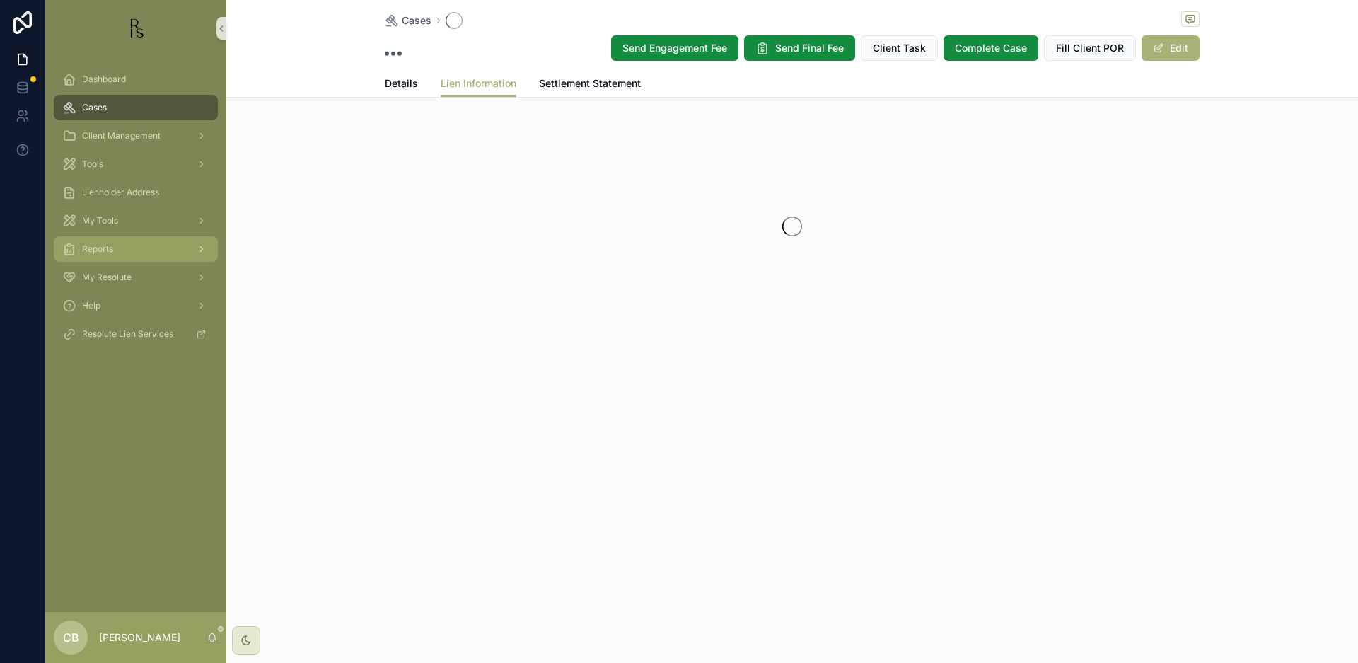
click at [483, 110] on div "Cases Send Engagement Fee Send Final Fee Client Task Complete Case Fill Client …" at bounding box center [792, 214] width 1132 height 429
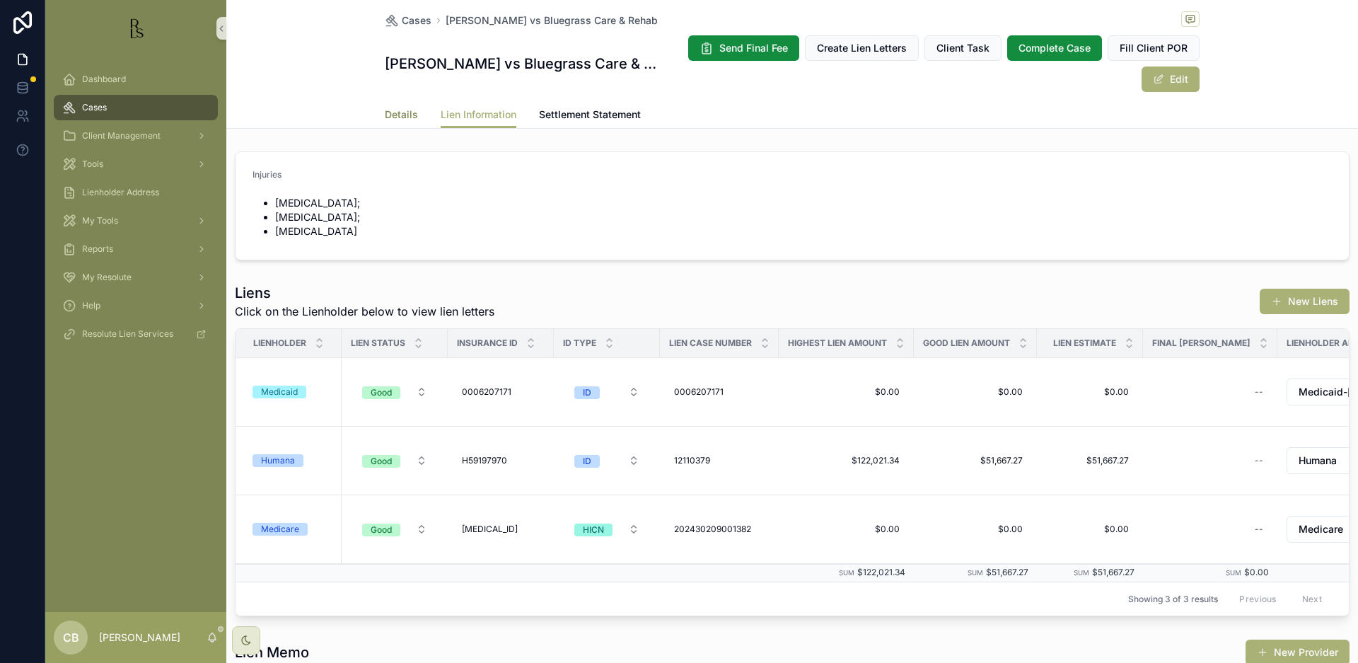
click at [389, 115] on span "Details" at bounding box center [401, 115] width 33 height 14
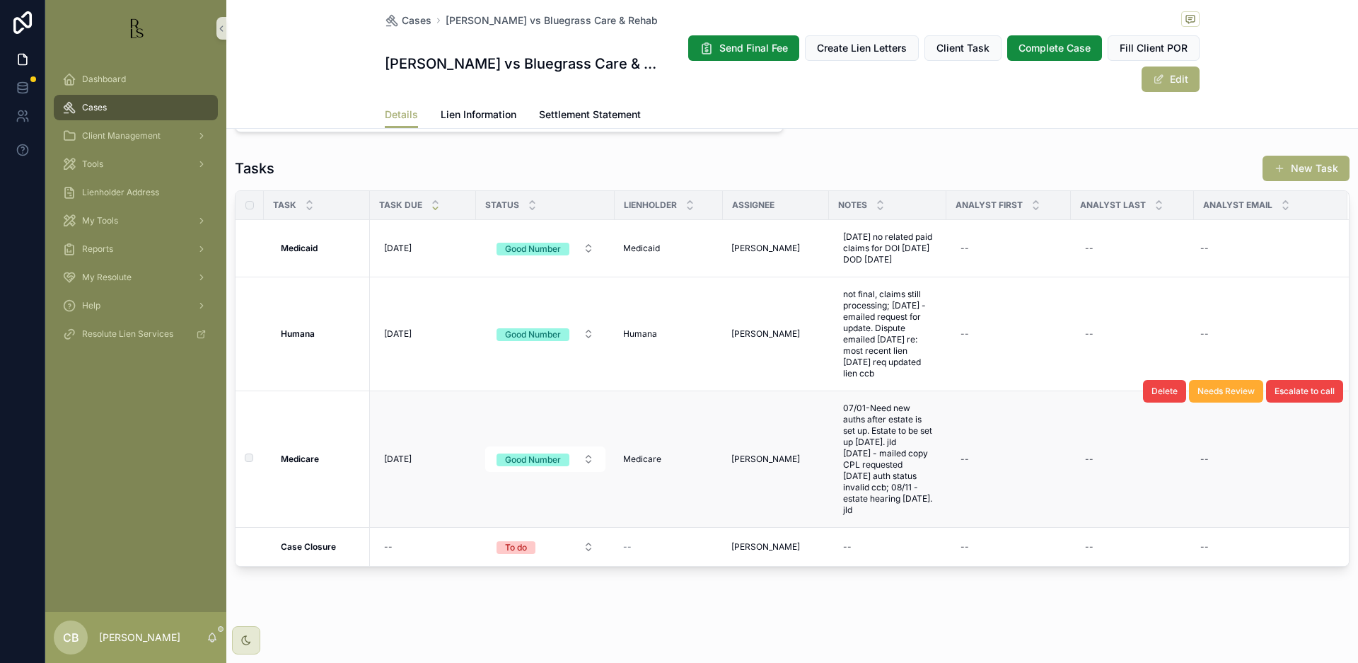
scroll to position [1095, 0]
click at [899, 507] on span "07/01-Need new auths after estate is set up. Estate to be set up [DATE]. jld [D…" at bounding box center [887, 459] width 89 height 113
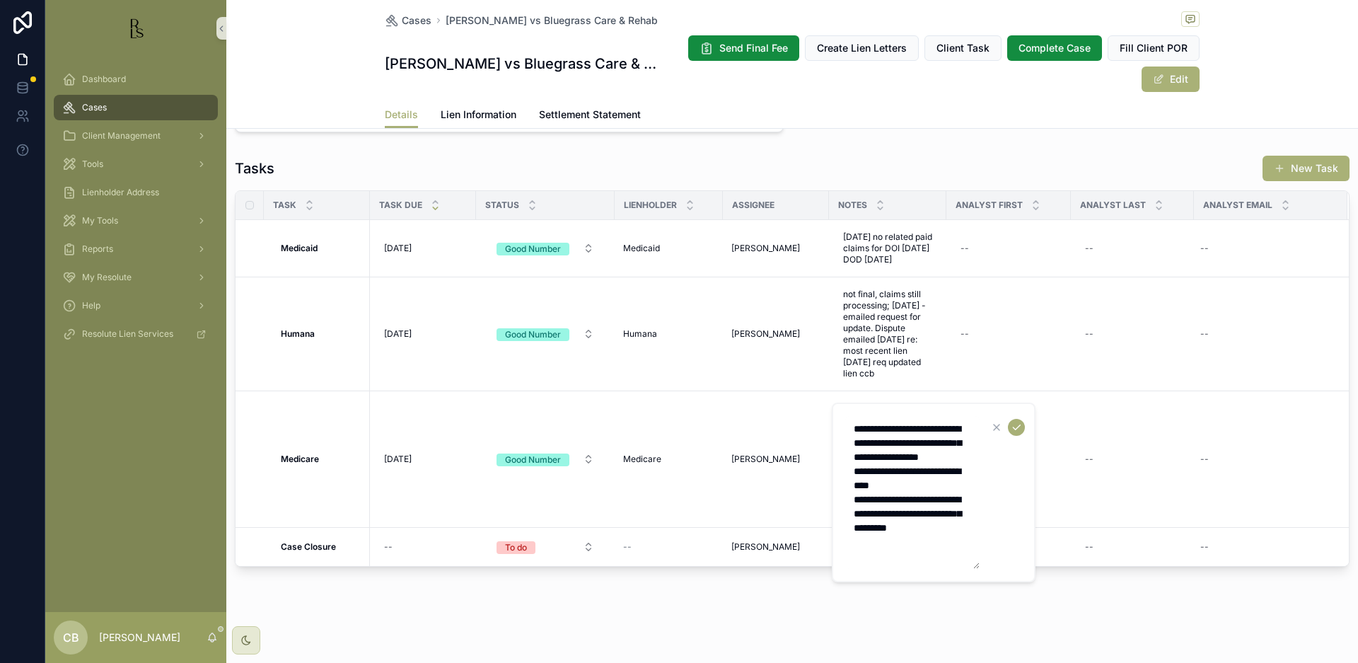
click at [879, 558] on textarea "**********" at bounding box center [912, 492] width 134 height 153
type textarea "**********"
click at [1017, 422] on icon "scrollable content" at bounding box center [1016, 427] width 11 height 11
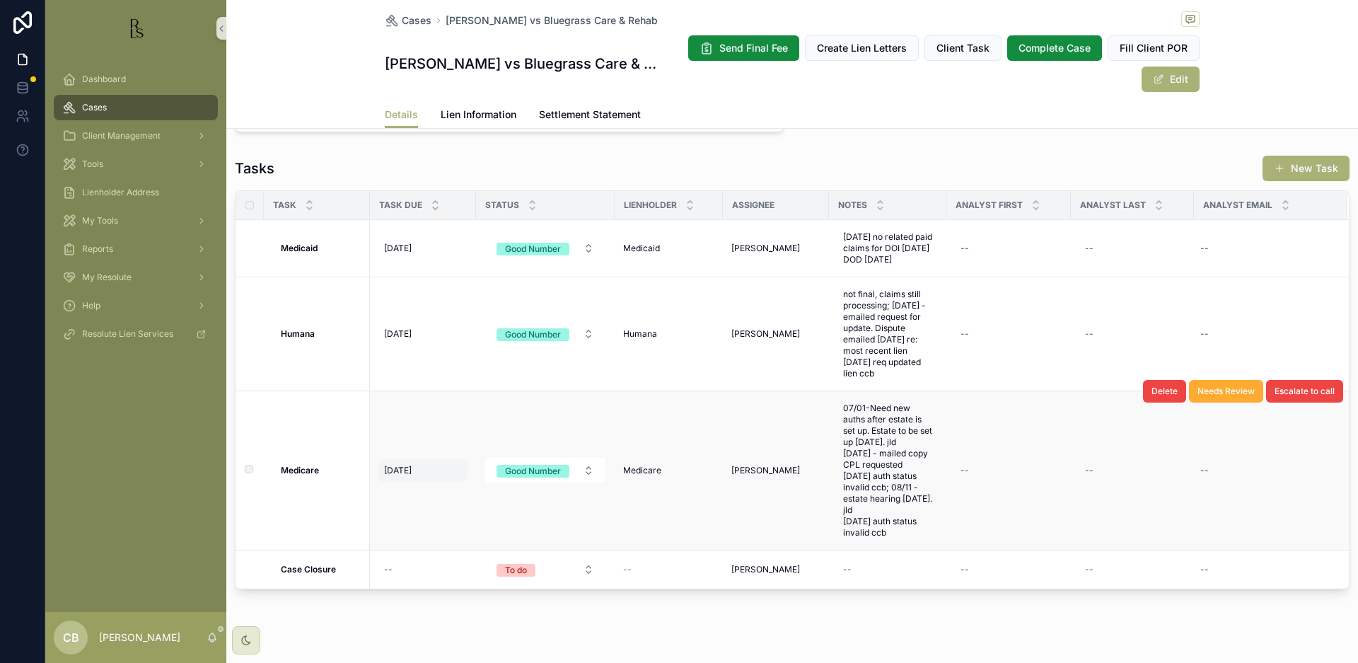
click at [408, 467] on span "[DATE]" at bounding box center [398, 470] width 28 height 11
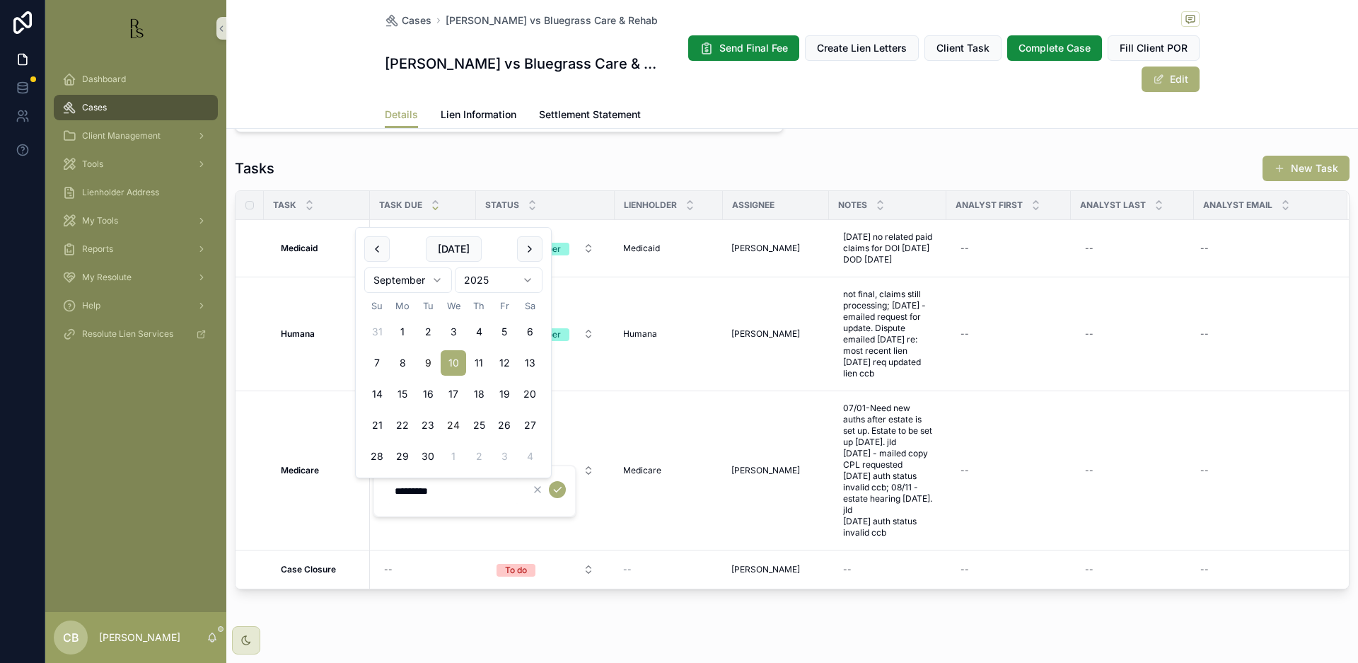
click at [456, 425] on button "24" at bounding box center [453, 424] width 25 height 25
type input "*********"
click at [554, 486] on icon "scrollable content" at bounding box center [557, 489] width 11 height 11
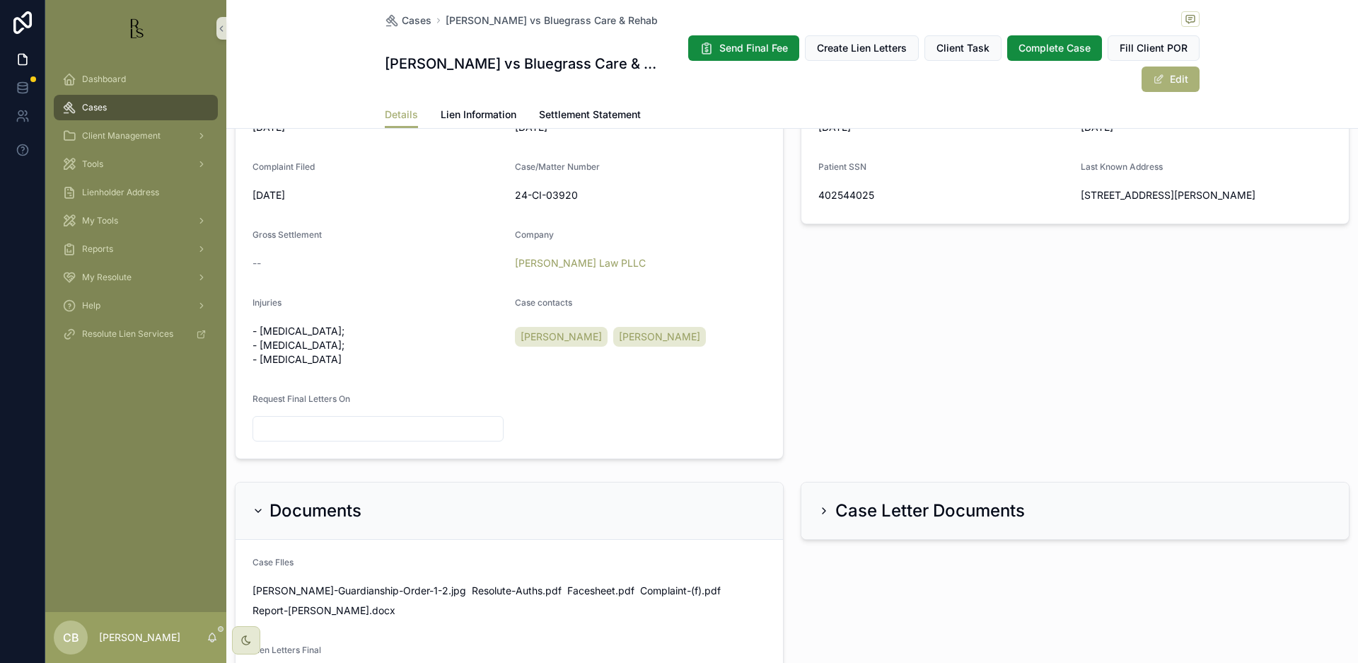
scroll to position [417, 0]
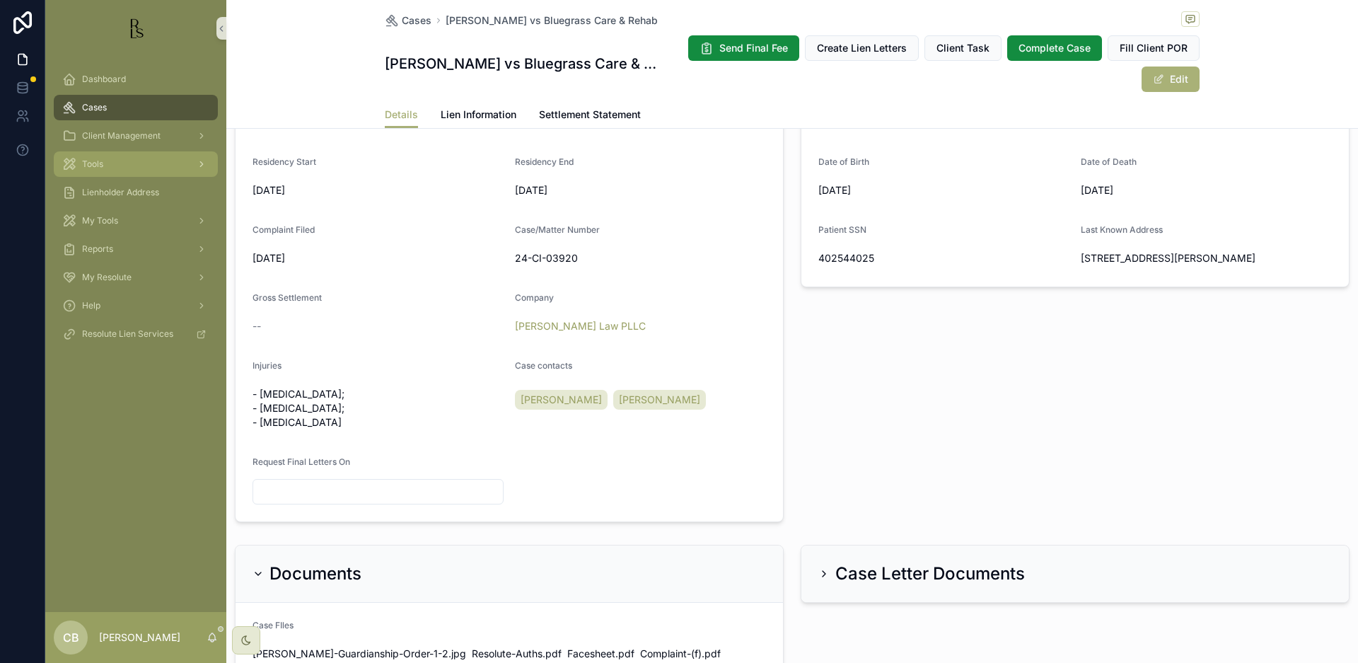
click at [98, 167] on span "Tools" at bounding box center [92, 163] width 21 height 11
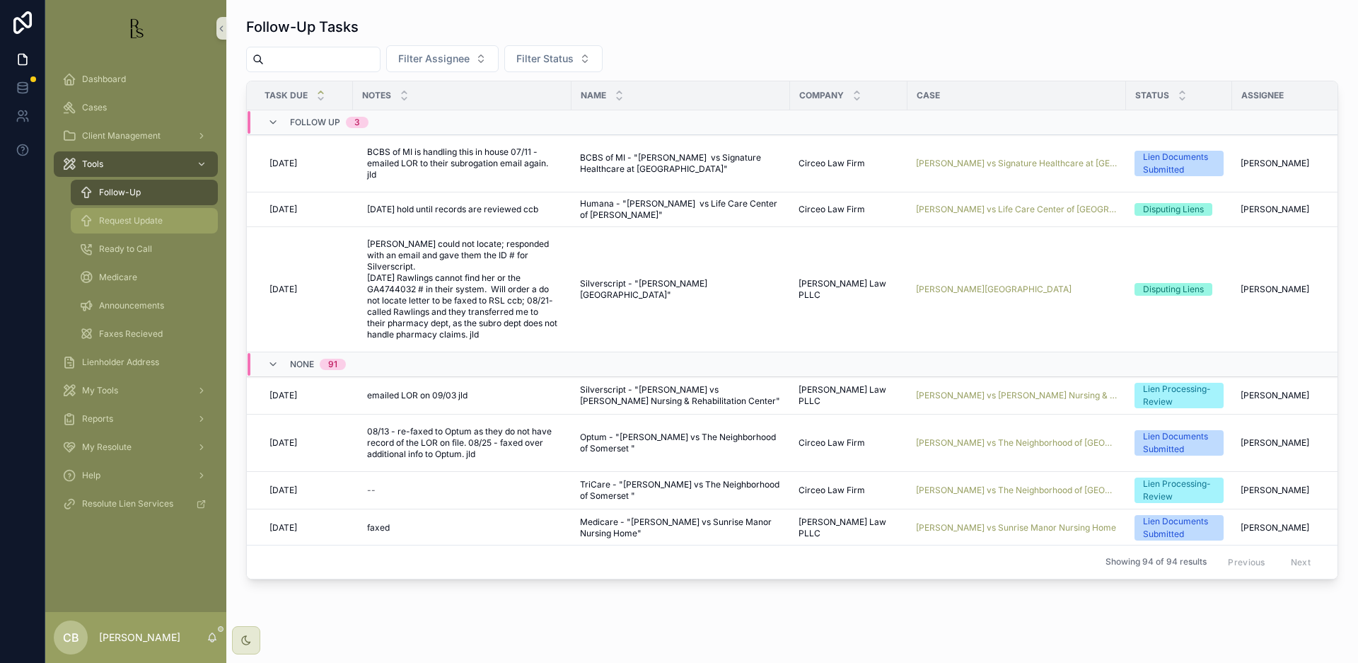
click at [134, 219] on span "Request Update" at bounding box center [131, 220] width 64 height 11
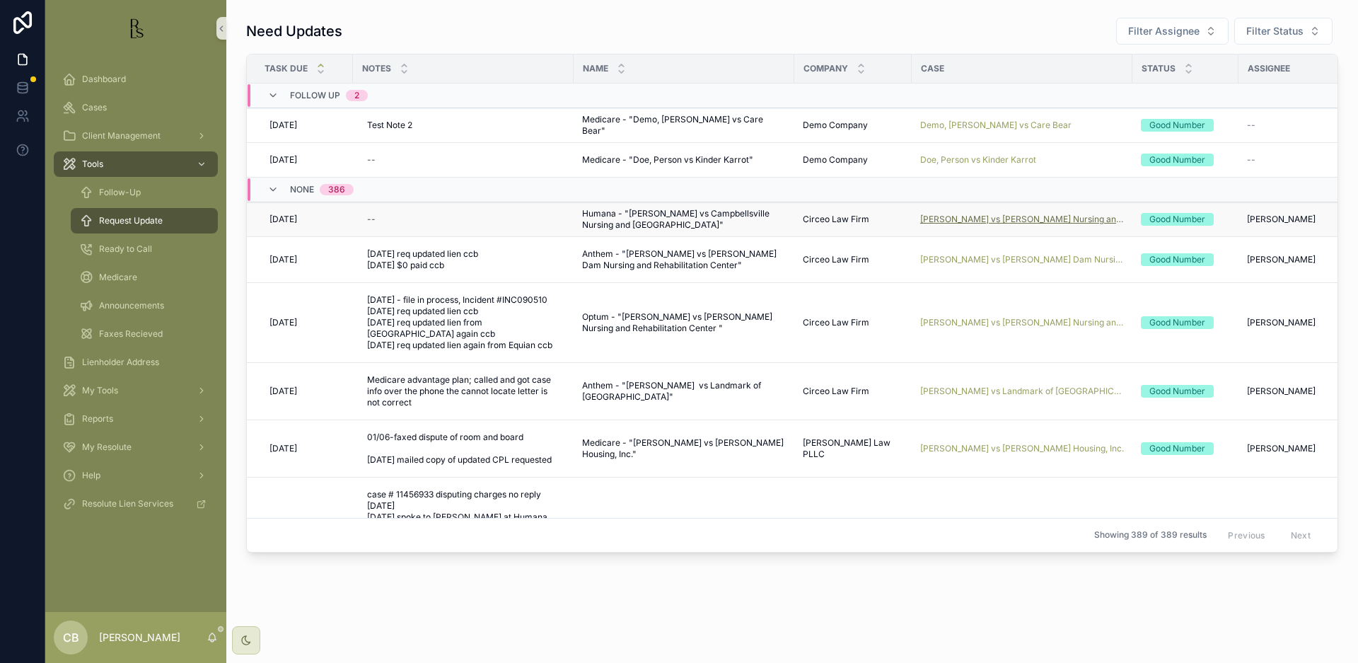
click at [1041, 216] on span "[PERSON_NAME] vs [PERSON_NAME] Nursing and [GEOGRAPHIC_DATA]" at bounding box center [1022, 219] width 204 height 11
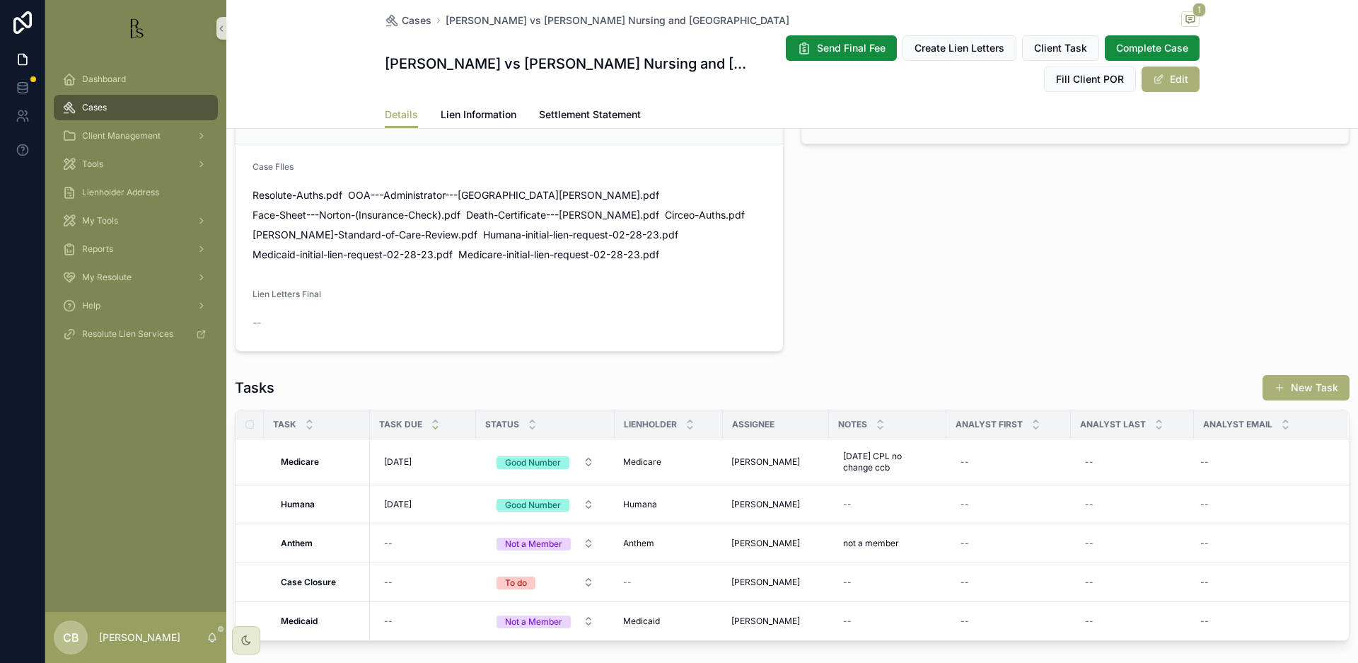
scroll to position [903, 0]
click at [470, 110] on span "Lien Information" at bounding box center [479, 115] width 76 height 14
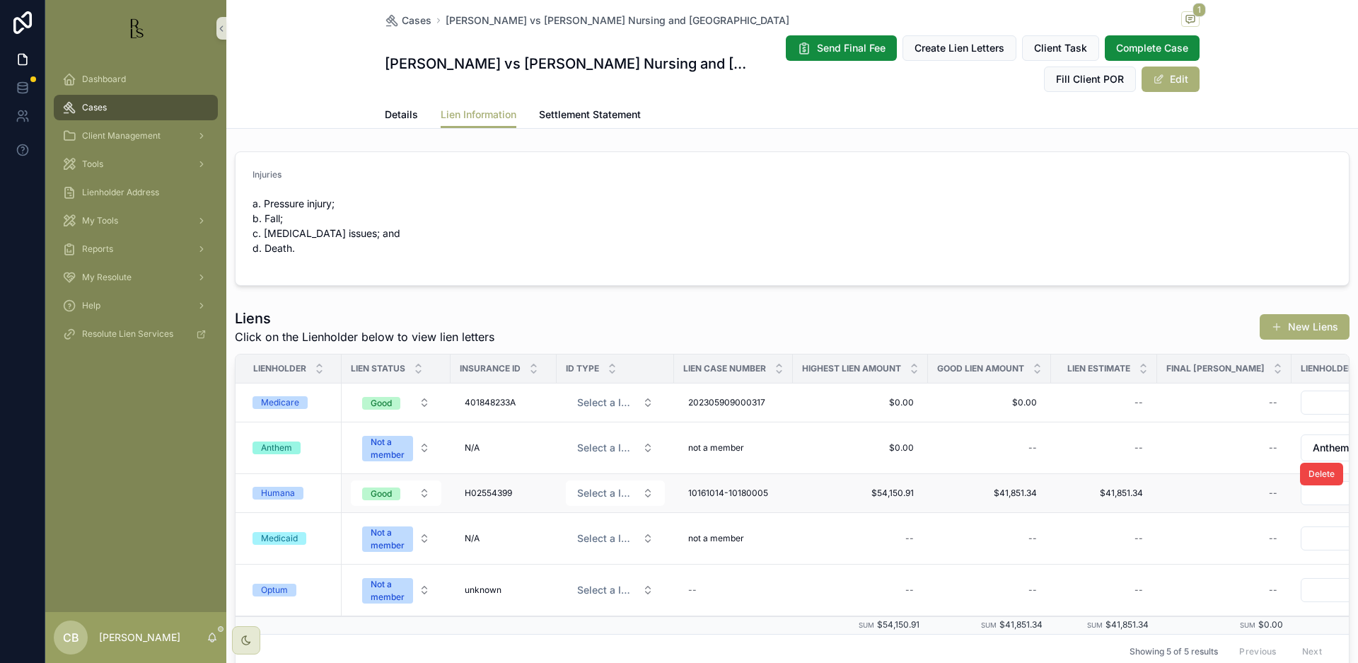
click at [289, 494] on div "Humana" at bounding box center [278, 493] width 34 height 13
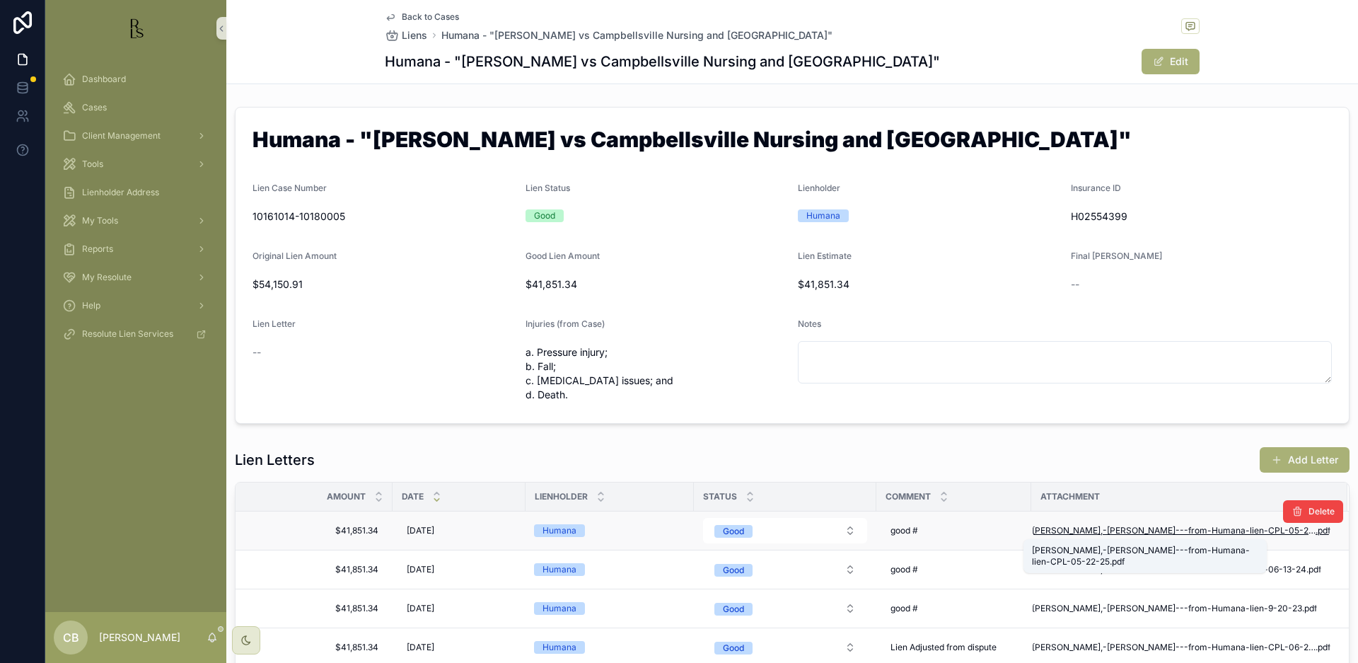
click at [1138, 529] on span "[PERSON_NAME],-[PERSON_NAME]---from-Humana-lien-CPL-05-22-25" at bounding box center [1174, 530] width 284 height 11
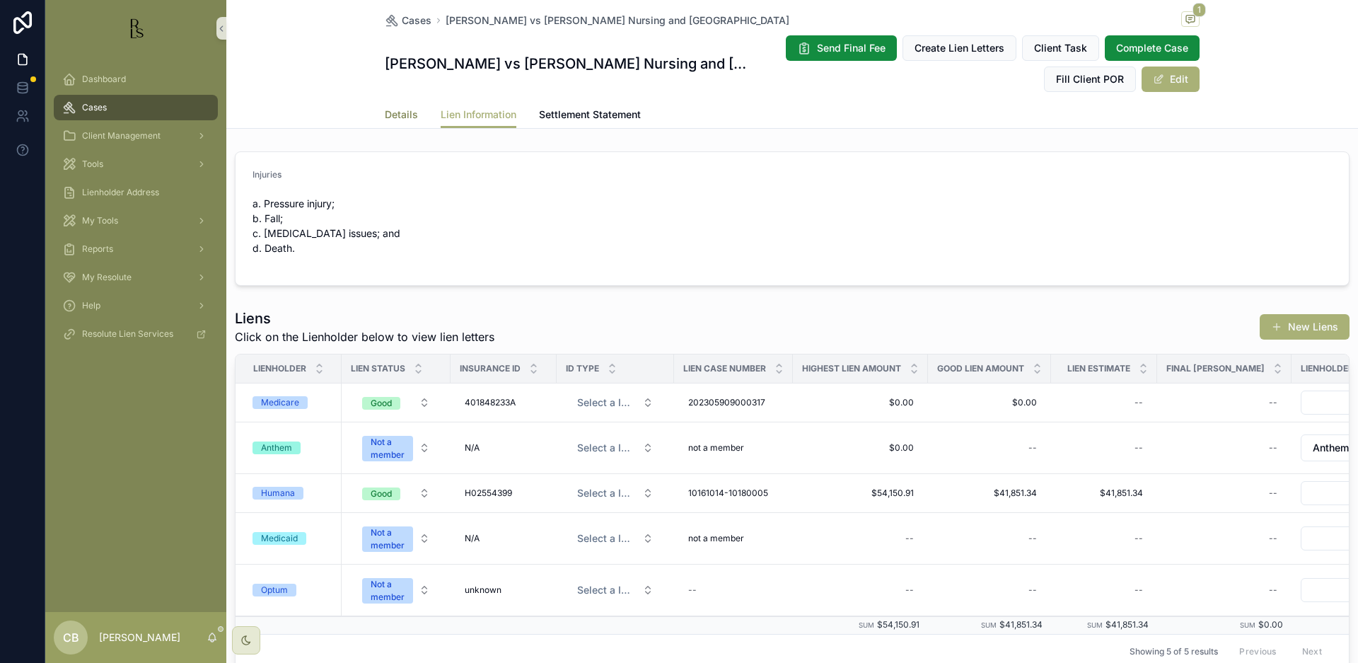
click at [399, 112] on span "Details" at bounding box center [401, 115] width 33 height 14
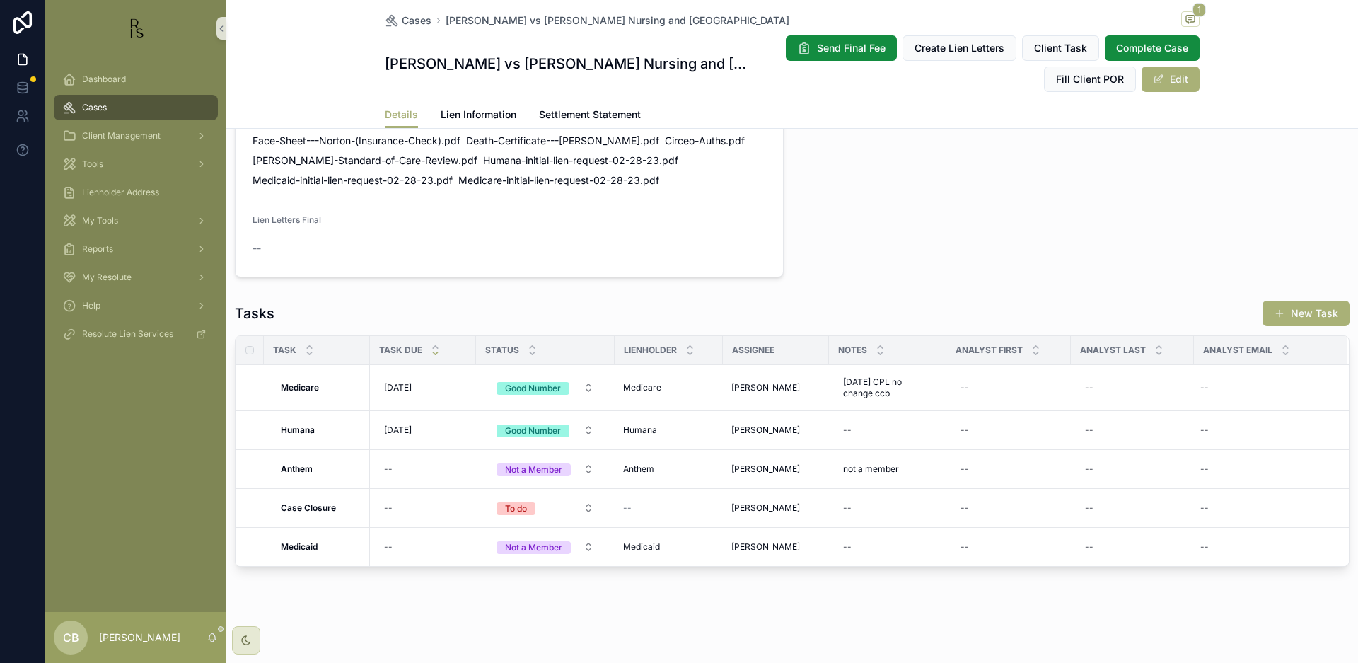
scroll to position [978, 0]
click at [862, 429] on div "--" at bounding box center [888, 430] width 100 height 23
type textarea "**********"
click at [1020, 449] on icon "scrollable content" at bounding box center [1016, 449] width 11 height 11
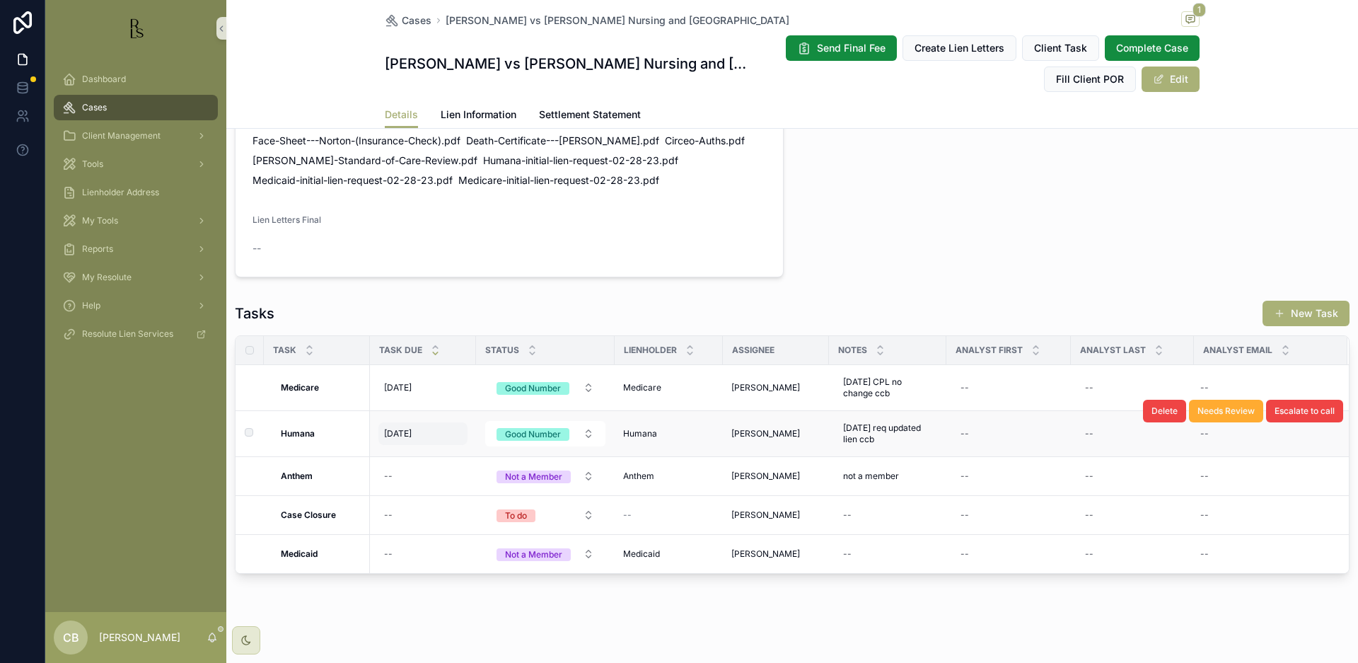
click at [408, 431] on span "[DATE]" at bounding box center [398, 433] width 28 height 11
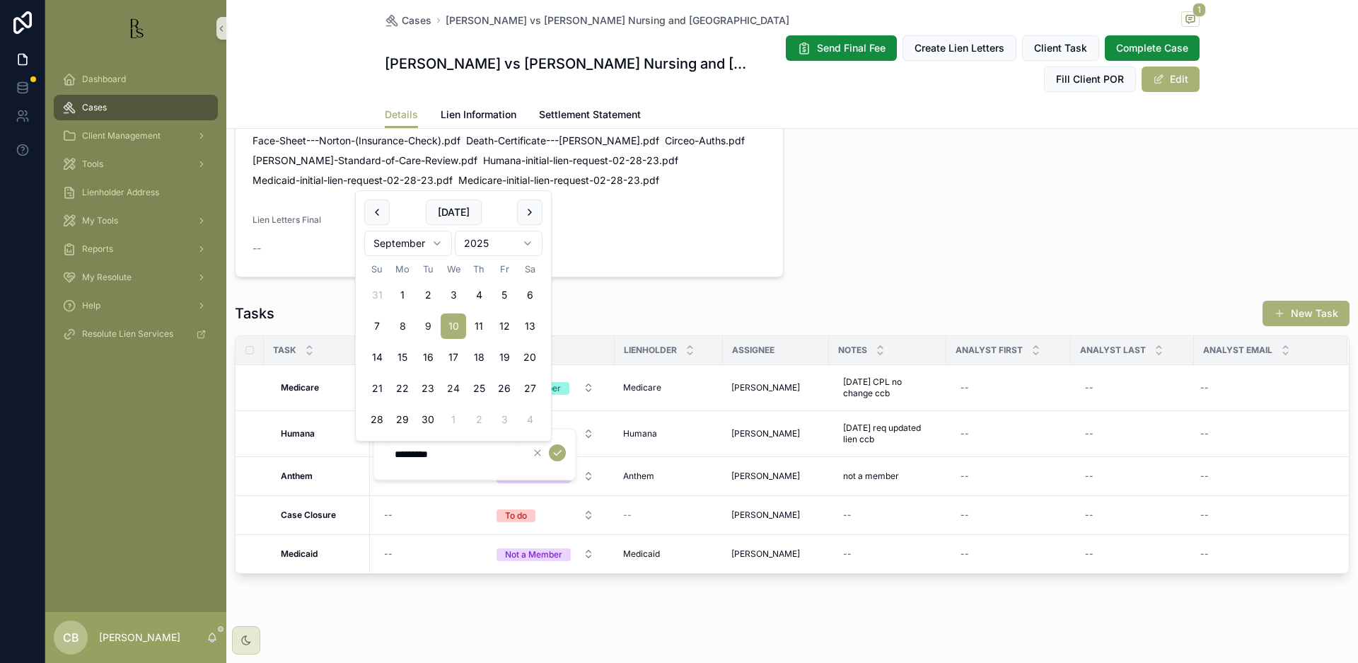
click at [455, 388] on button "24" at bounding box center [453, 388] width 25 height 25
type input "*********"
click at [558, 451] on icon "scrollable content" at bounding box center [557, 452] width 11 height 11
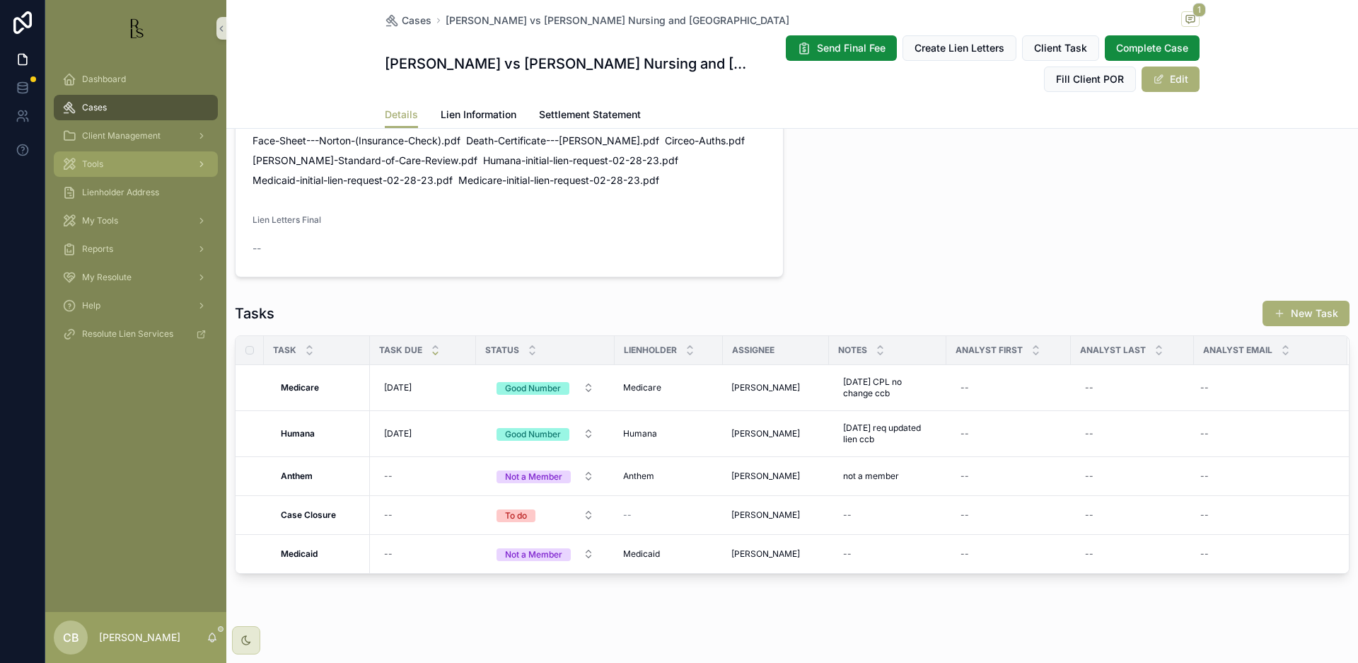
click at [96, 163] on span "Tools" at bounding box center [92, 163] width 21 height 11
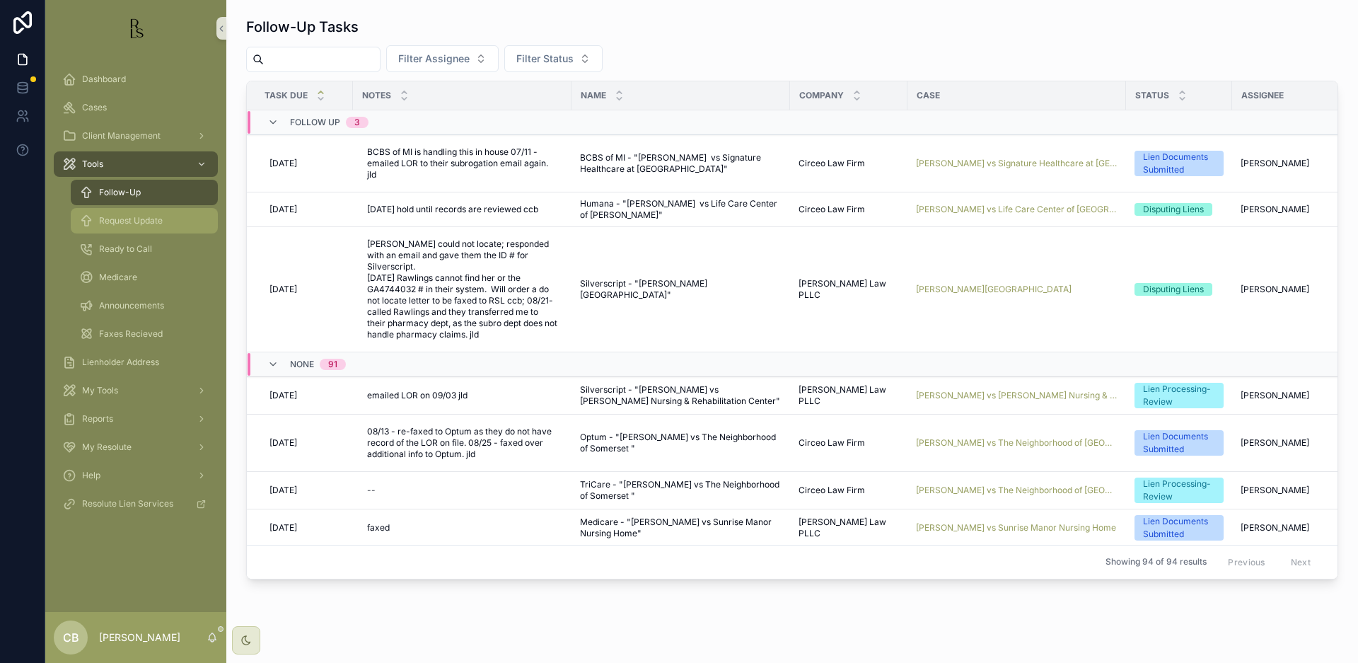
click at [152, 219] on span "Request Update" at bounding box center [131, 220] width 64 height 11
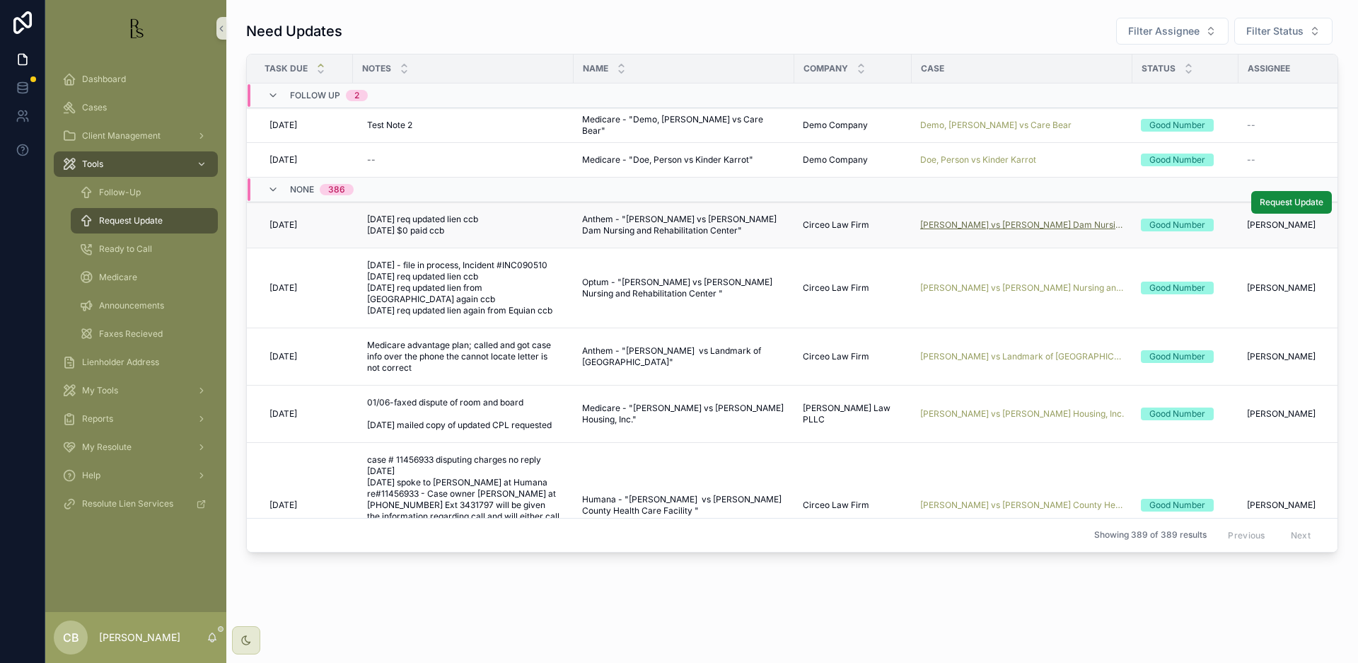
click at [1013, 221] on span "[PERSON_NAME] vs [PERSON_NAME] Dam Nursing and Rehabilitation Center" at bounding box center [1022, 224] width 204 height 11
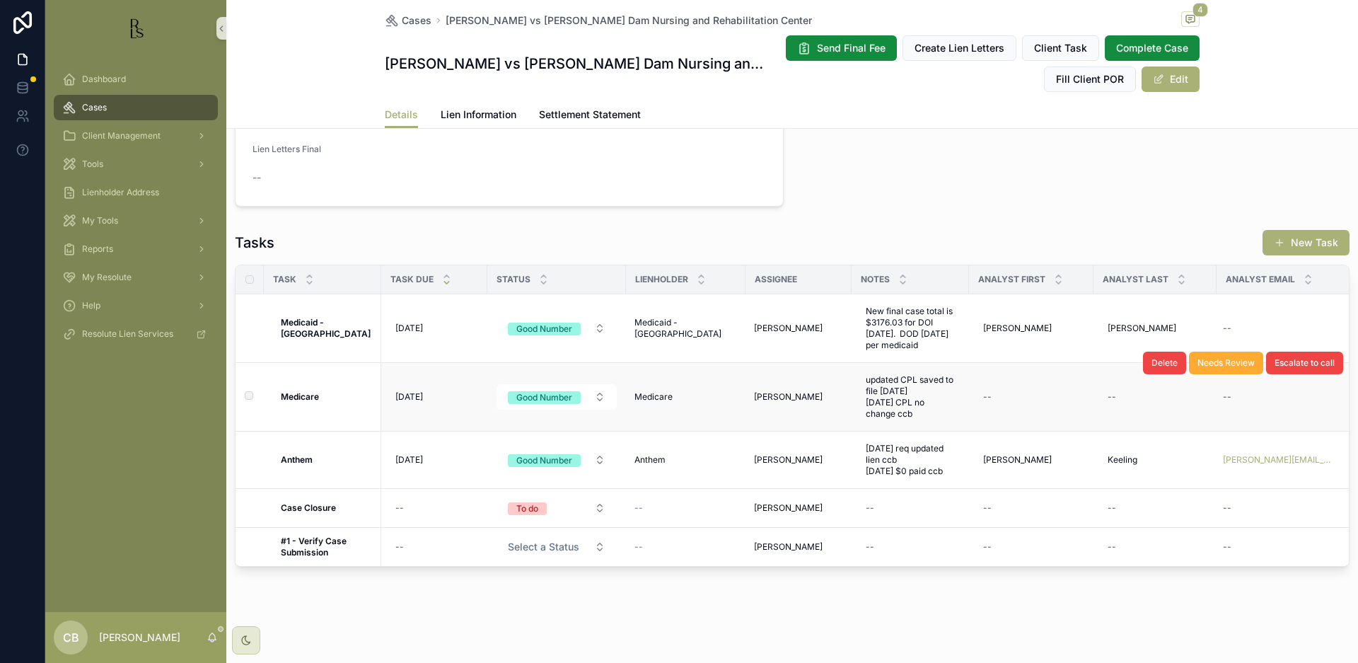
scroll to position [1169, 0]
click at [465, 112] on span "Lien Information" at bounding box center [479, 115] width 76 height 14
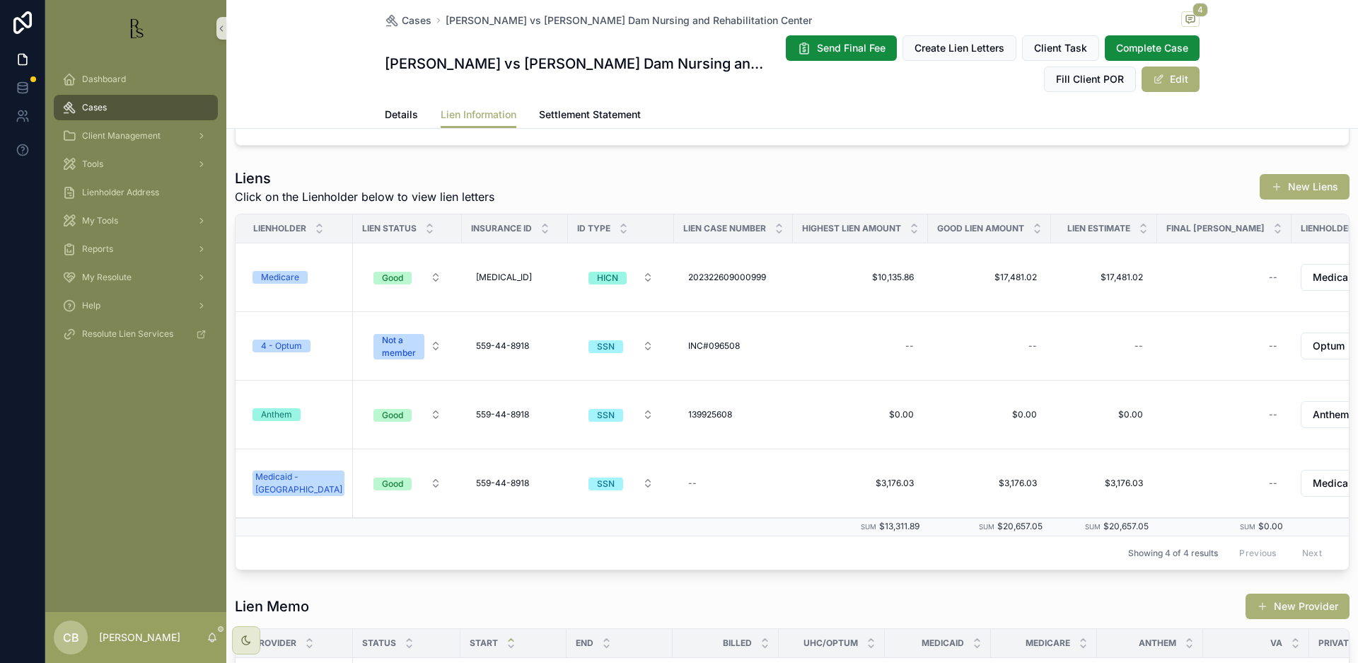
scroll to position [226, 0]
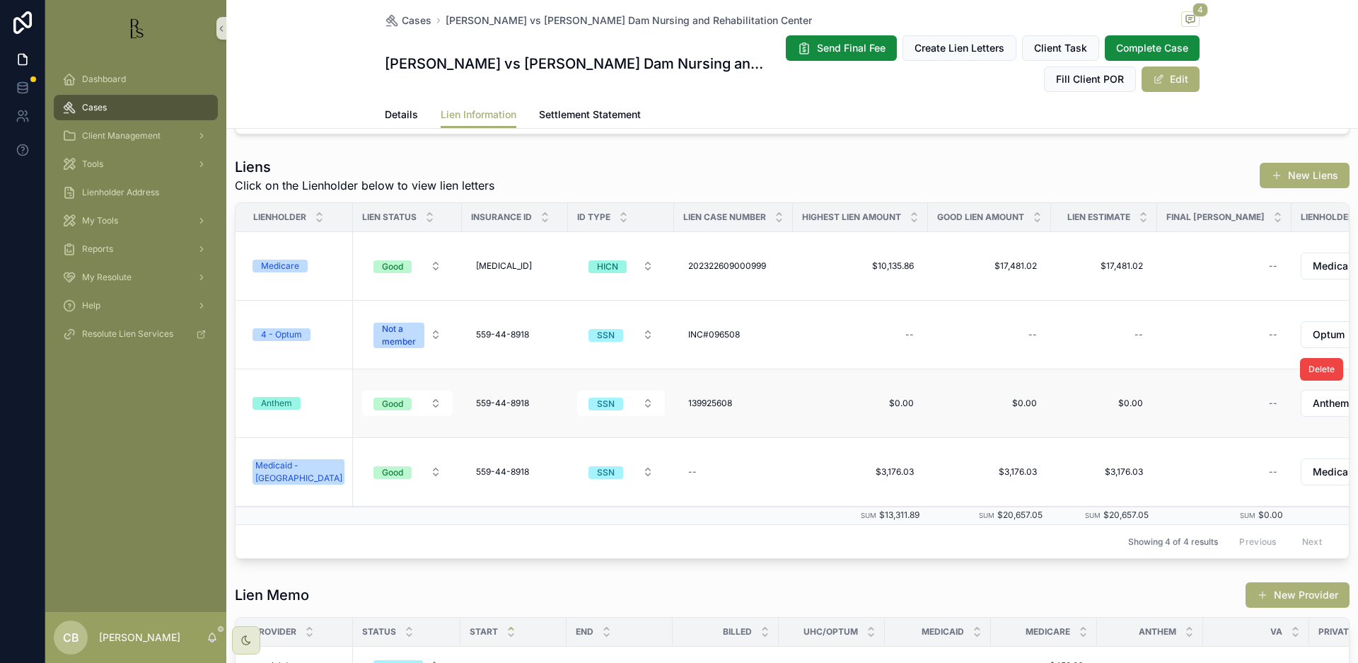
click at [284, 401] on div "Anthem" at bounding box center [276, 403] width 31 height 13
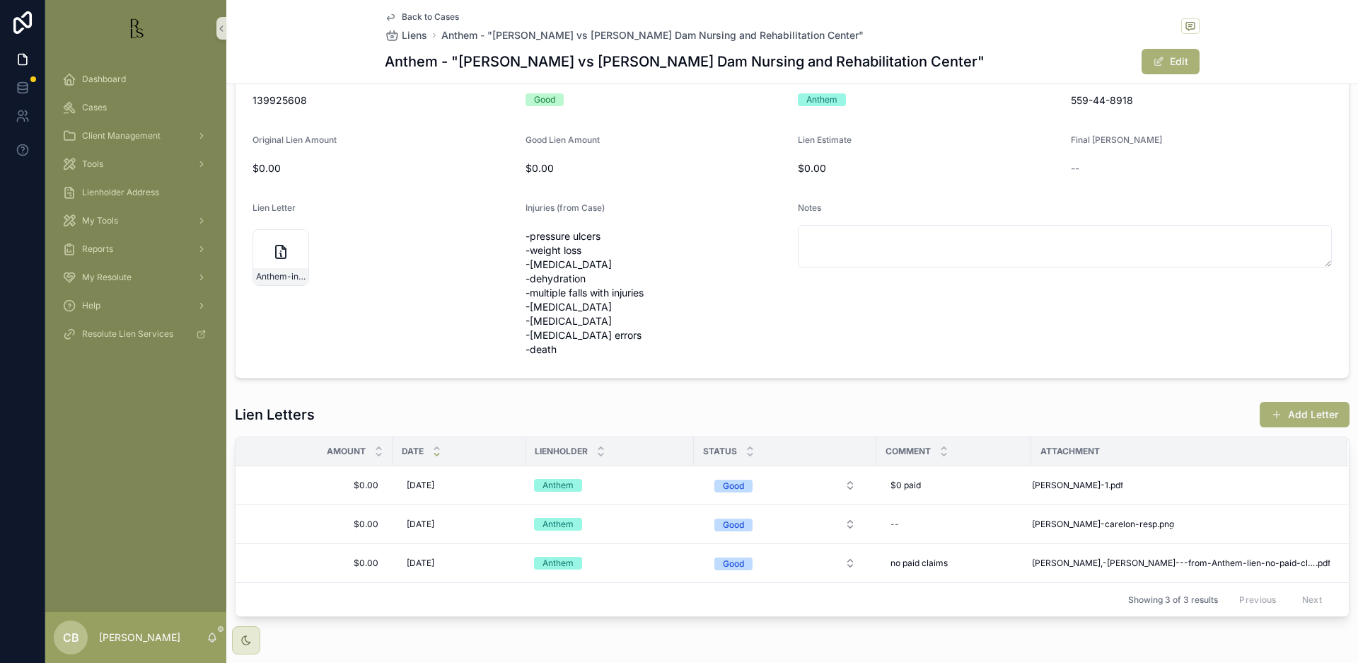
scroll to position [121, 0]
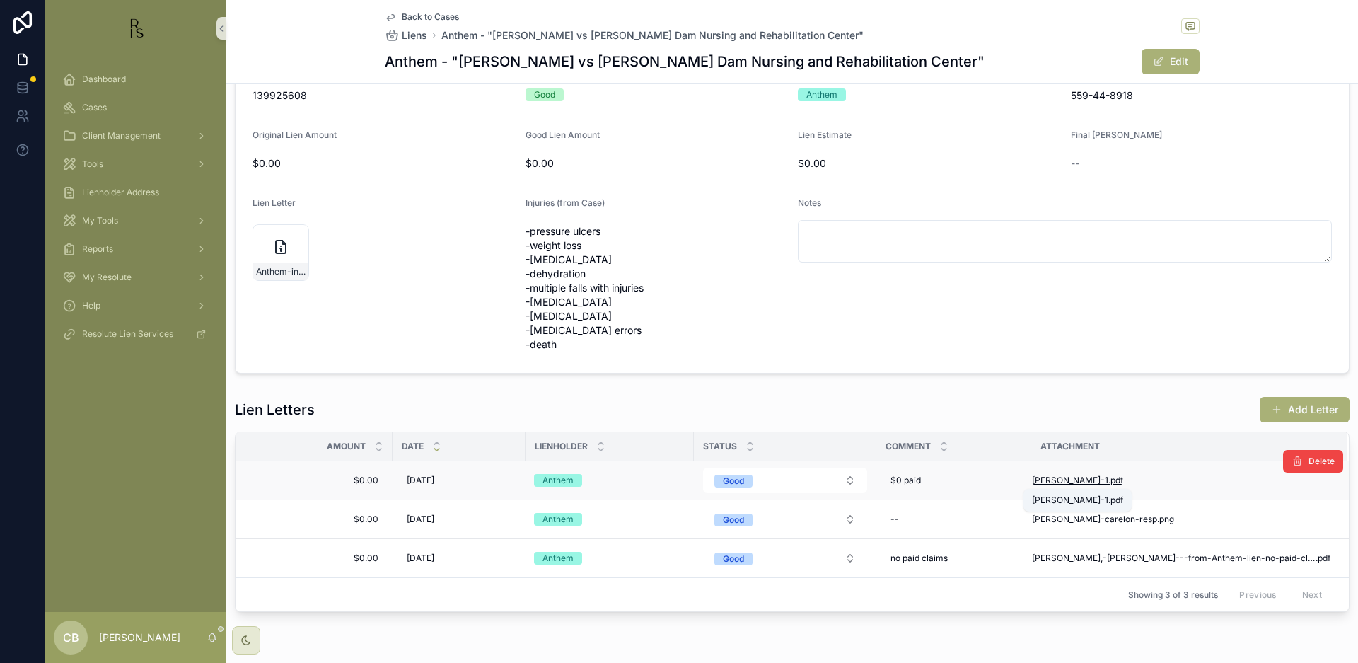
click at [1072, 480] on span "[PERSON_NAME]-1" at bounding box center [1070, 480] width 76 height 11
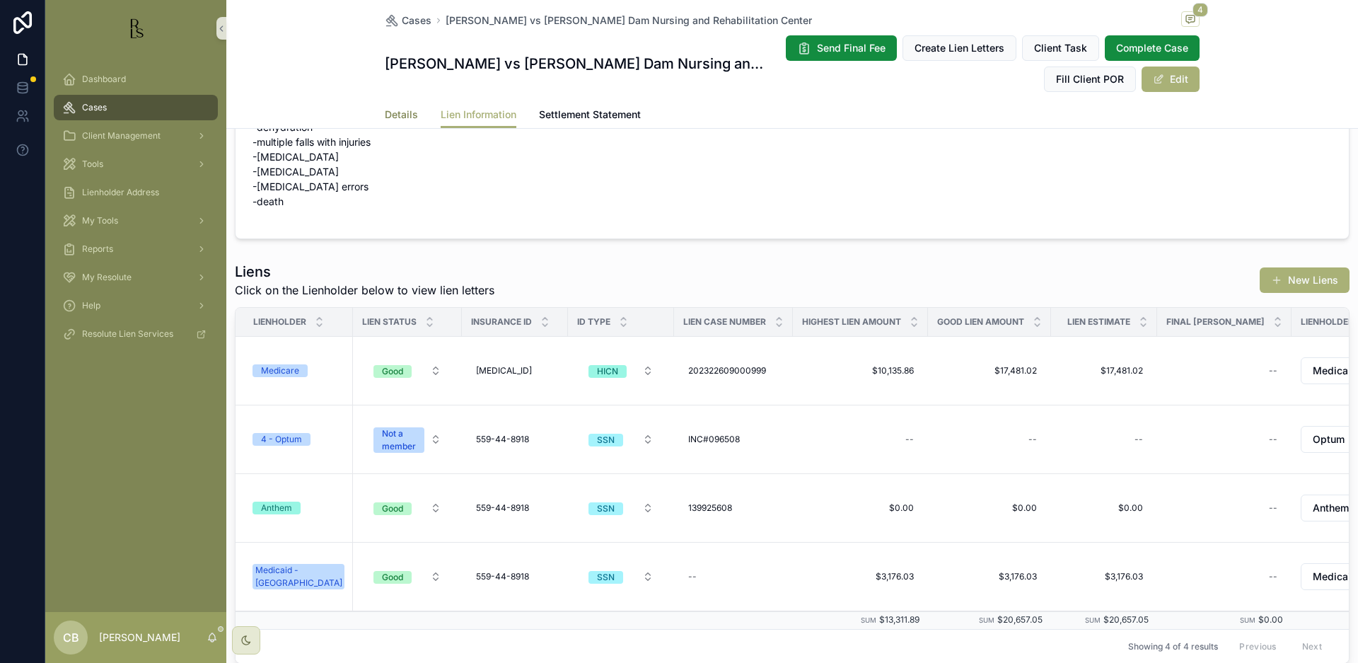
click at [391, 111] on span "Details" at bounding box center [401, 115] width 33 height 14
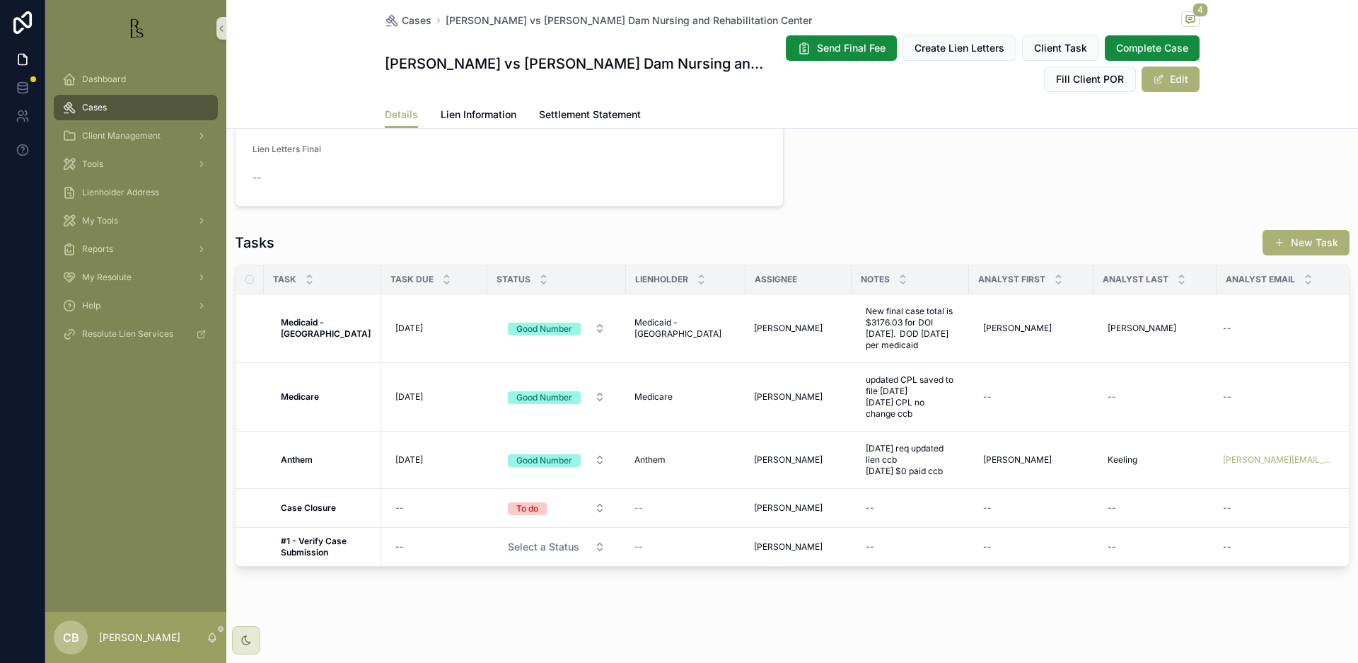
scroll to position [1164, 0]
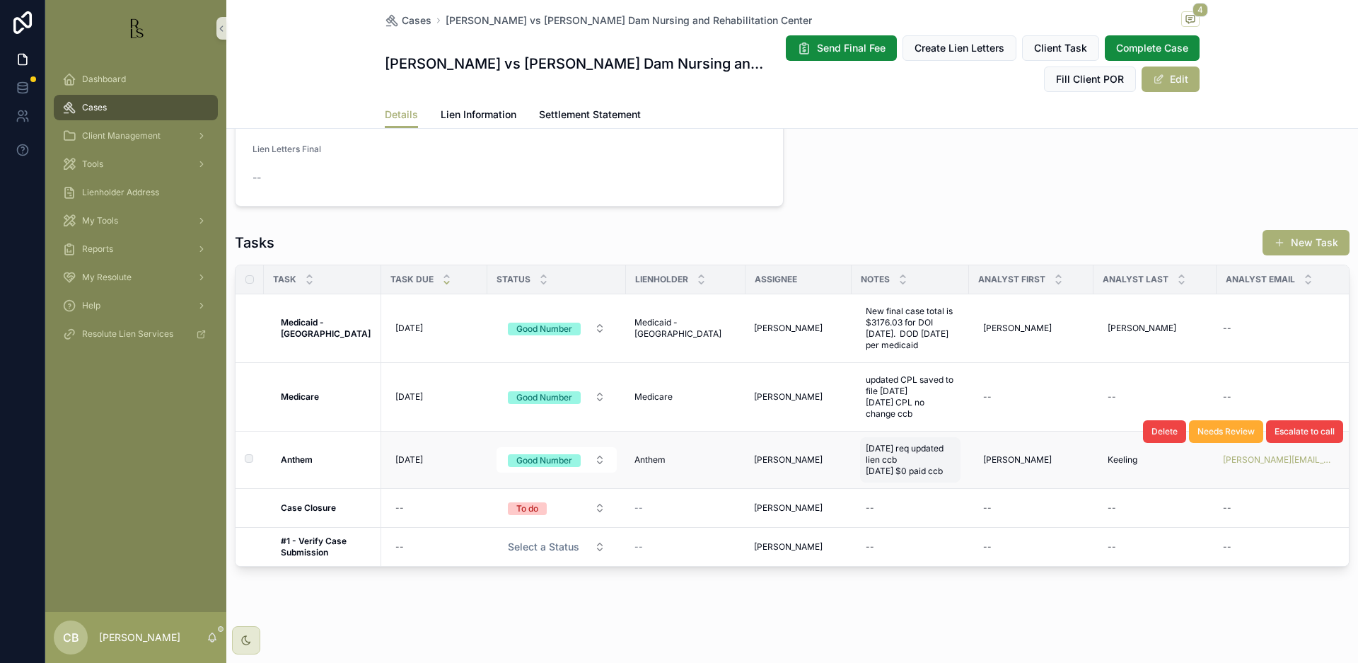
click at [911, 458] on span "[DATE] req updated lien ccb [DATE] $0 paid ccb" at bounding box center [910, 460] width 89 height 34
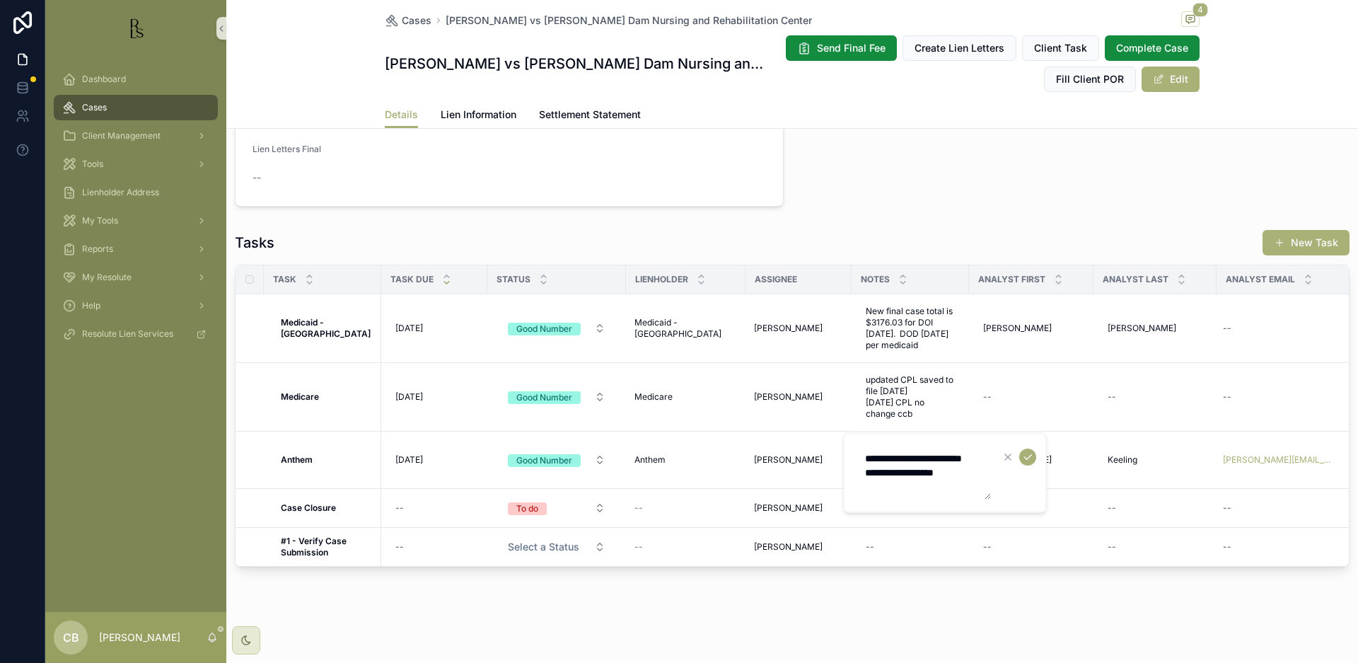
click at [964, 488] on textarea "**********" at bounding box center [924, 473] width 134 height 54
type textarea "**********"
click at [1027, 455] on icon "scrollable content" at bounding box center [1027, 456] width 11 height 11
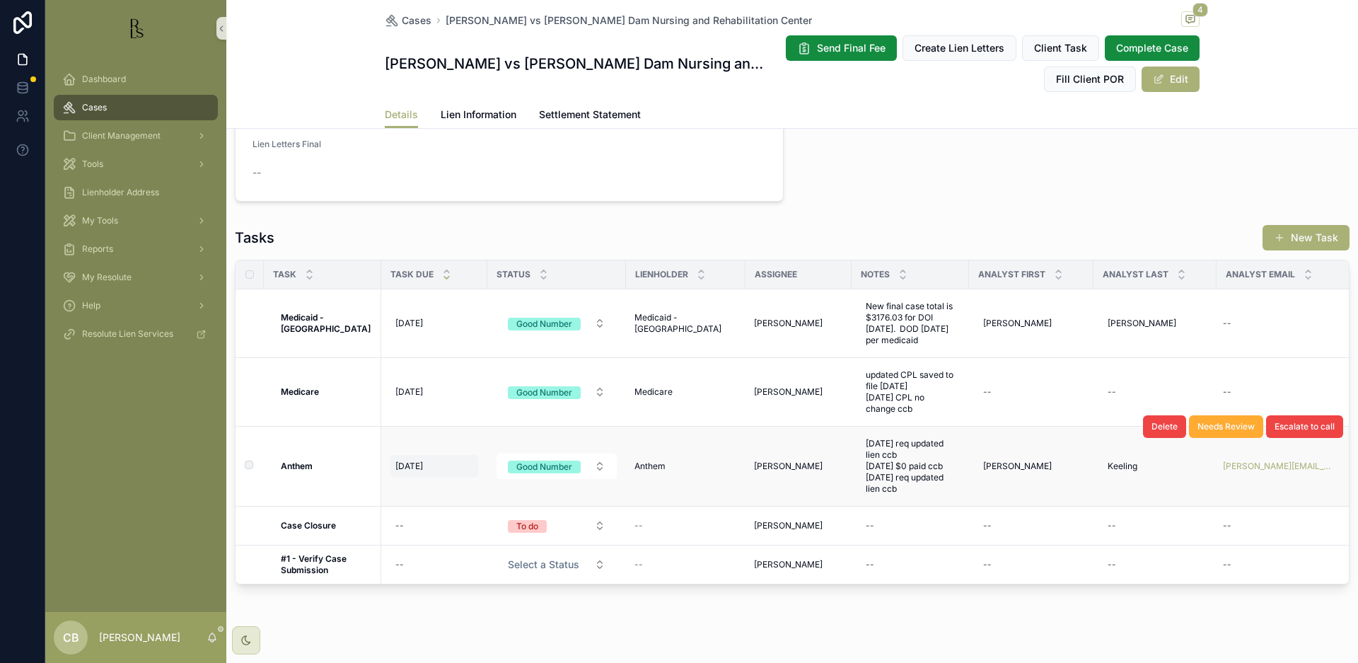
click at [421, 461] on span "[DATE]" at bounding box center [409, 466] width 28 height 11
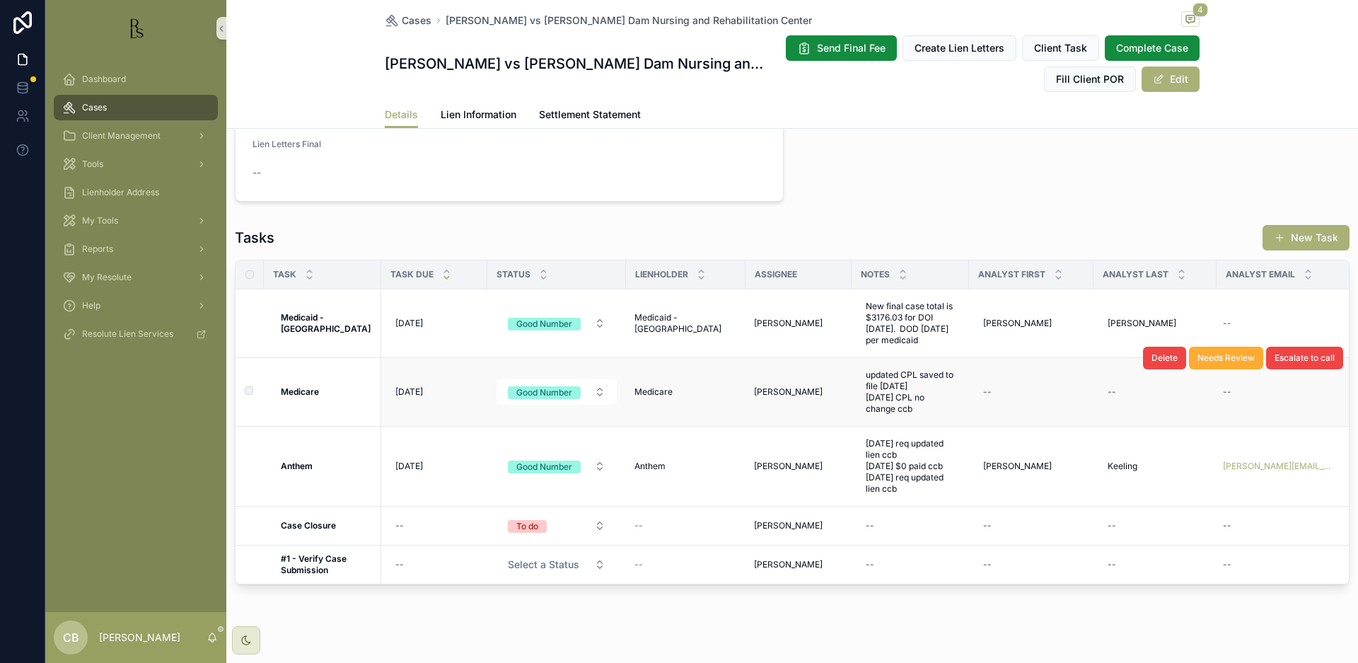
click at [464, 412] on td "[DATE] [DATE]" at bounding box center [434, 392] width 106 height 69
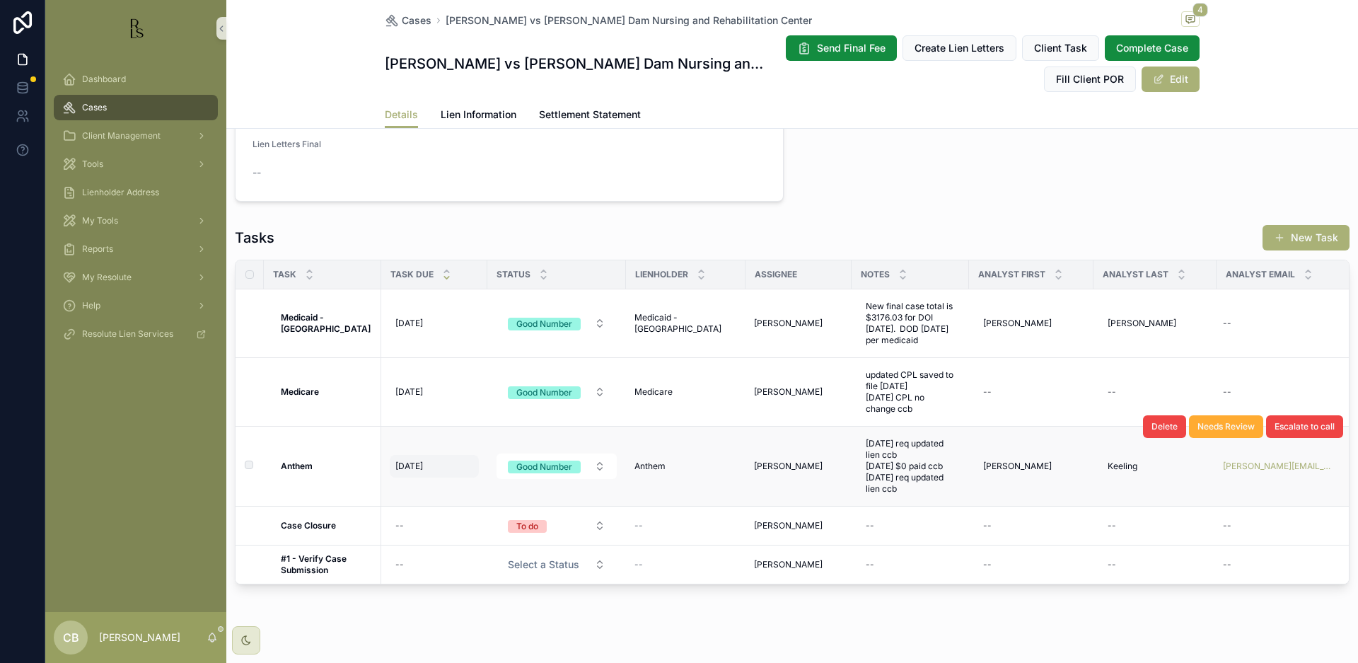
click at [413, 455] on div "[DATE] [DATE]" at bounding box center [434, 466] width 89 height 23
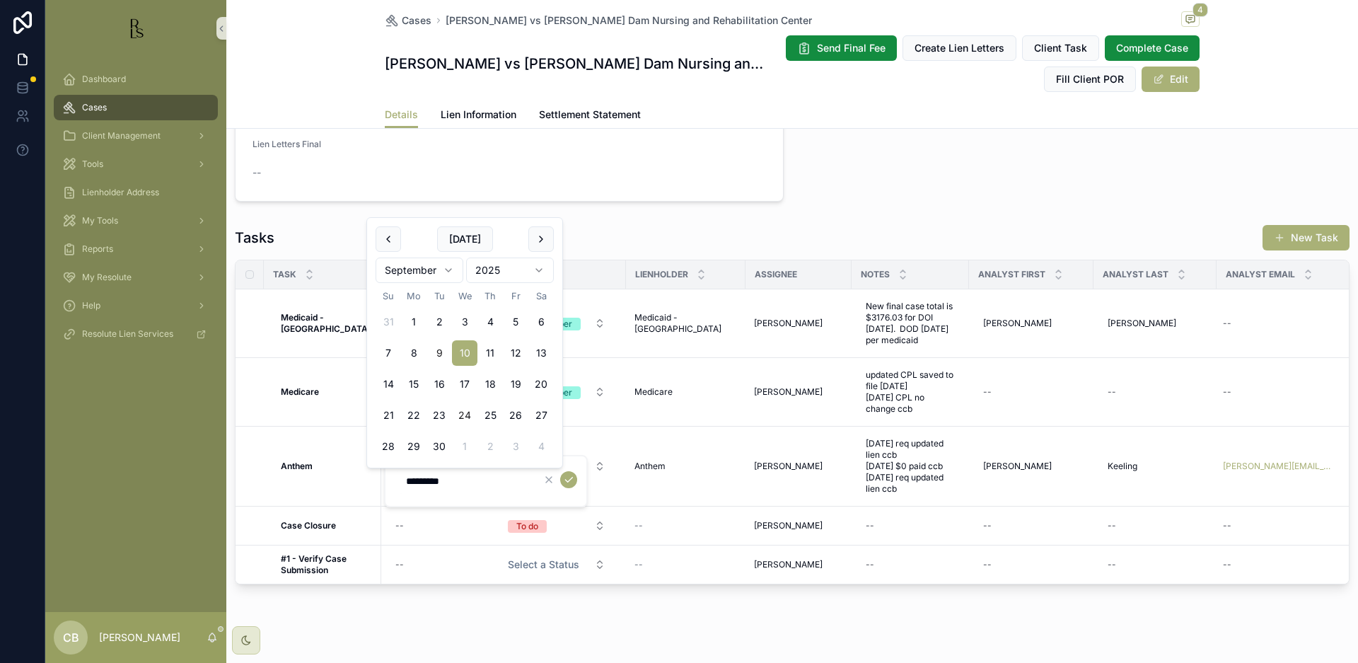
click at [465, 410] on button "24" at bounding box center [464, 415] width 25 height 25
type input "*********"
click at [570, 478] on icon "scrollable content" at bounding box center [568, 479] width 11 height 11
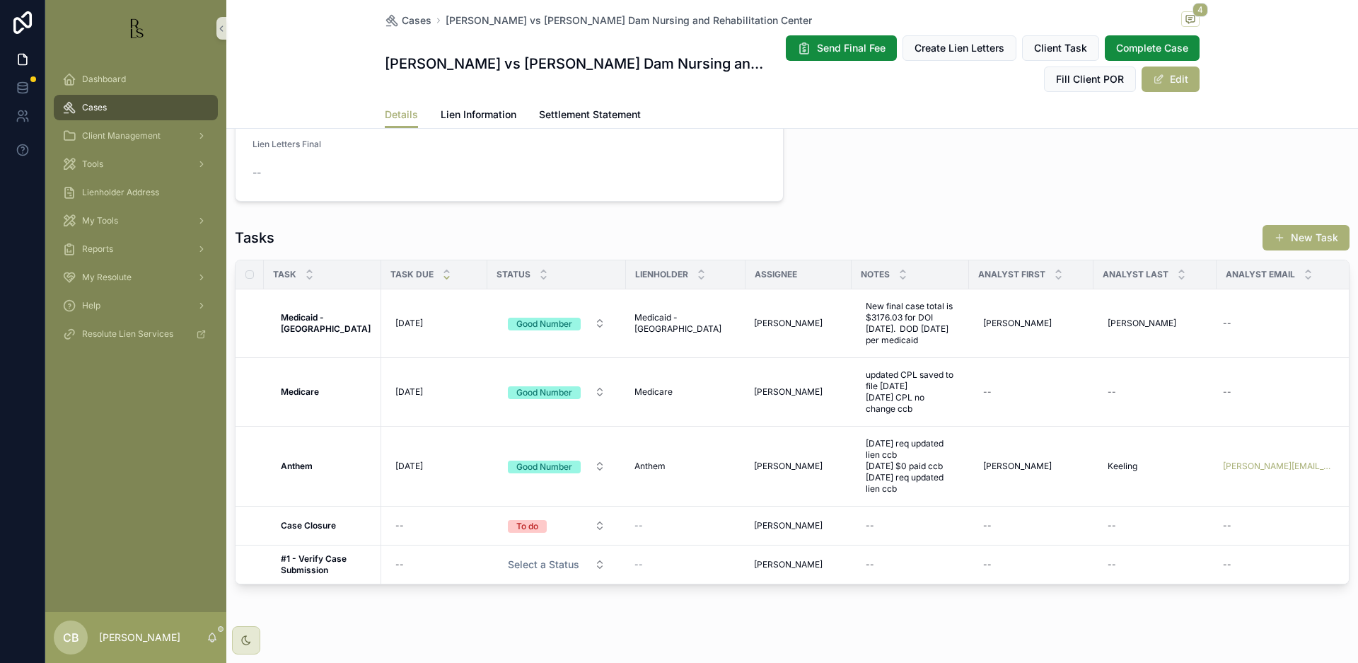
click at [96, 163] on span "Tools" at bounding box center [92, 163] width 21 height 11
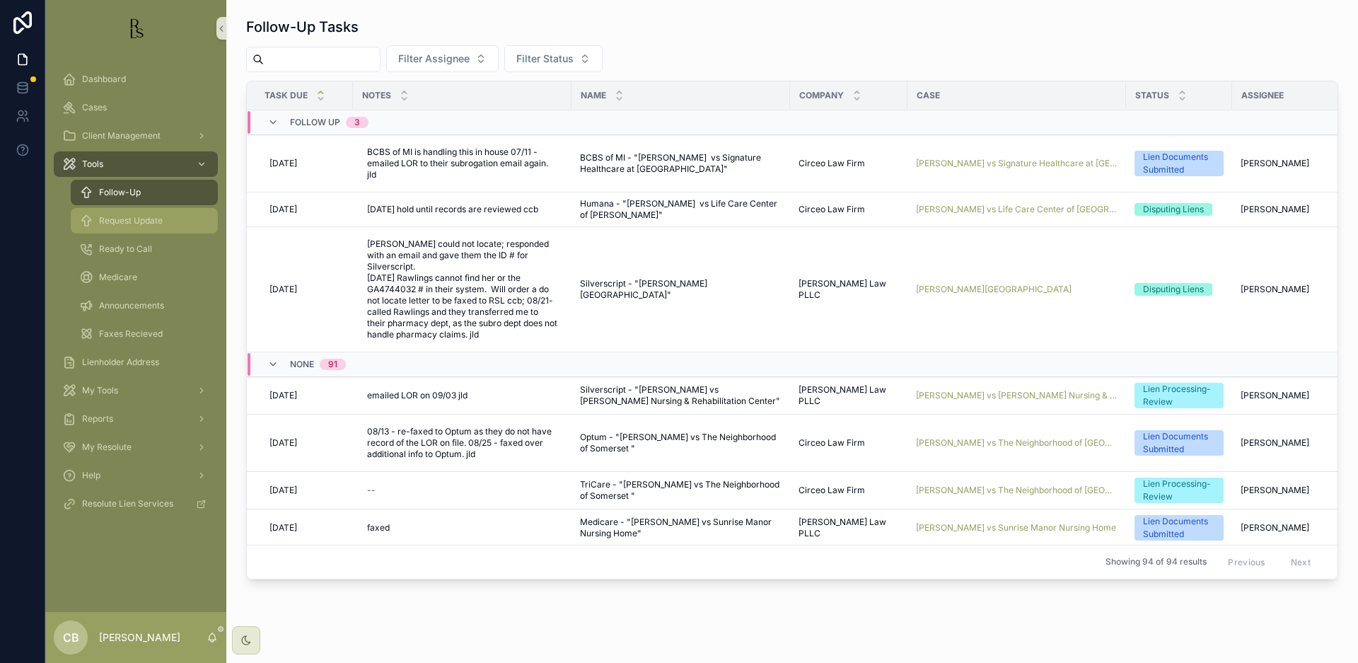
click at [137, 219] on span "Request Update" at bounding box center [131, 220] width 64 height 11
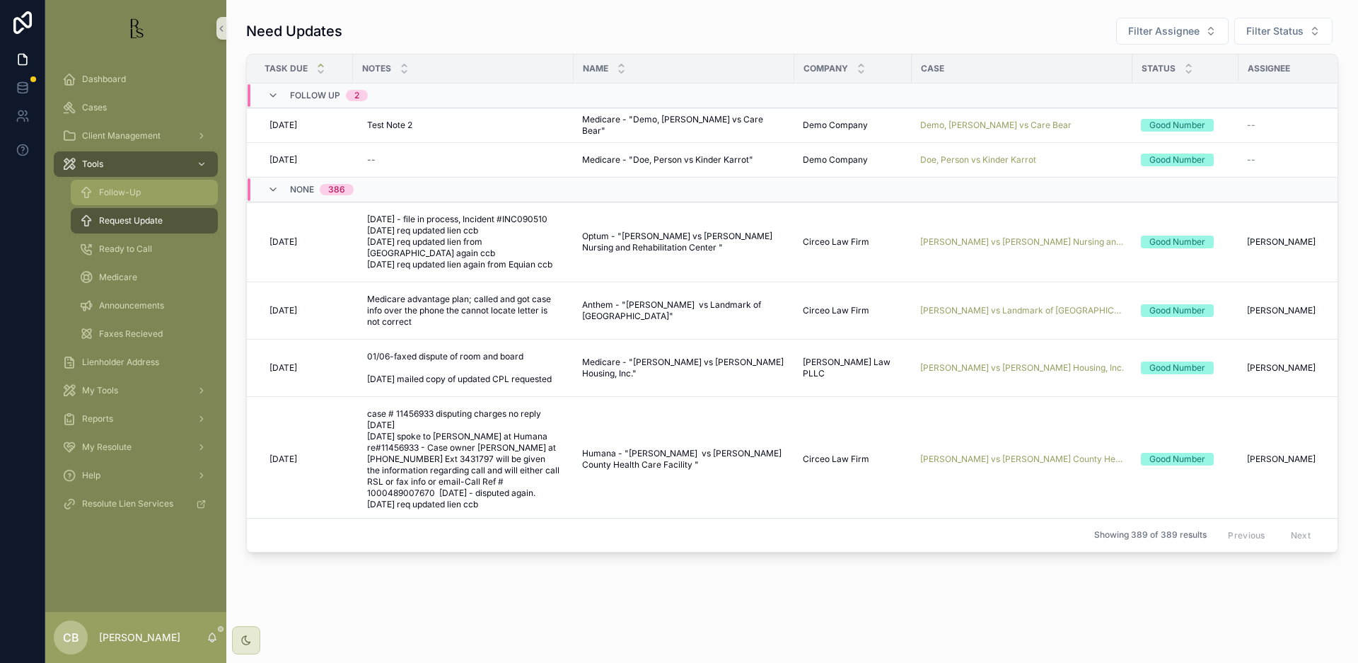
click at [124, 192] on span "Follow-Up" at bounding box center [120, 192] width 42 height 11
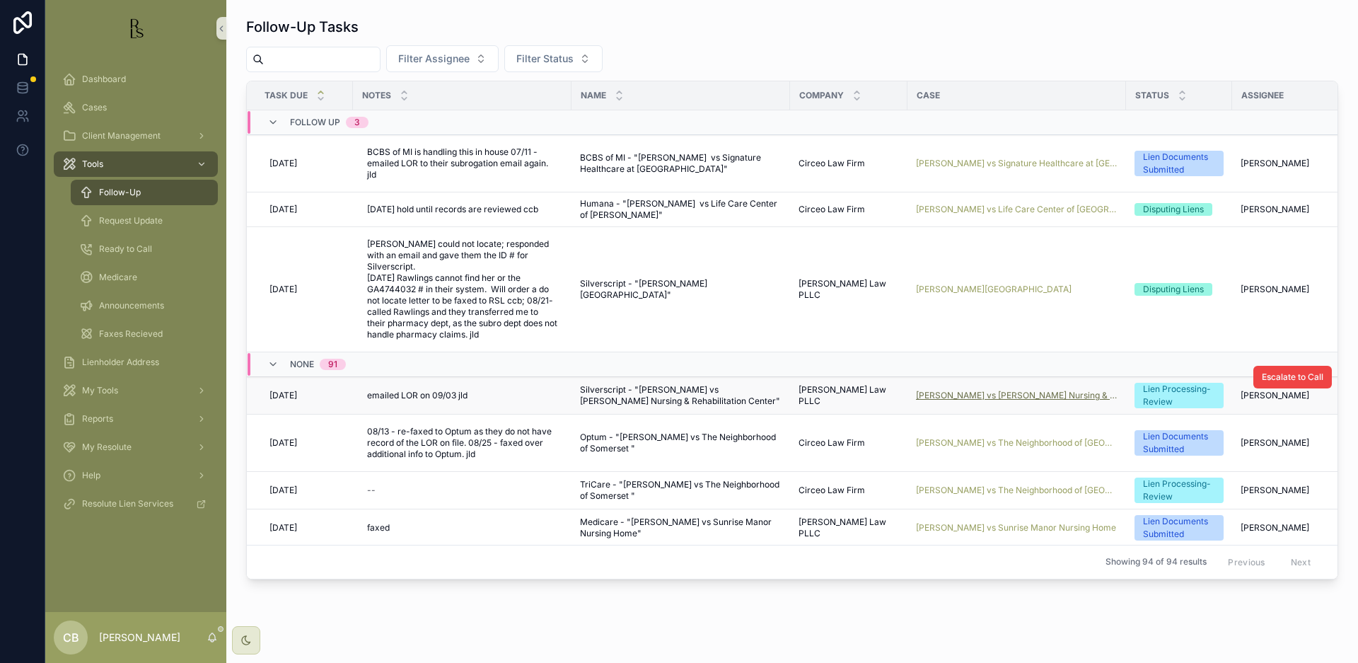
click at [989, 390] on span "[PERSON_NAME] vs [PERSON_NAME] Nursing & Rehabilitation Center" at bounding box center [1017, 395] width 202 height 11
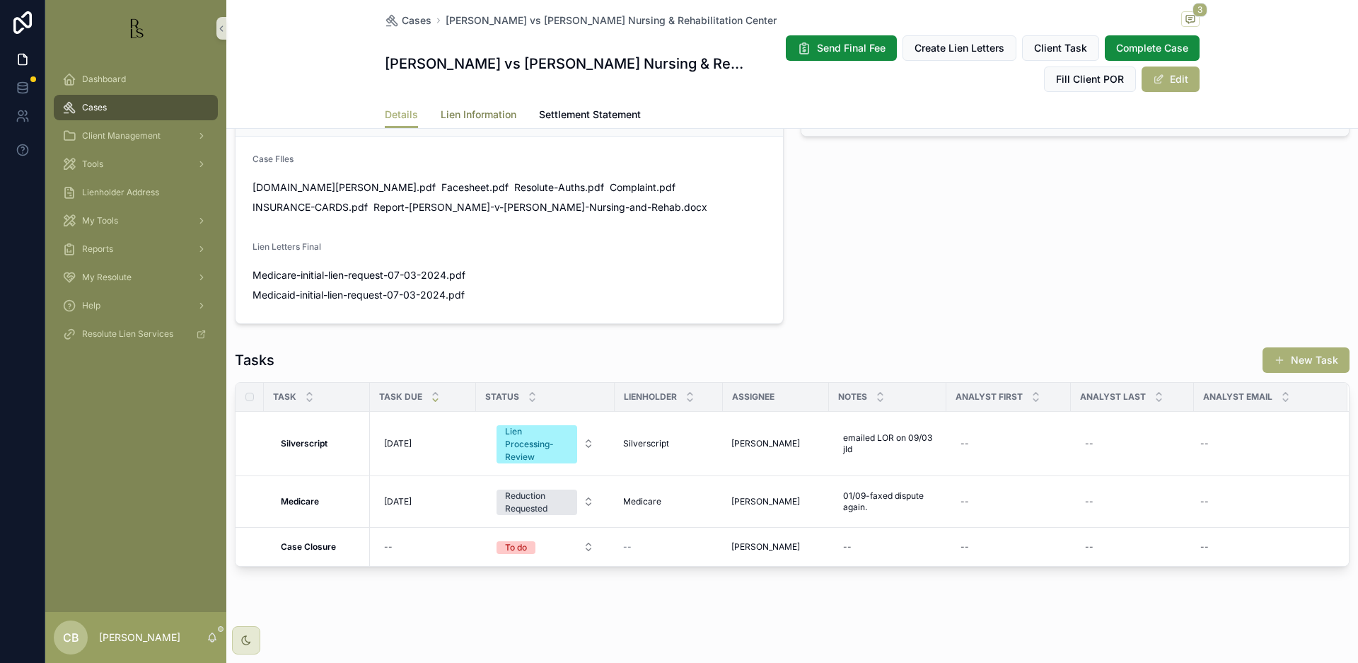
click at [470, 108] on span "Lien Information" at bounding box center [479, 115] width 76 height 14
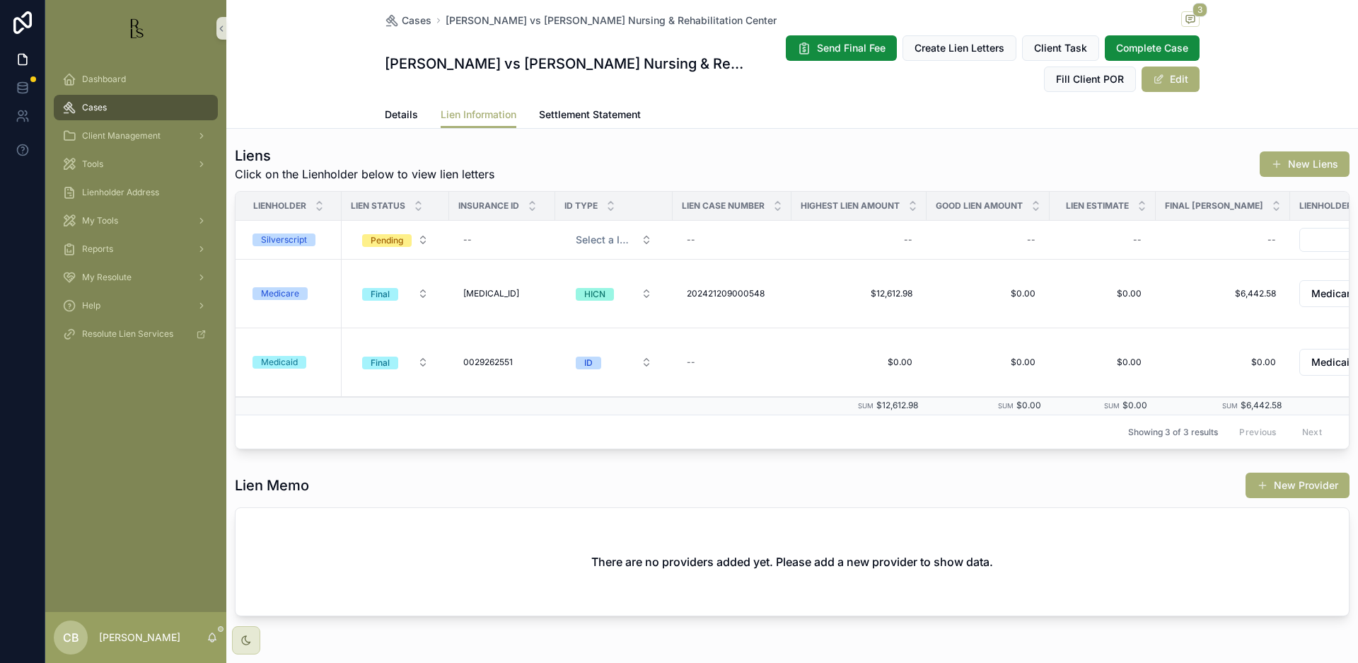
scroll to position [386, 0]
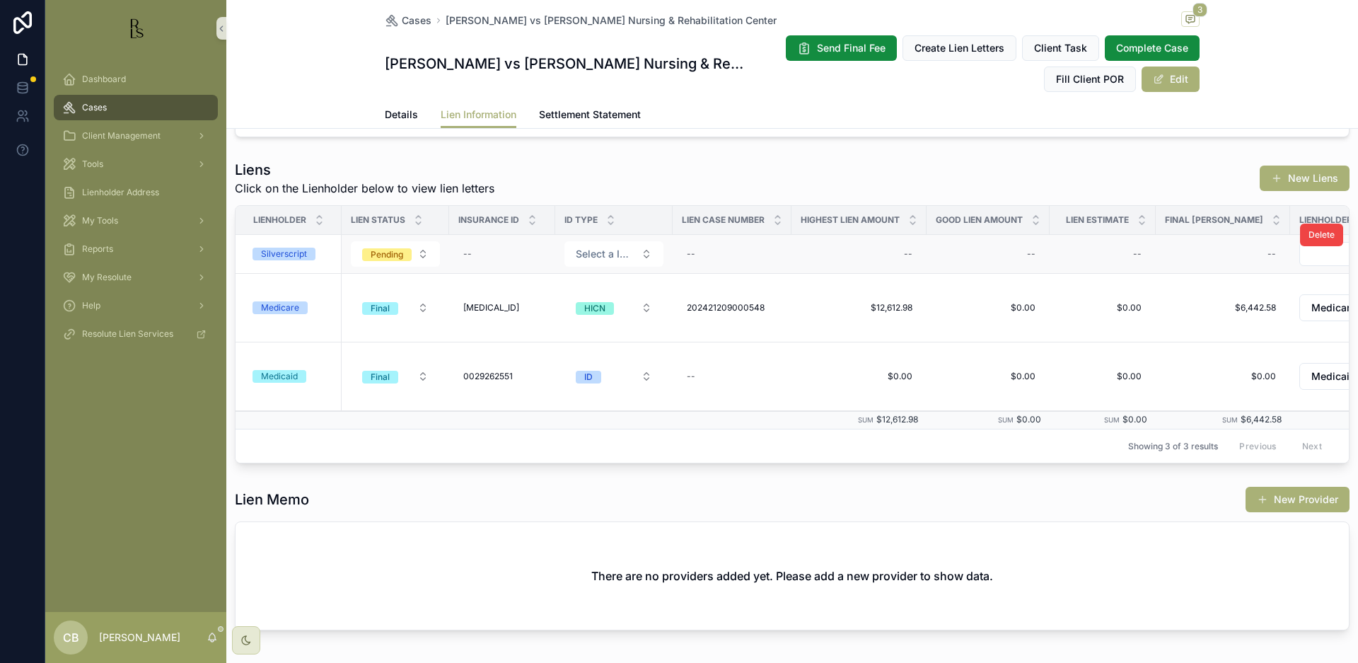
click at [283, 250] on div "Silverscript" at bounding box center [284, 254] width 46 height 13
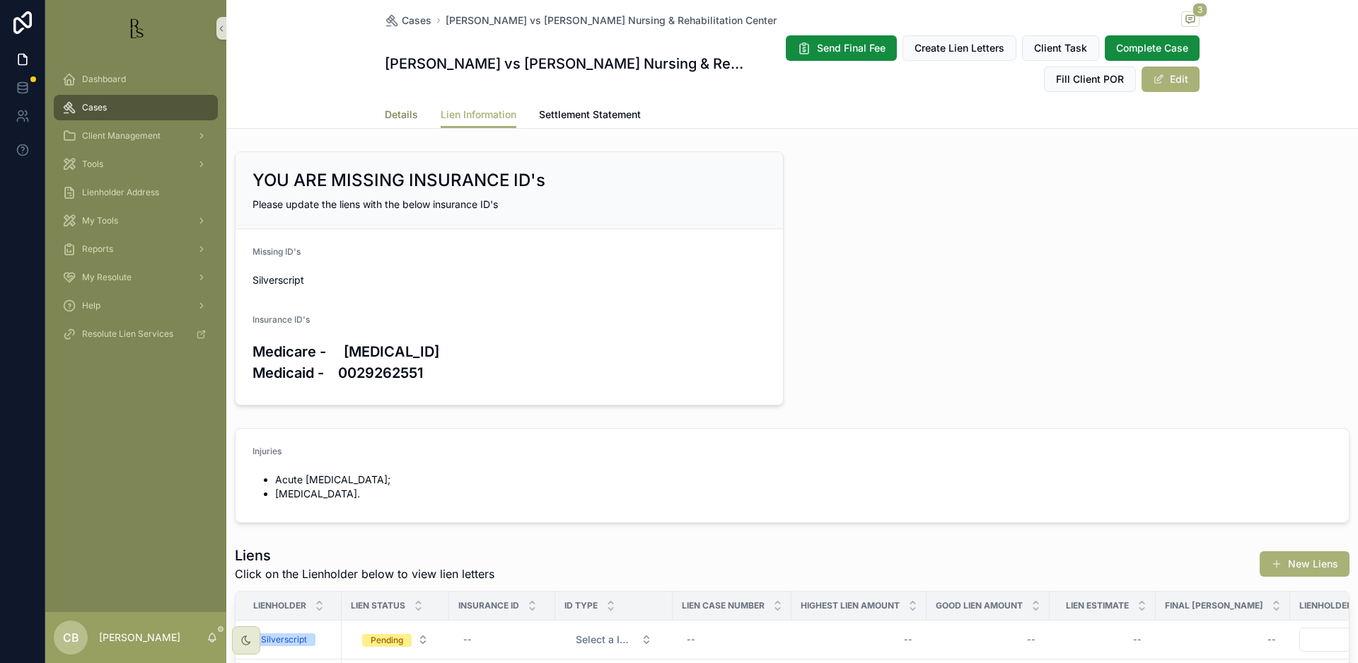
click at [391, 113] on span "Details" at bounding box center [401, 115] width 33 height 14
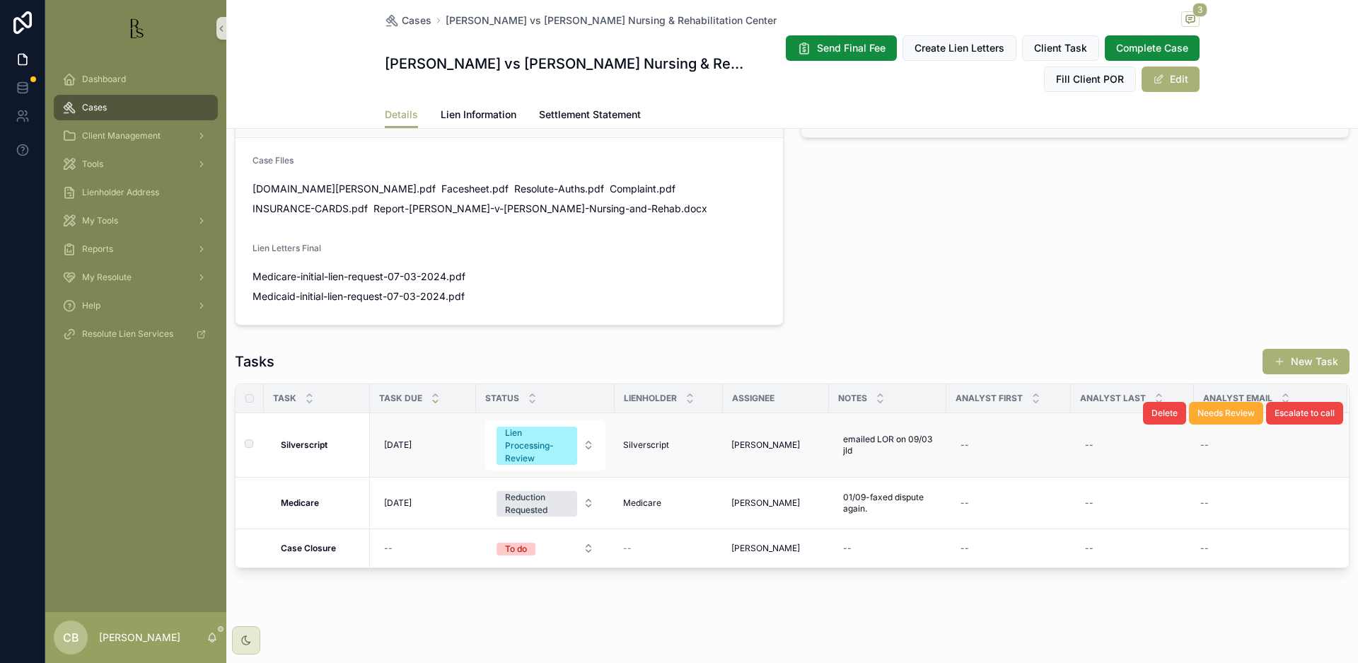
click at [308, 443] on strong "Silverscript" at bounding box center [304, 444] width 47 height 11
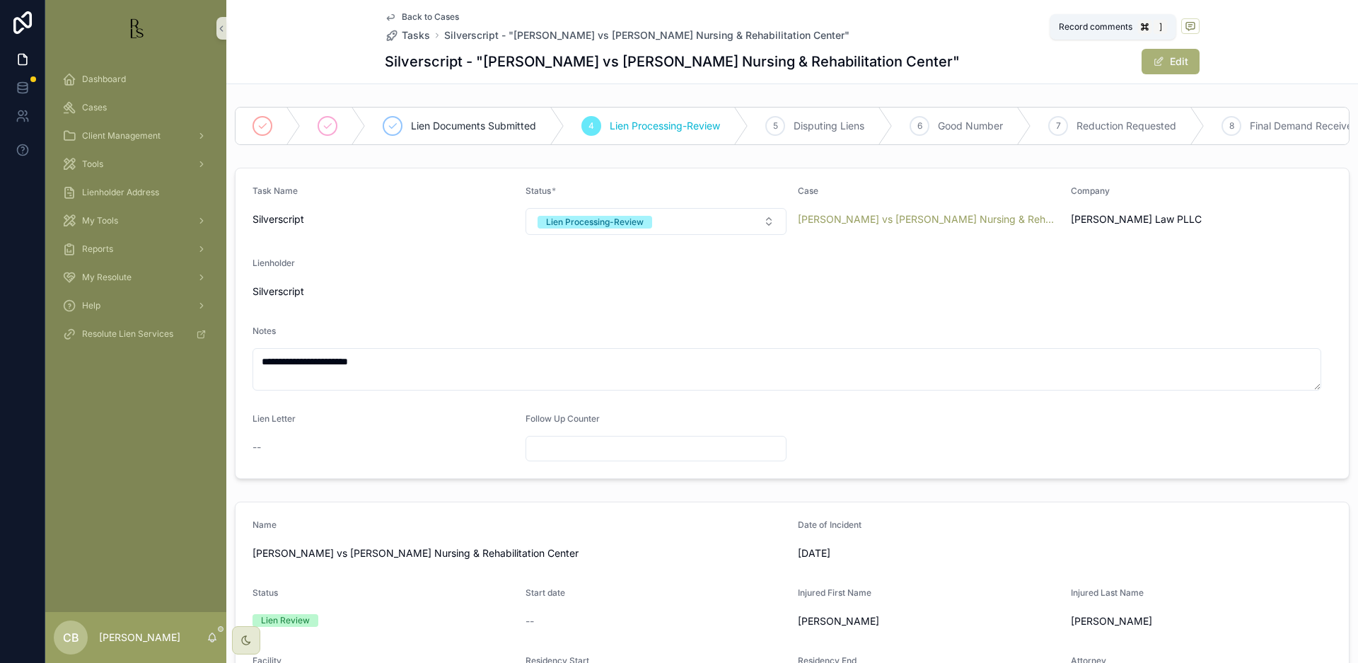
click at [1186, 23] on icon "scrollable content" at bounding box center [1190, 26] width 8 height 8
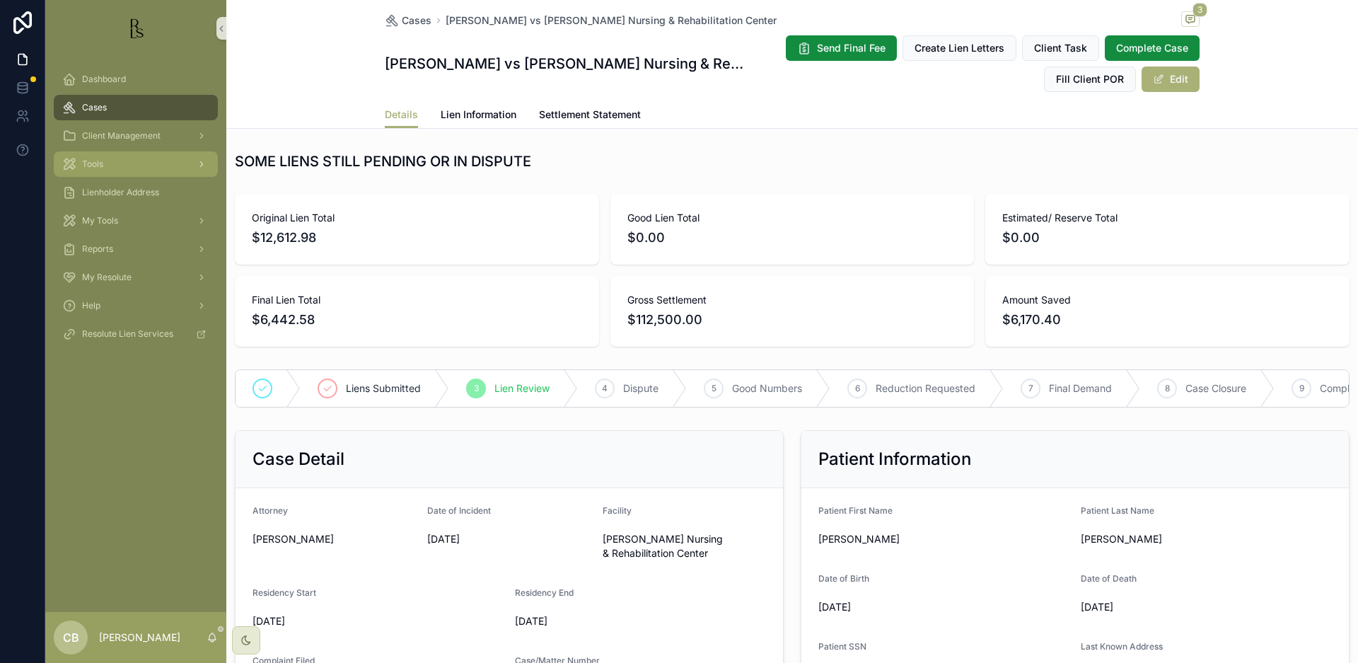
click at [107, 161] on div "Tools" at bounding box center [135, 164] width 147 height 23
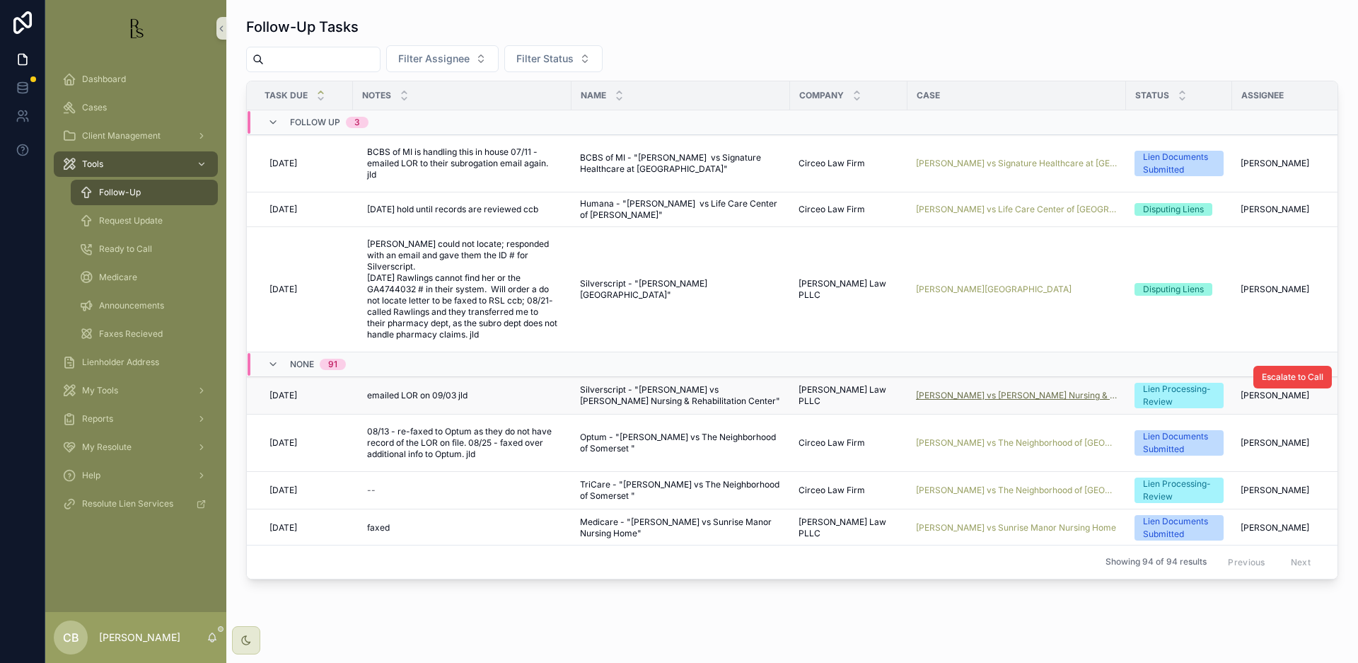
click at [1011, 390] on span "[PERSON_NAME] vs [PERSON_NAME] Nursing & Rehabilitation Center" at bounding box center [1017, 395] width 202 height 11
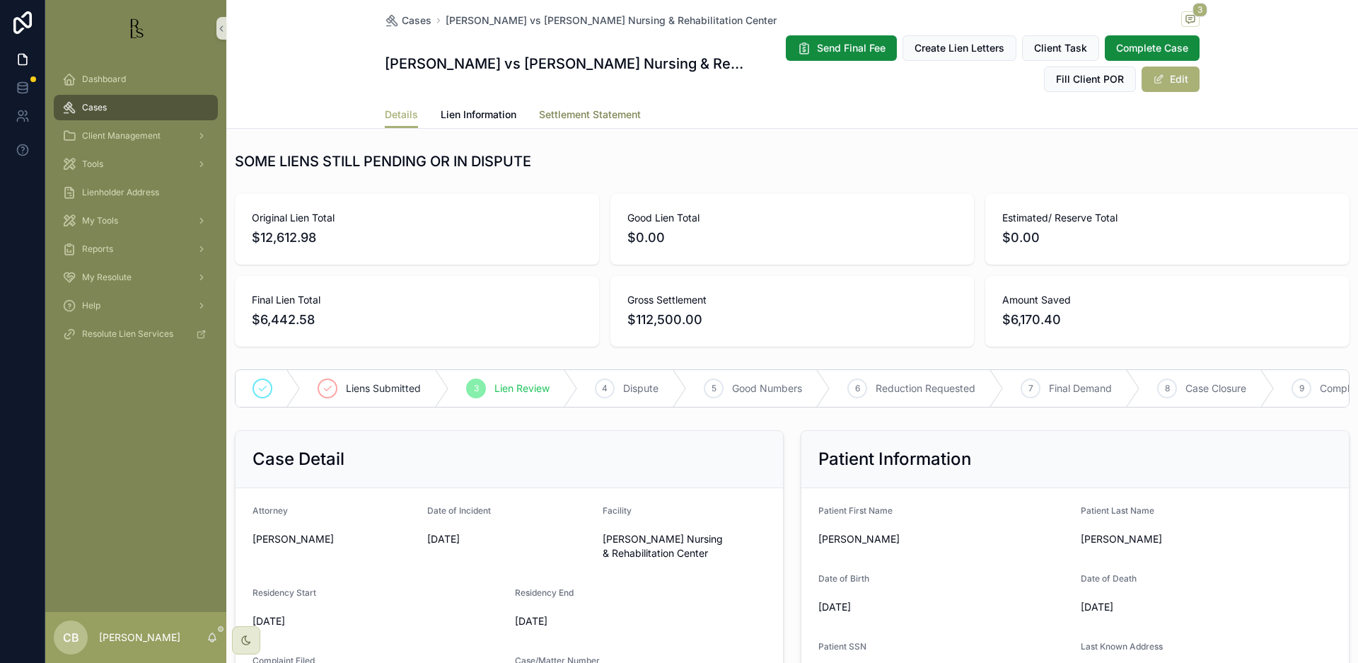
click at [593, 113] on span "Settlement Statement" at bounding box center [590, 115] width 102 height 14
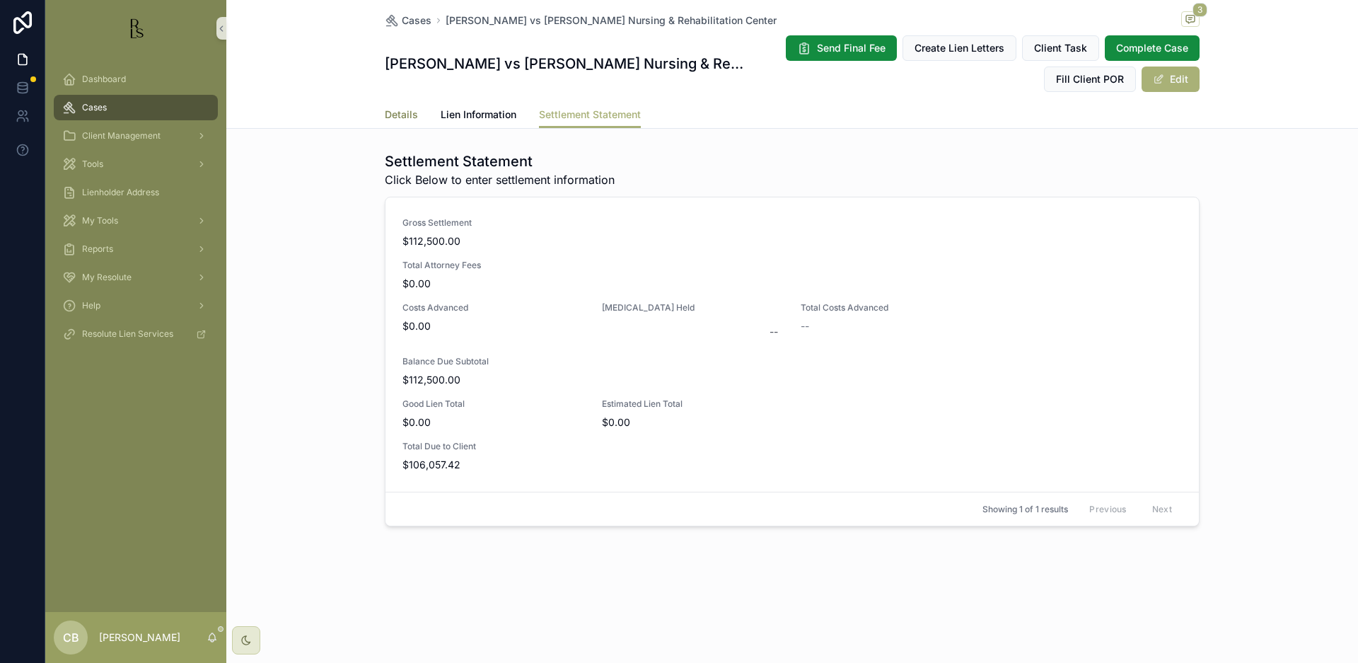
click at [400, 115] on span "Details" at bounding box center [401, 115] width 33 height 14
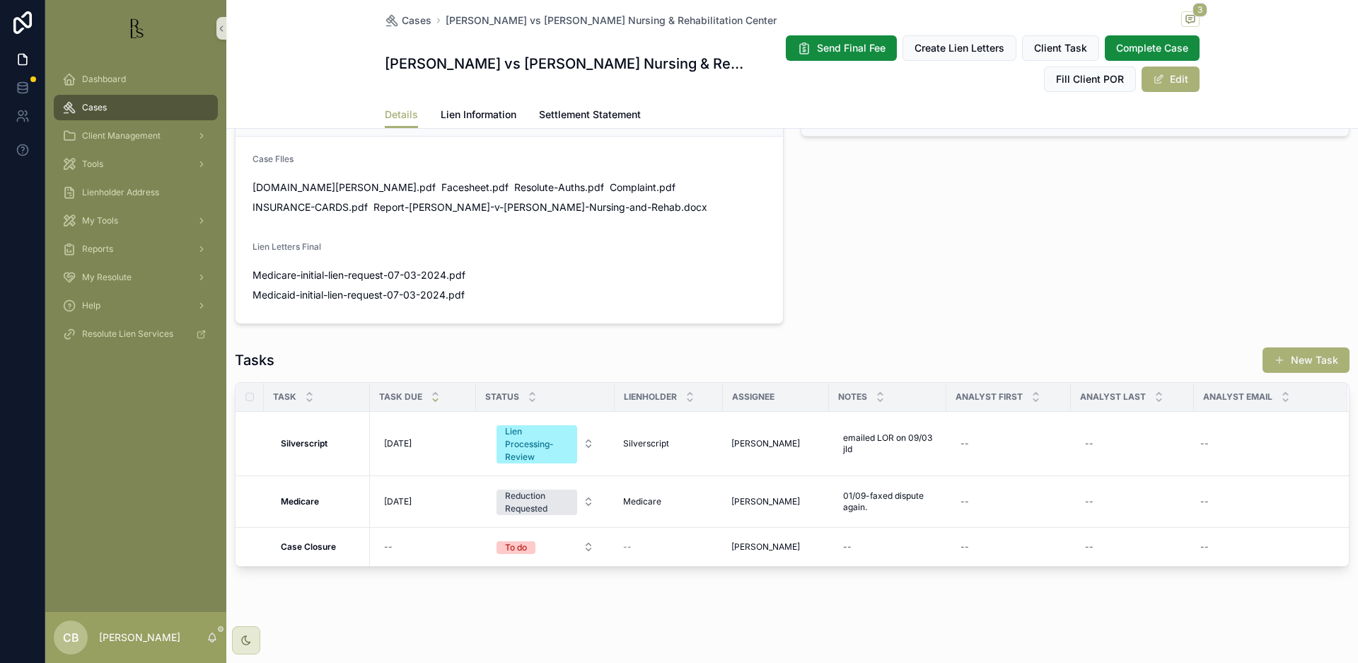
scroll to position [894, 0]
click at [406, 442] on span "[DATE]" at bounding box center [398, 443] width 28 height 11
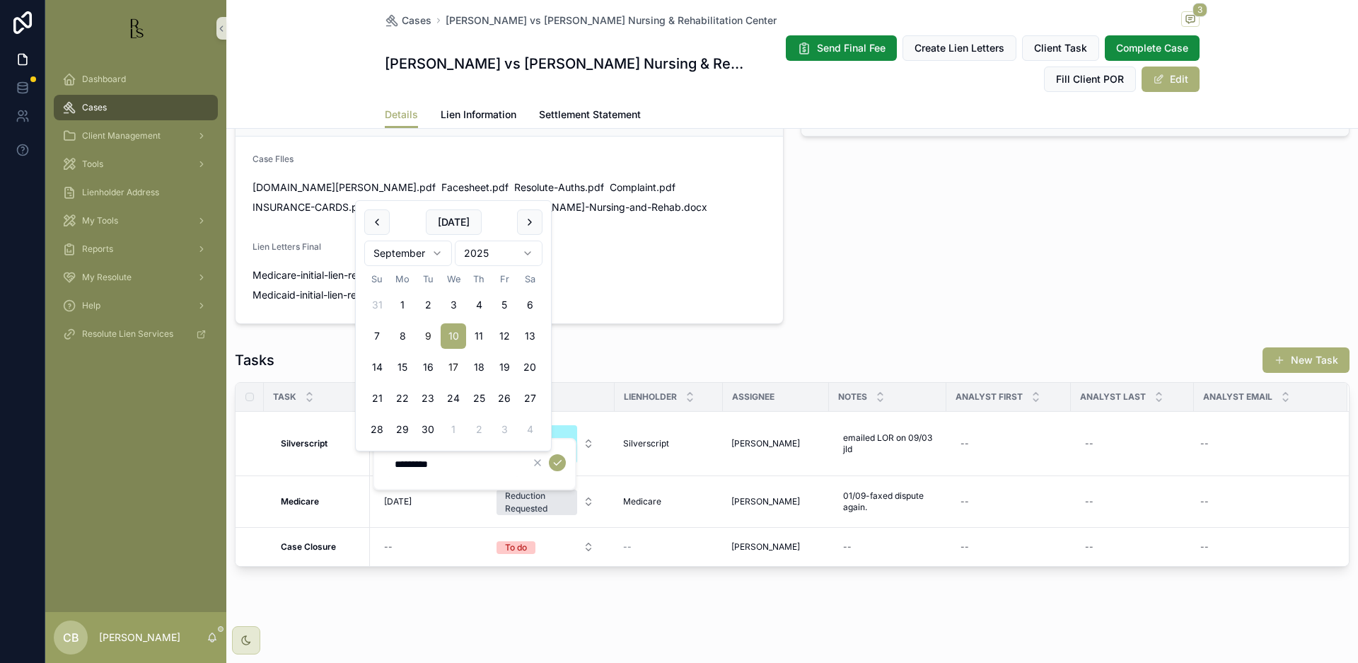
click at [455, 365] on button "17" at bounding box center [453, 366] width 25 height 25
type input "*********"
click at [556, 463] on icon "scrollable content" at bounding box center [557, 462] width 11 height 11
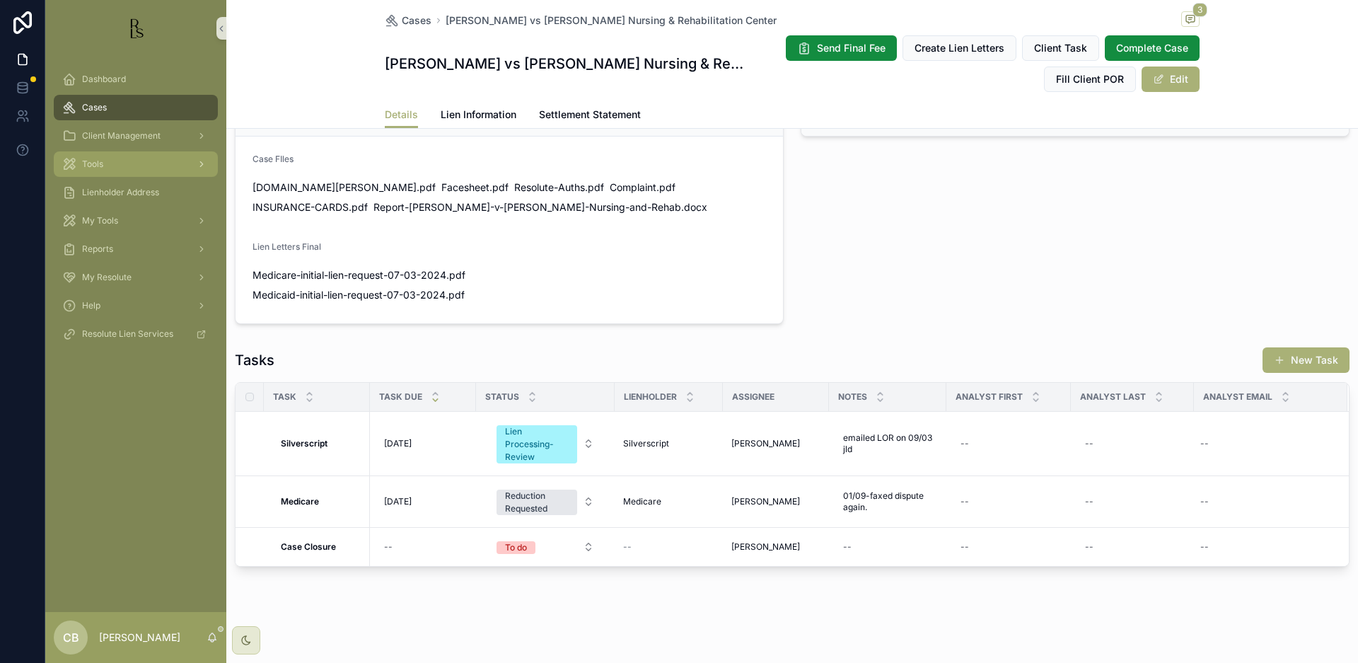
click at [100, 164] on span "Tools" at bounding box center [92, 163] width 21 height 11
